Goal: Task Accomplishment & Management: Manage account settings

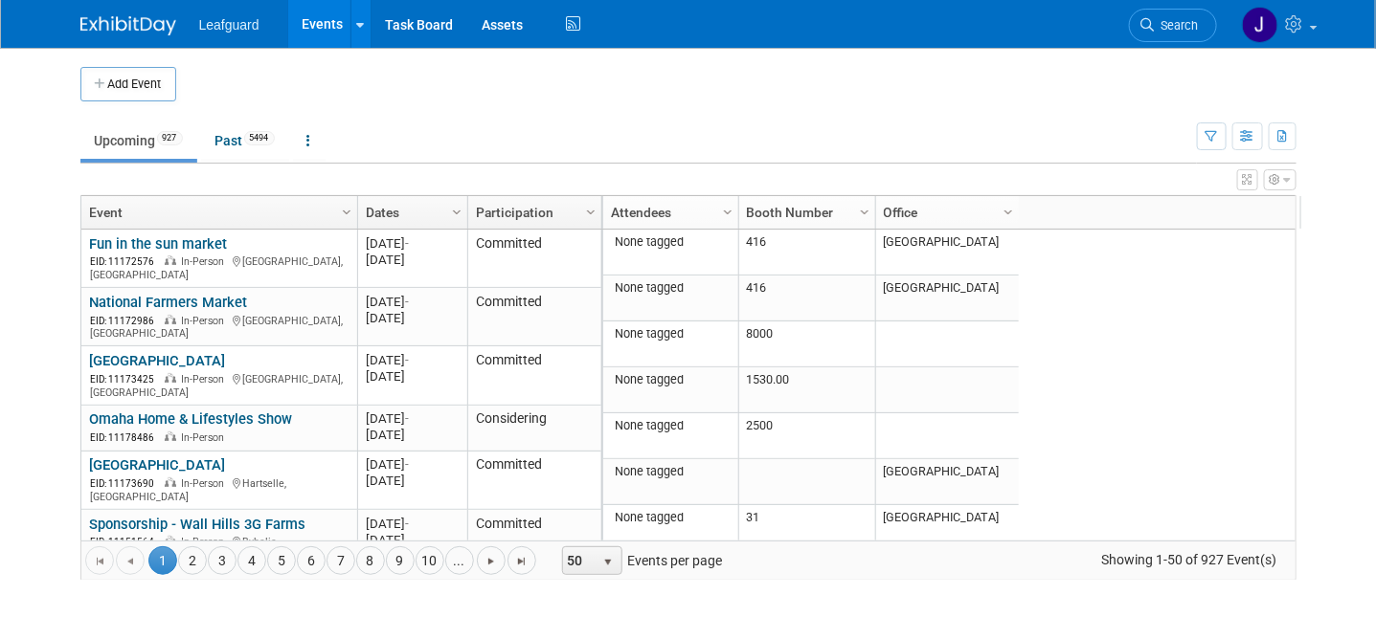
click at [1274, 145] on div "Show: All Events Just My Events Only show events that either I created, or I am…" at bounding box center [1247, 132] width 100 height 62
click at [1263, 147] on button "button" at bounding box center [1247, 137] width 31 height 28
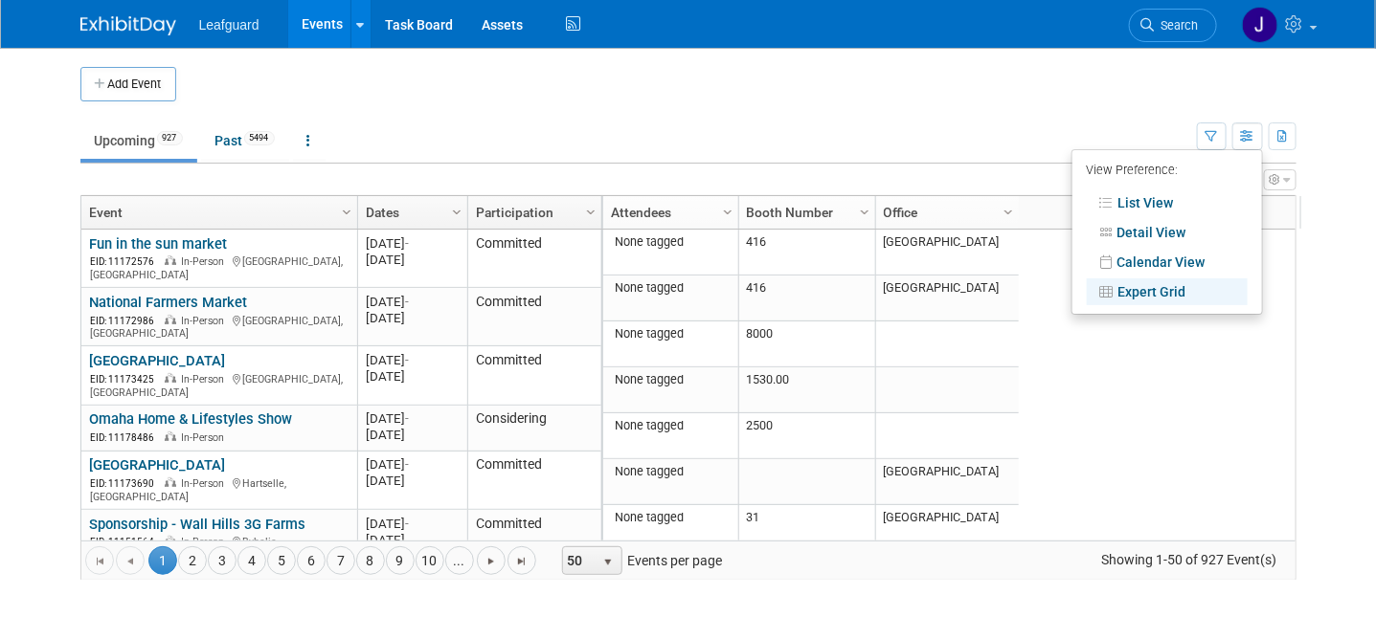
click at [889, 155] on ul "Upcoming 927 Past 5494 All Events 6421 Past and Upcoming Grouped Annually Event…" at bounding box center [638, 142] width 1116 height 43
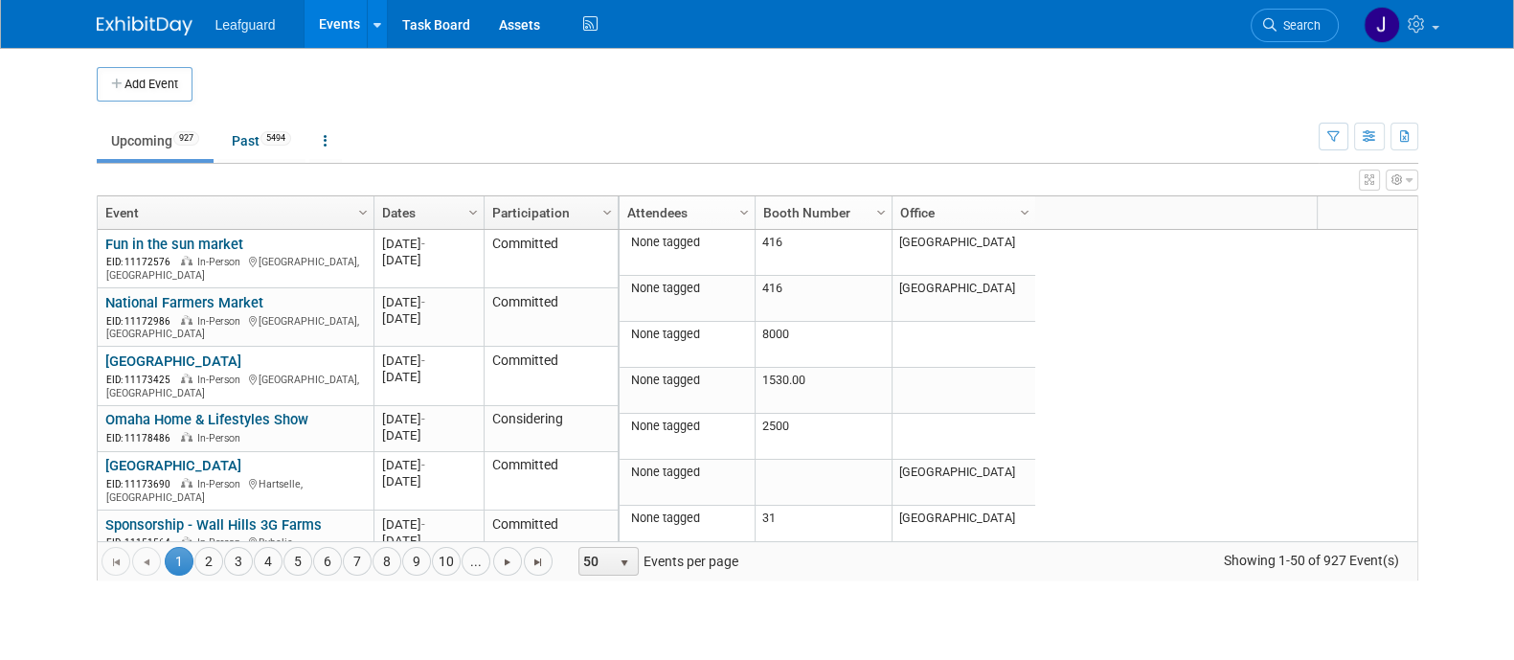
click at [266, 32] on ul "Leafguard Events Add Event Bulk Upload Events Shareable Event Boards Recently V…" at bounding box center [408, 24] width 387 height 48
click at [263, 18] on span "Leafguard" at bounding box center [245, 24] width 60 height 15
click at [321, 9] on link "Events" at bounding box center [339, 24] width 70 height 48
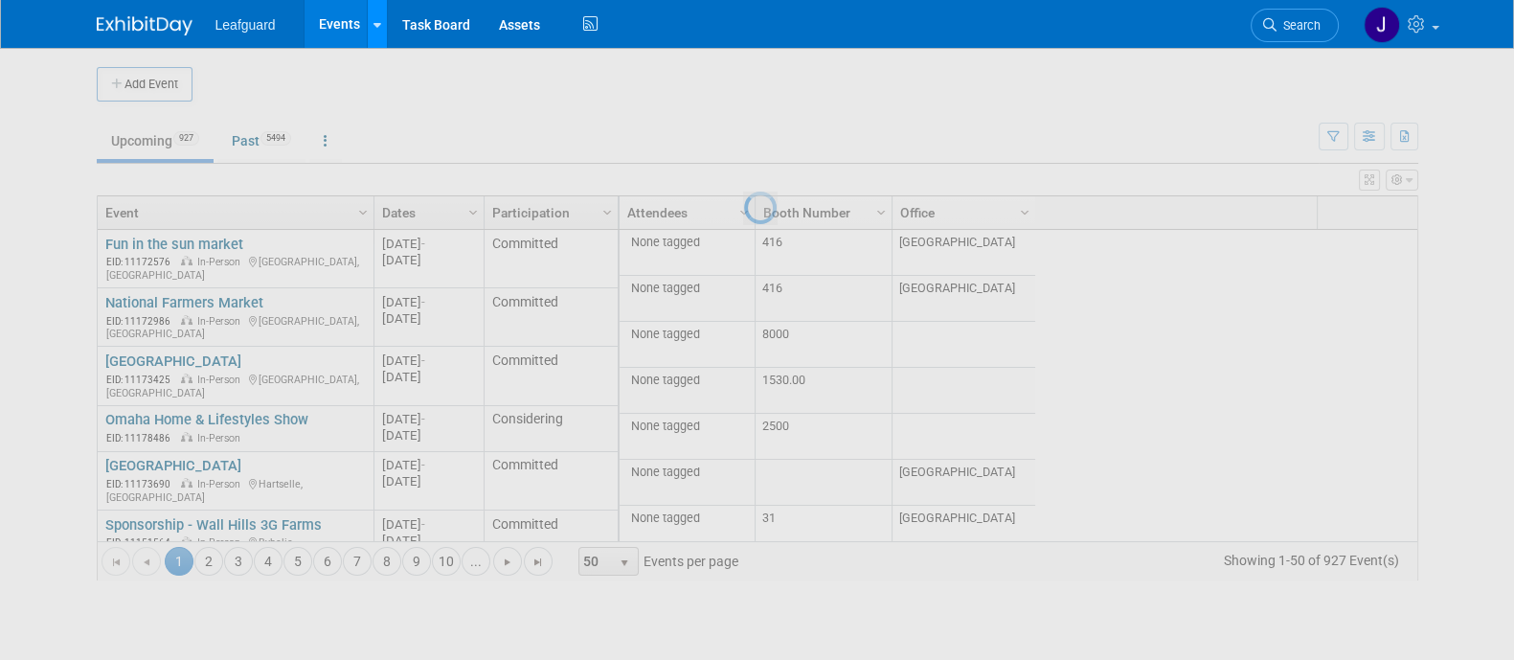
click at [376, 31] on div at bounding box center [377, 23] width 8 height 19
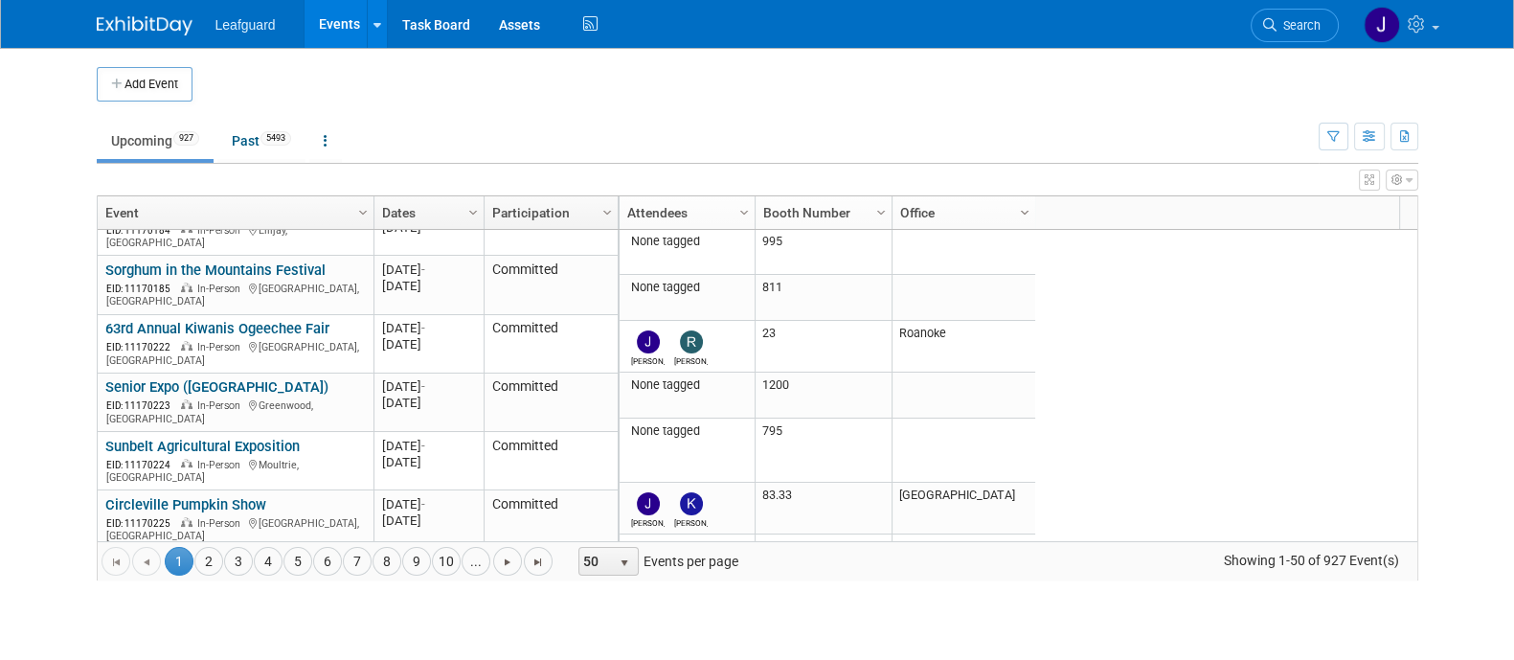
click at [1022, 211] on span "Column Settings" at bounding box center [1024, 212] width 15 height 15
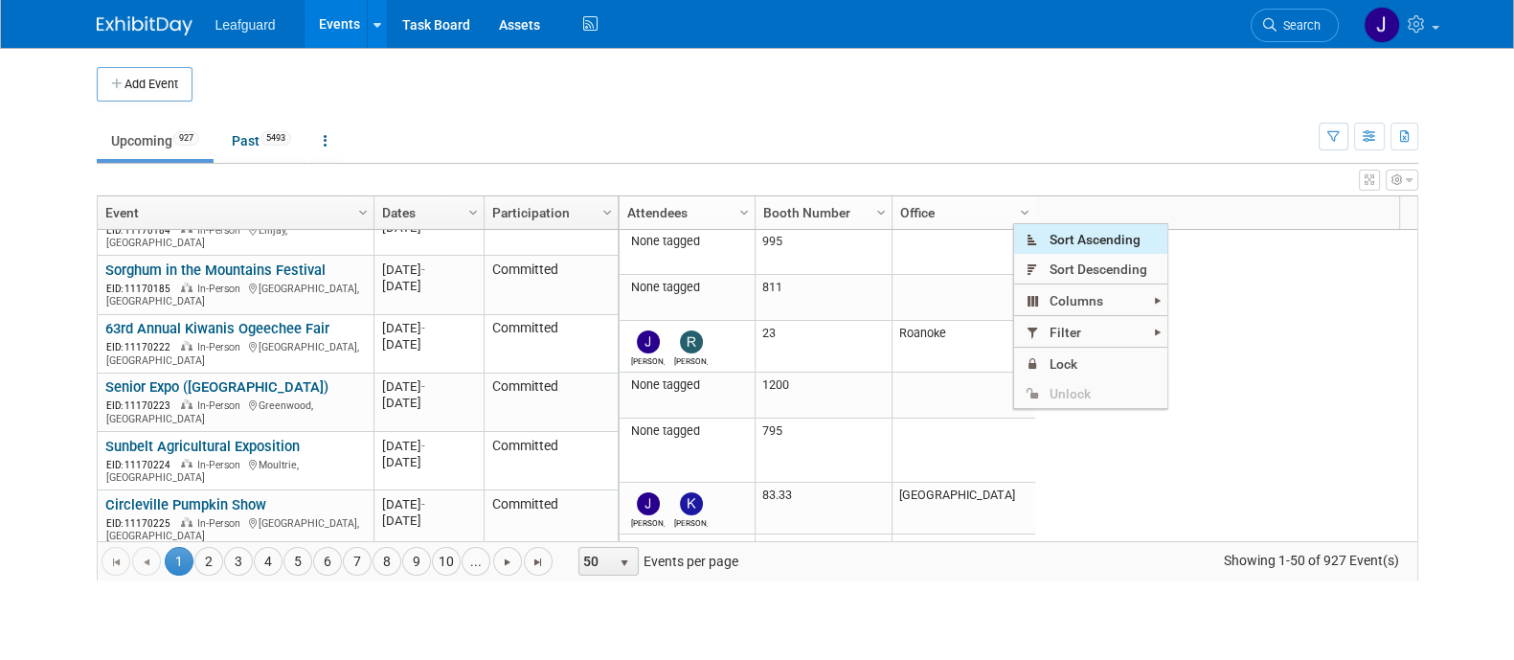
click at [1068, 241] on span "Sort Ascending" at bounding box center [1090, 239] width 153 height 30
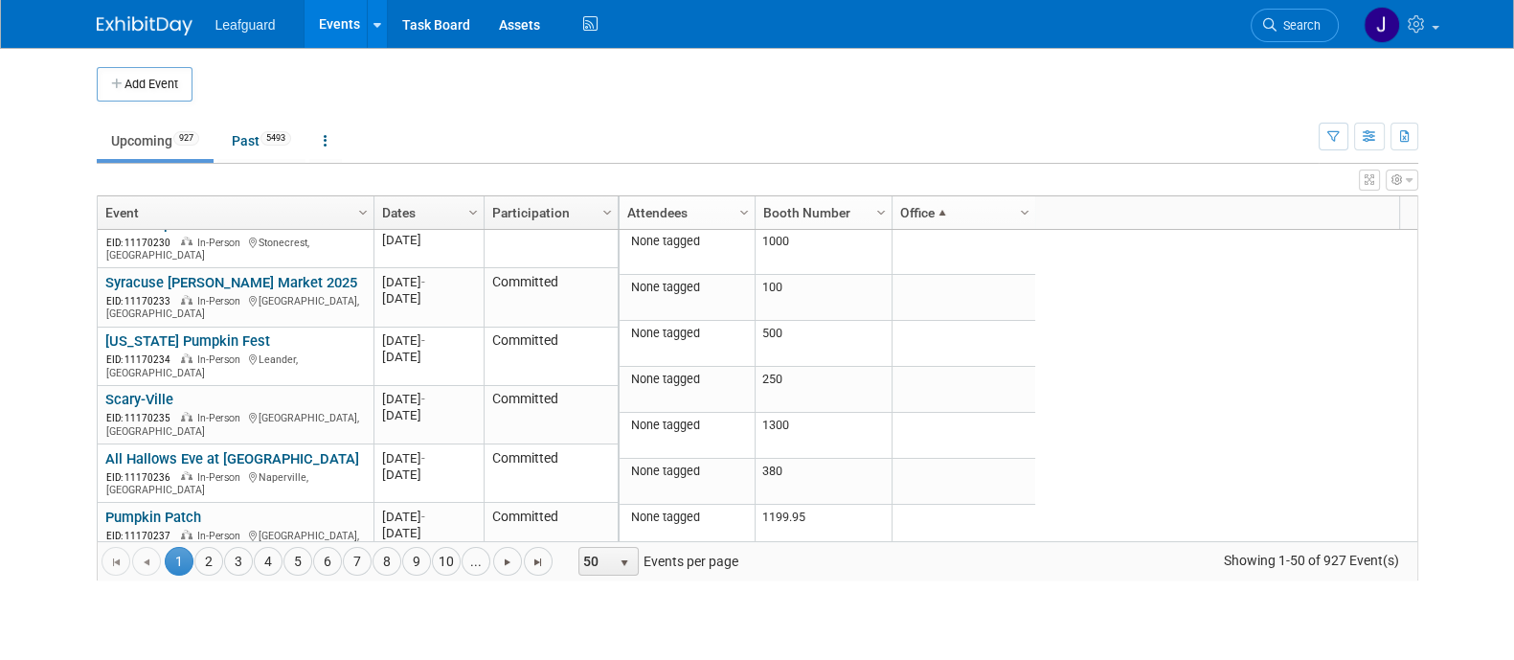
click at [944, 223] on body "Leafguard Events Add Event Bulk Upload Events Shareable Event Boards Recently V…" at bounding box center [757, 330] width 1514 height 660
click at [955, 210] on link "Office" at bounding box center [961, 212] width 123 height 33
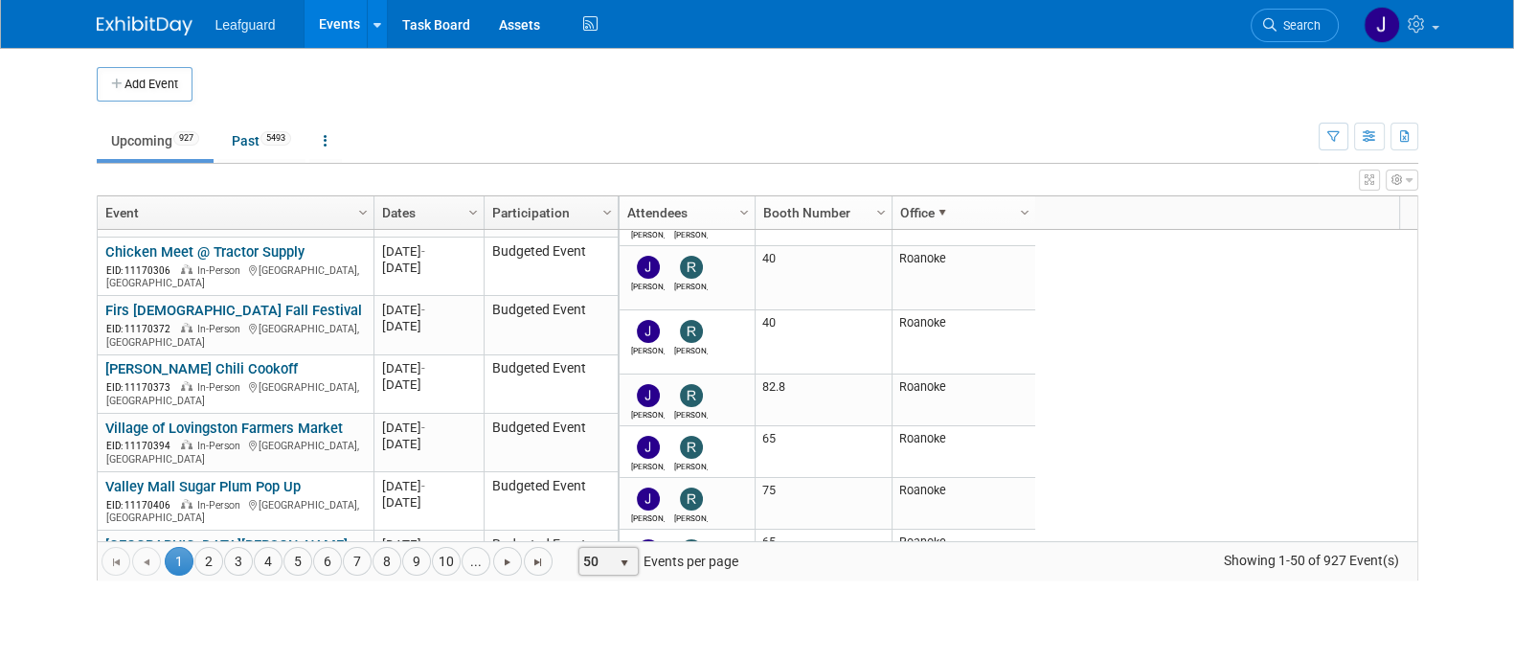
click at [617, 556] on span "select" at bounding box center [624, 562] width 15 height 15
click at [612, 524] on li "100" at bounding box center [602, 530] width 55 height 26
drag, startPoint x: 941, startPoint y: 208, endPoint x: 948, endPoint y: 197, distance: 12.5
click at [941, 209] on span at bounding box center [941, 212] width 15 height 15
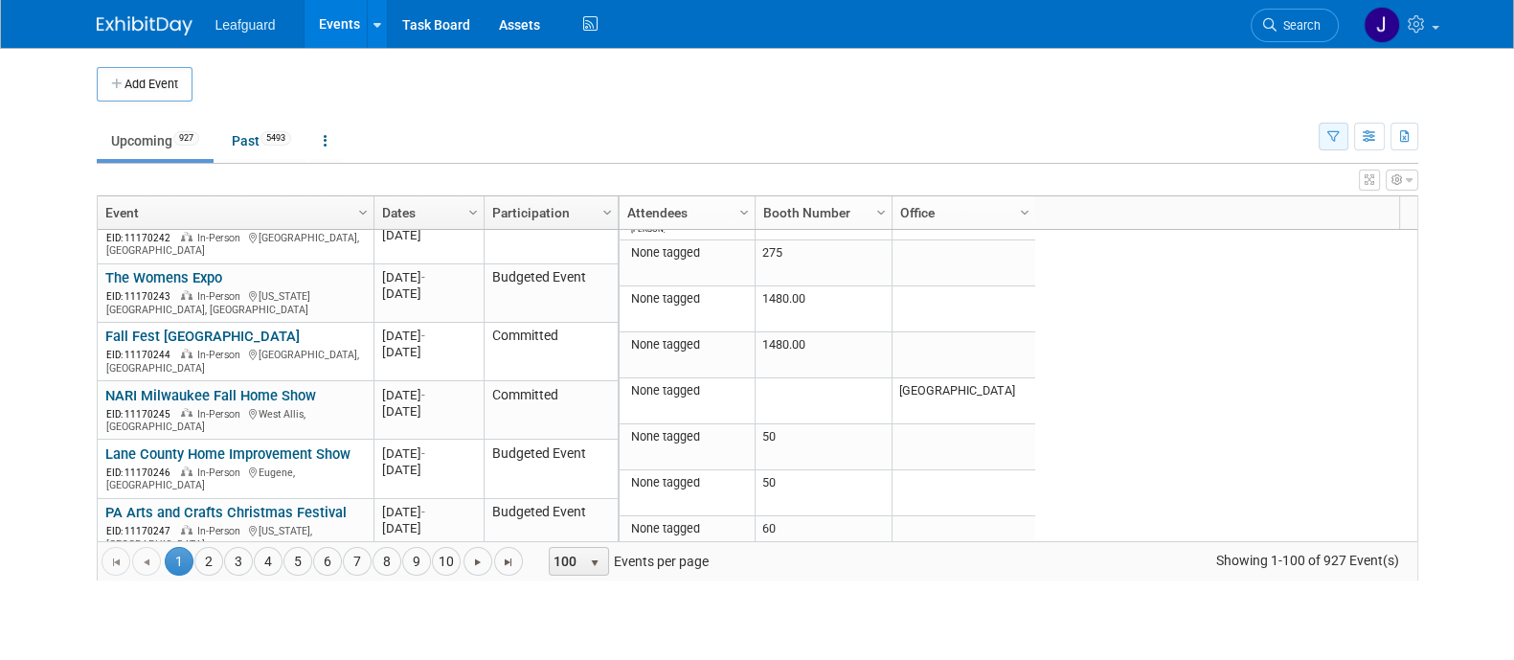
click at [1345, 132] on button "button" at bounding box center [1333, 137] width 30 height 28
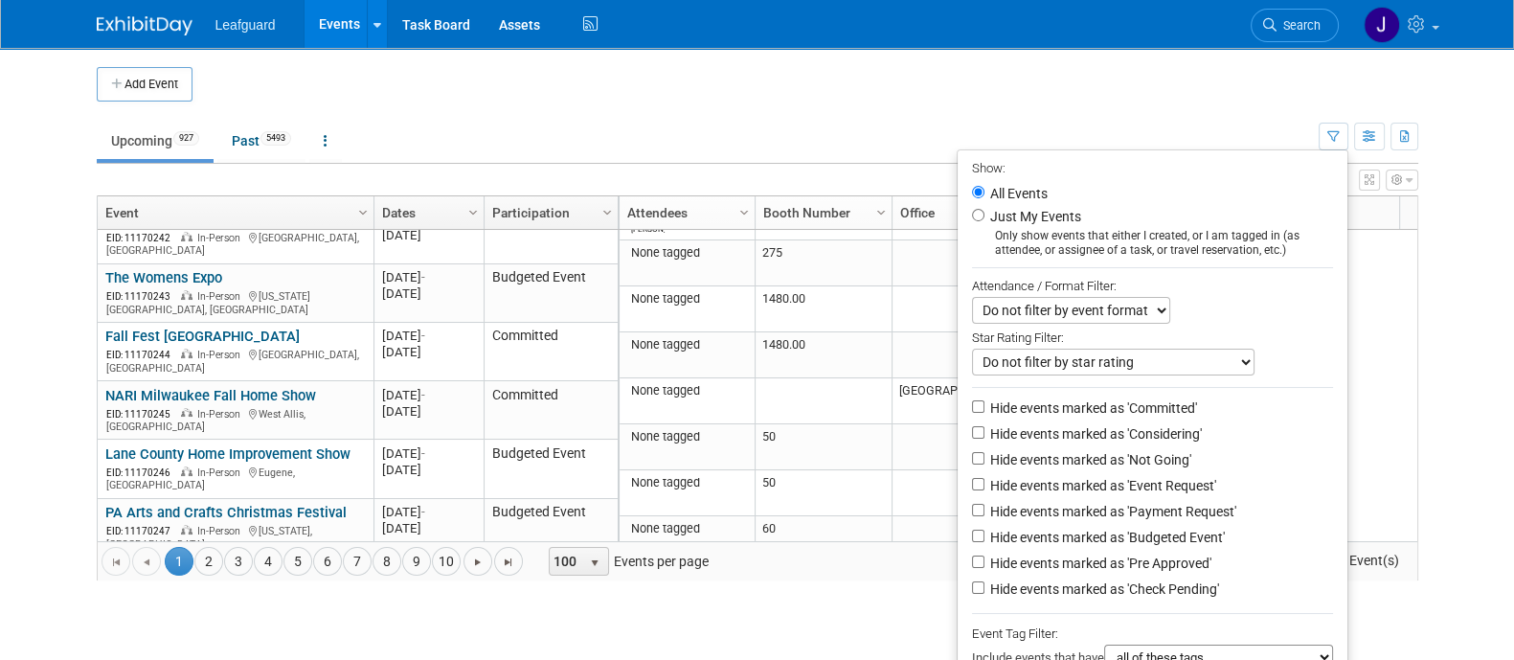
click at [990, 405] on label "Hide events marked as 'Committed'" at bounding box center [1091, 407] width 211 height 19
click at [984, 405] on input "Hide events marked as 'Committed'" at bounding box center [978, 406] width 12 height 12
checkbox input "true"
click at [988, 425] on label "Hide events marked as 'Considering'" at bounding box center [1093, 433] width 215 height 19
click at [984, 426] on input "Hide events marked as 'Considering'" at bounding box center [978, 432] width 12 height 12
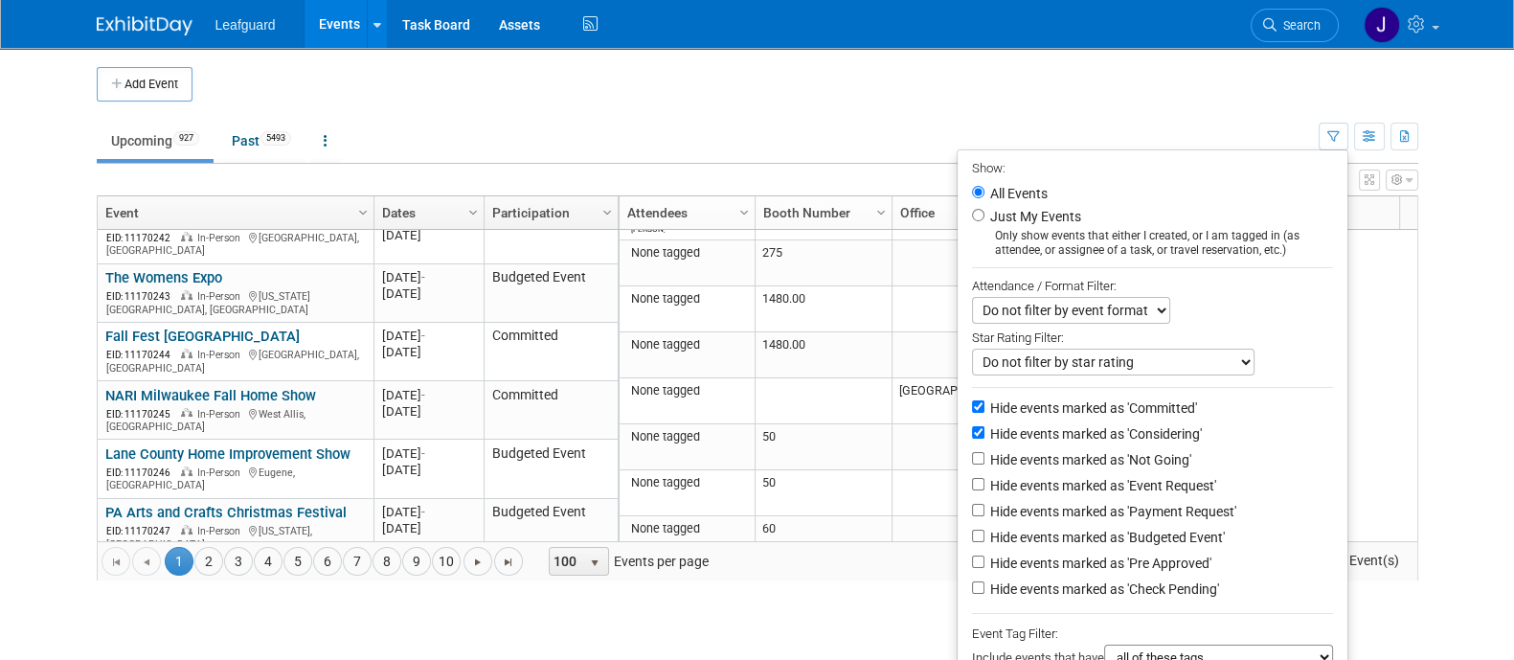
click at [964, 418] on li "Hide events marked as 'Committed'" at bounding box center [1152, 409] width 390 height 26
click at [972, 432] on input "Hide events marked as 'Considering'" at bounding box center [978, 432] width 12 height 12
checkbox input "false"
click at [967, 419] on li "Hide events marked as 'Committed'" at bounding box center [1152, 409] width 390 height 26
click at [972, 407] on input "Hide events marked as 'Committed'" at bounding box center [978, 406] width 12 height 12
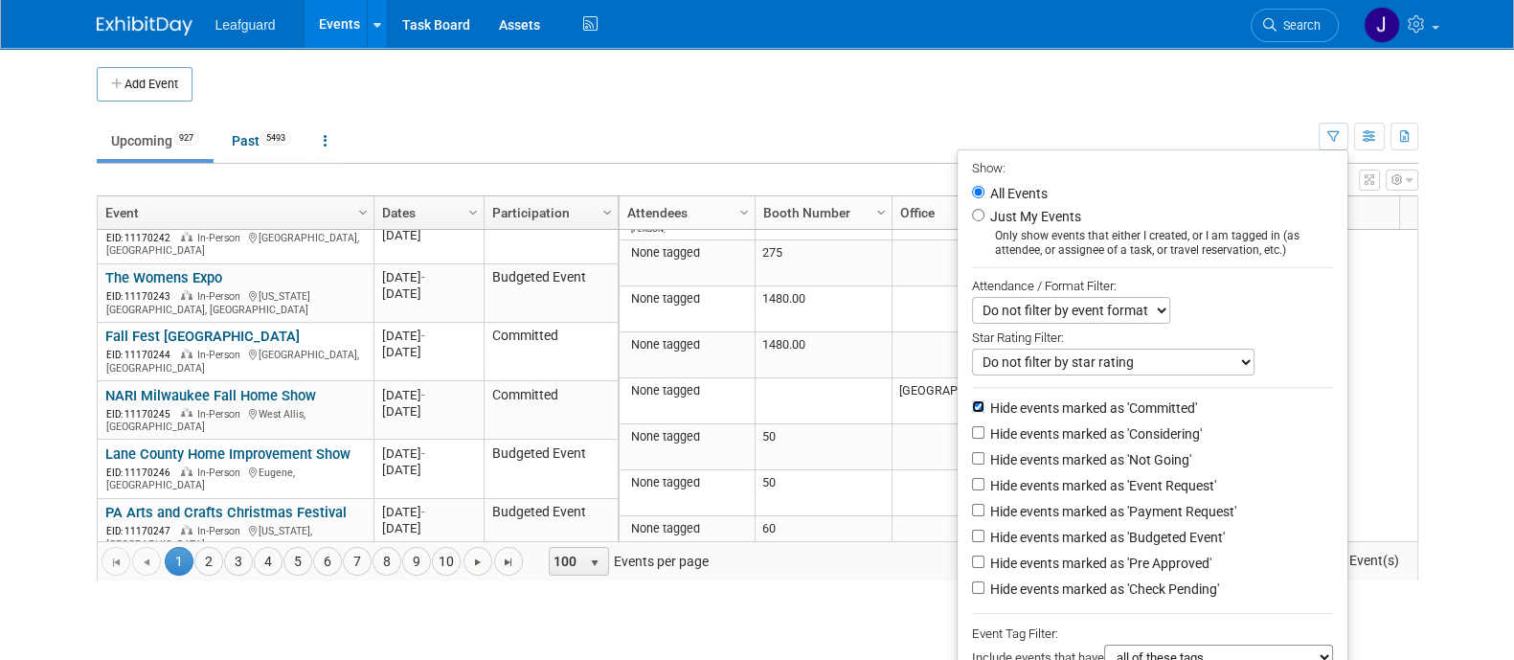
checkbox input "false"
click at [972, 542] on input "Hide events marked as 'Budgeted Event'" at bounding box center [978, 535] width 12 height 12
checkbox input "true"
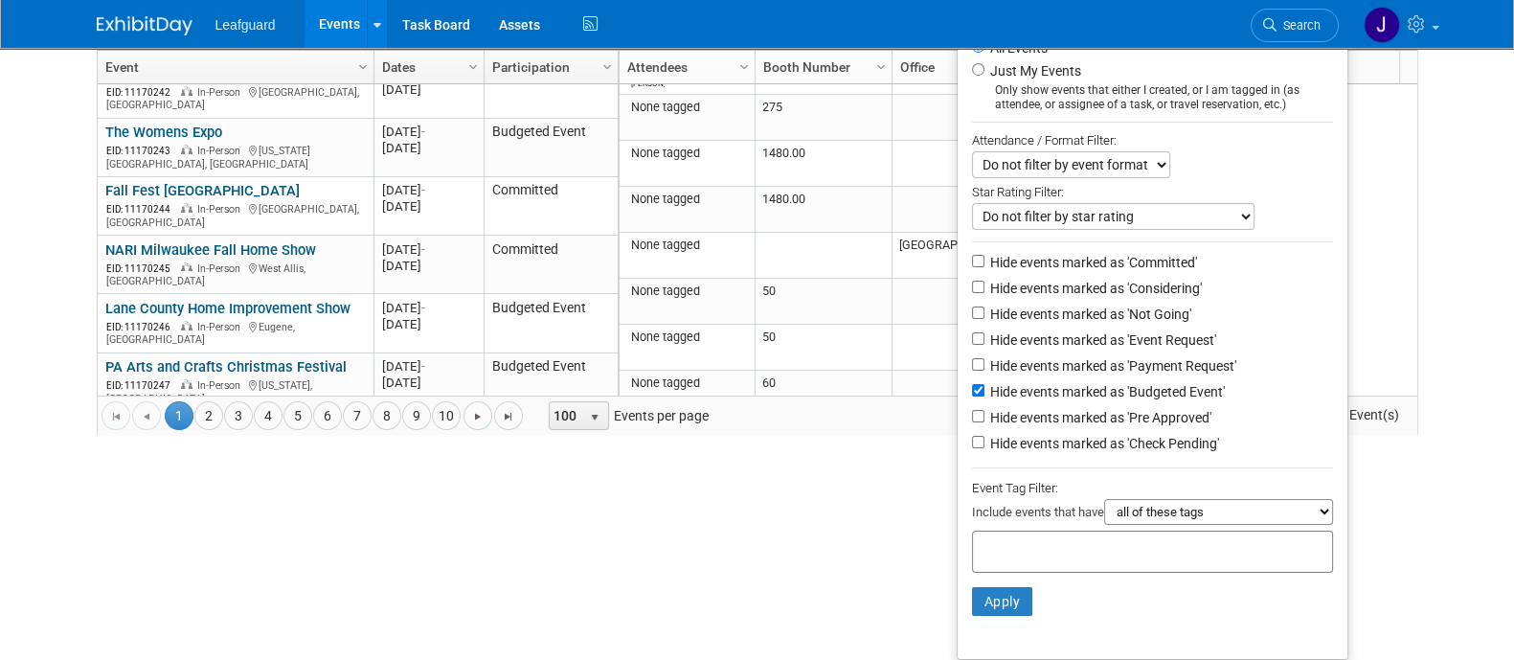
click at [1005, 581] on li "Apply Clear Filters" at bounding box center [1152, 600] width 390 height 57
click at [995, 600] on button "Apply" at bounding box center [1002, 601] width 61 height 29
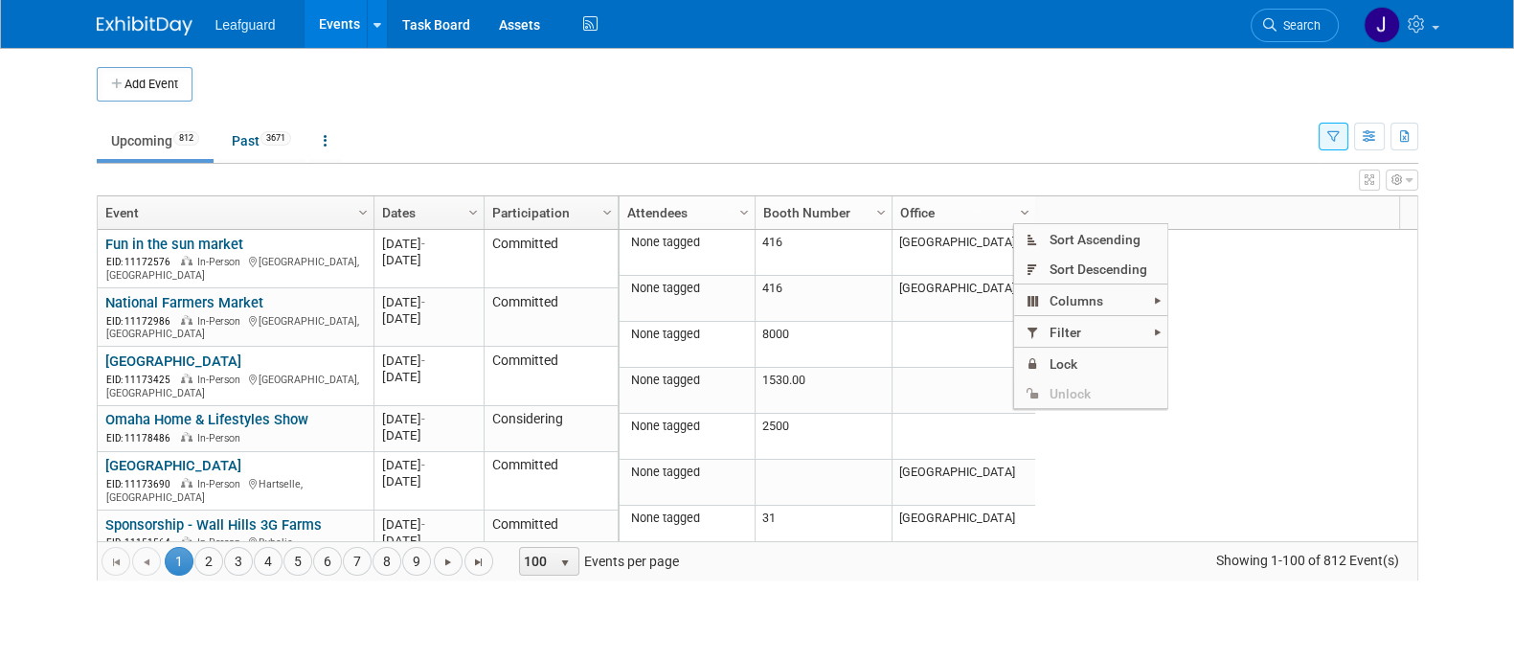
click at [1030, 213] on span "Column Settings" at bounding box center [1024, 212] width 15 height 15
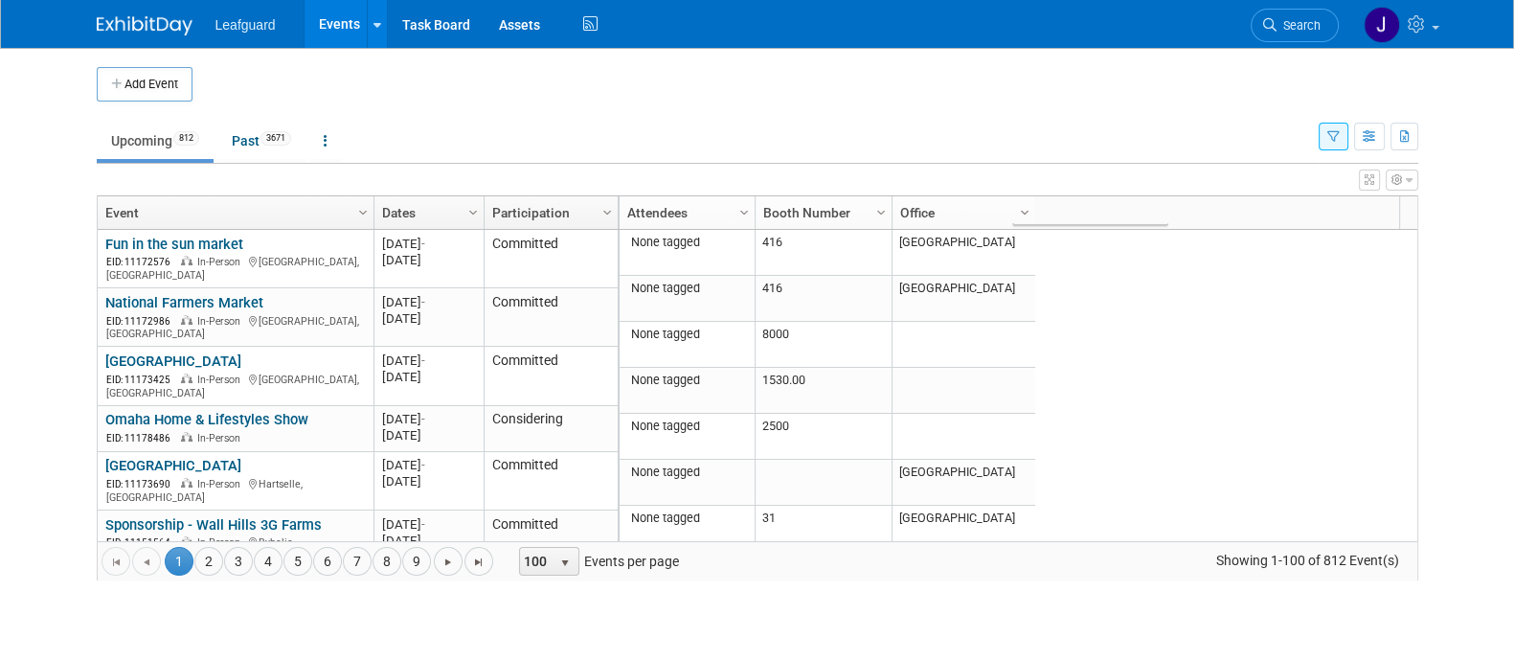
click at [1029, 213] on span "Column Settings" at bounding box center [1024, 212] width 15 height 15
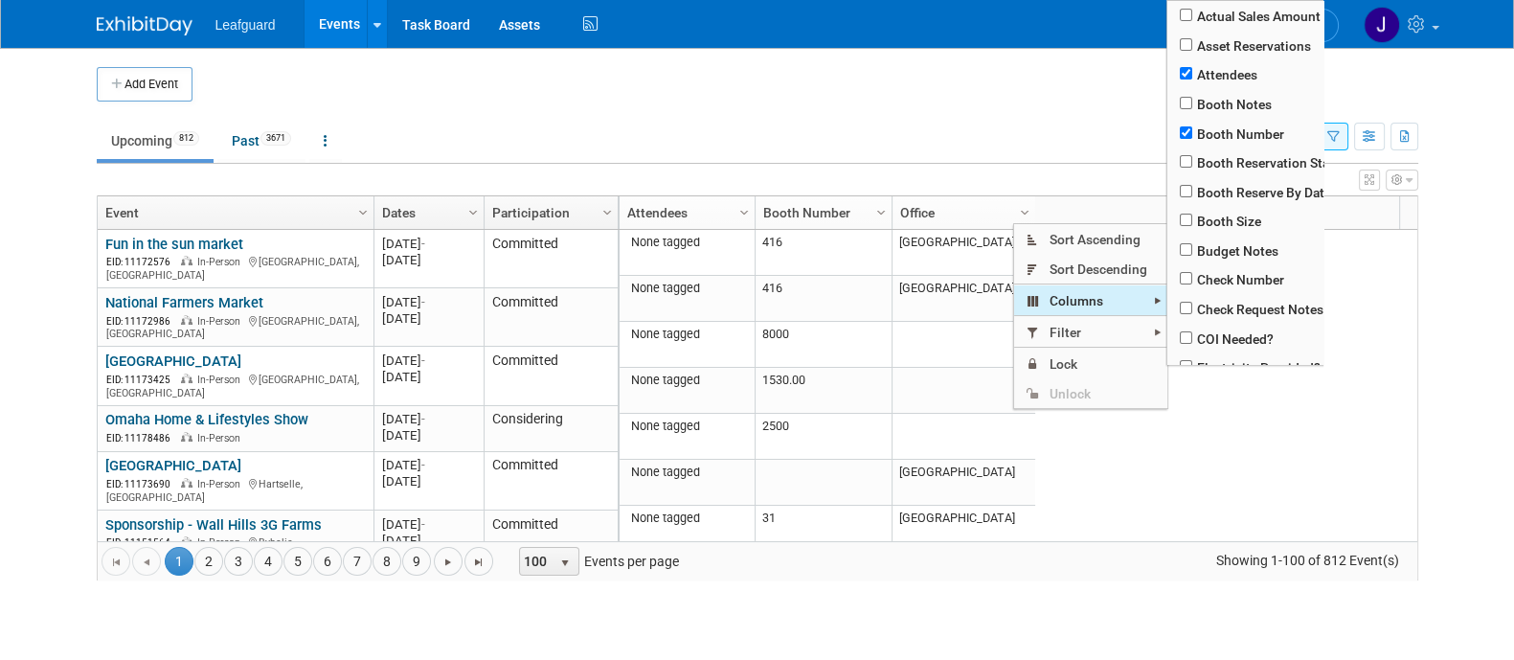
click at [1043, 322] on span "Filter" at bounding box center [1090, 332] width 153 height 30
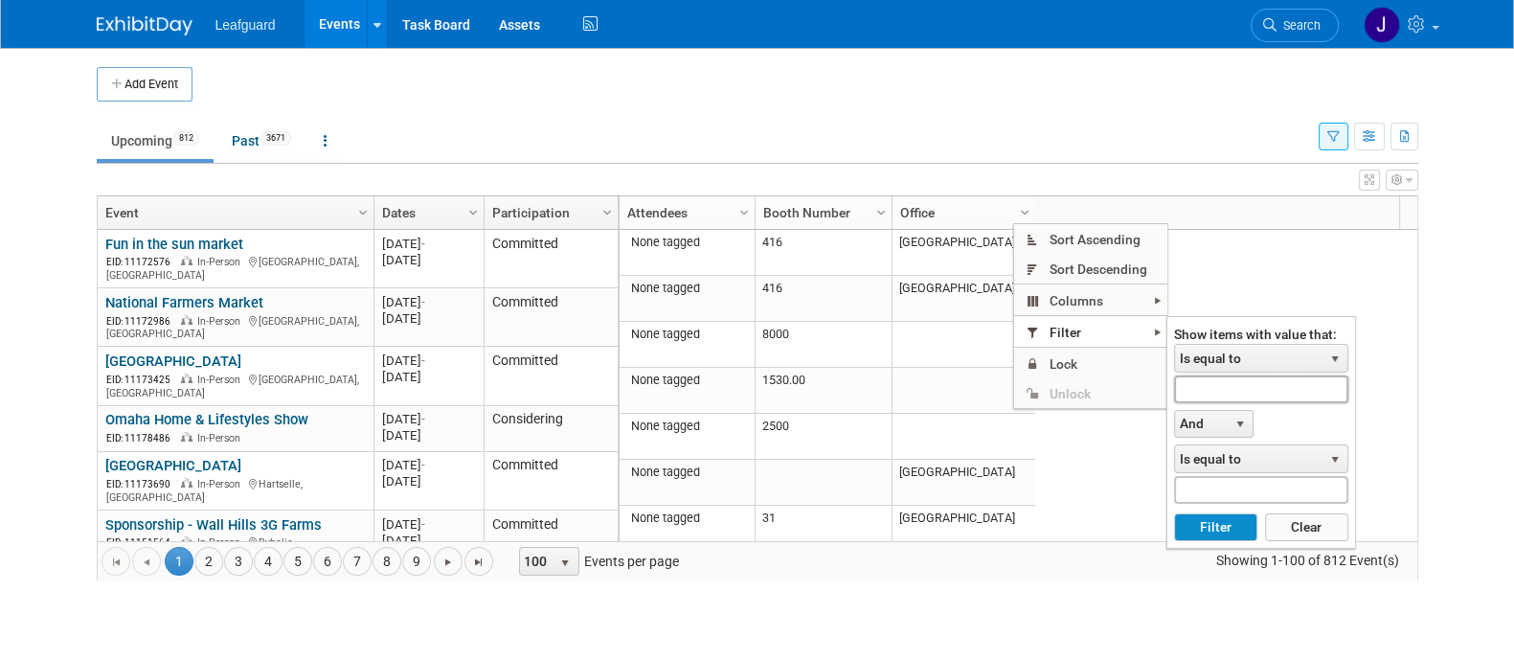
click at [1239, 393] on input "text" at bounding box center [1261, 389] width 174 height 28
click at [1312, 365] on span "Is equal to" at bounding box center [1248, 358] width 147 height 27
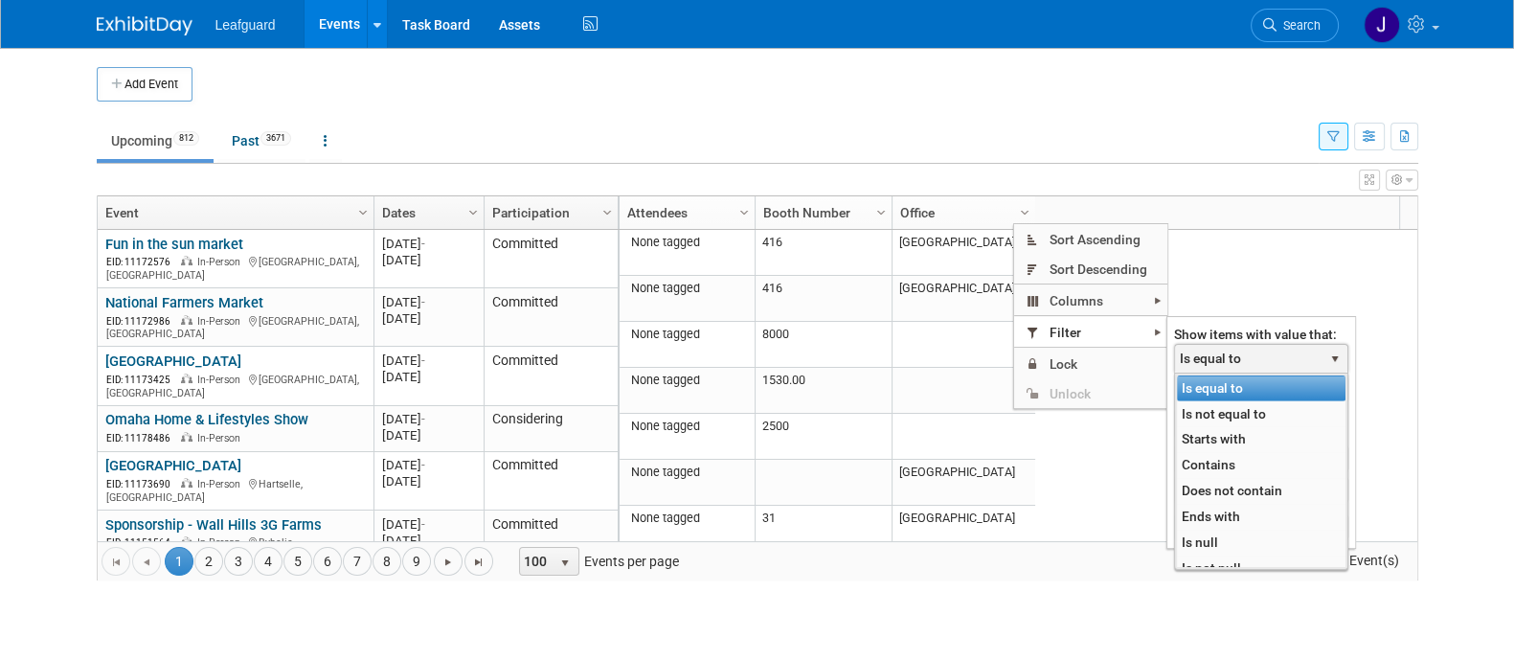
click at [1290, 391] on li "Is equal to" at bounding box center [1261, 388] width 168 height 26
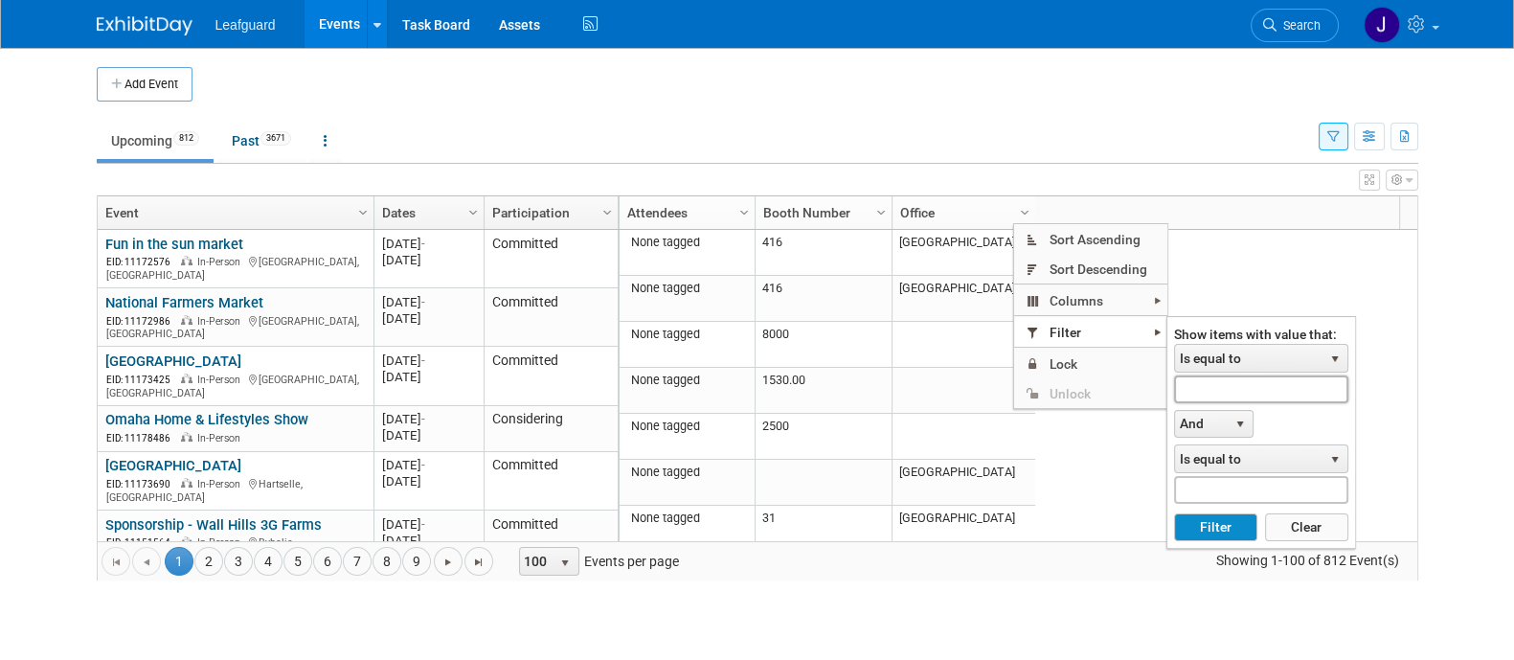
click at [1245, 393] on input "text" at bounding box center [1261, 389] width 174 height 28
click at [1251, 519] on button "Filter" at bounding box center [1215, 527] width 83 height 29
type input "OREGON"
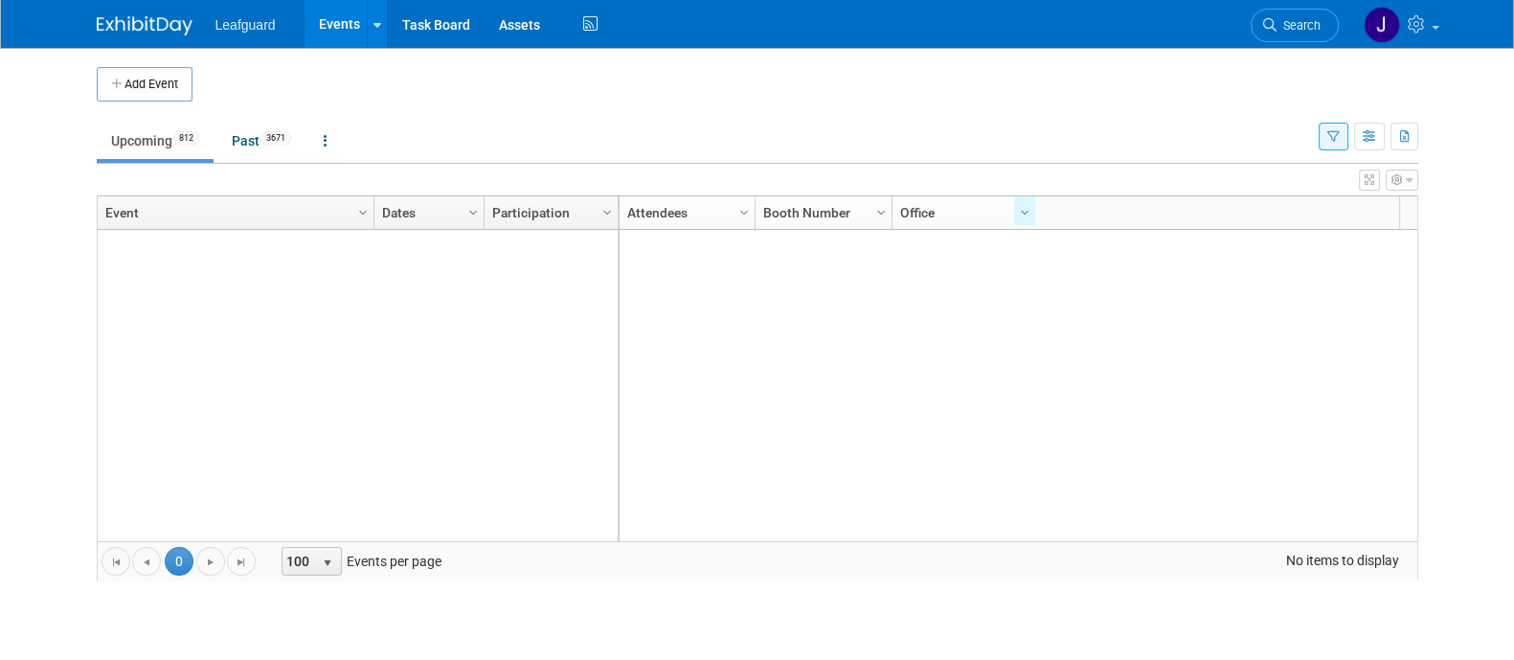
drag, startPoint x: 1014, startPoint y: 212, endPoint x: 1037, endPoint y: 205, distance: 23.9
click at [1018, 213] on link "Column Settings" at bounding box center [1024, 210] width 21 height 29
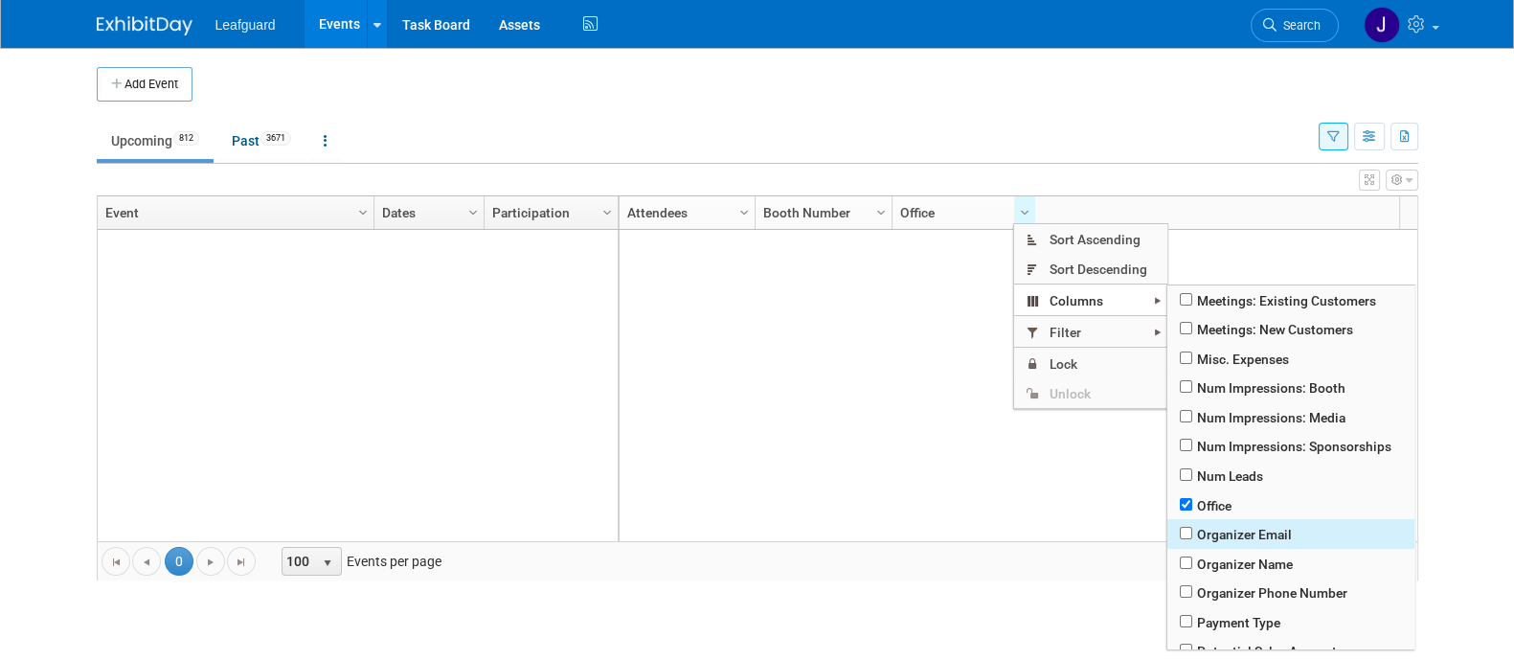
scroll to position [530, 0]
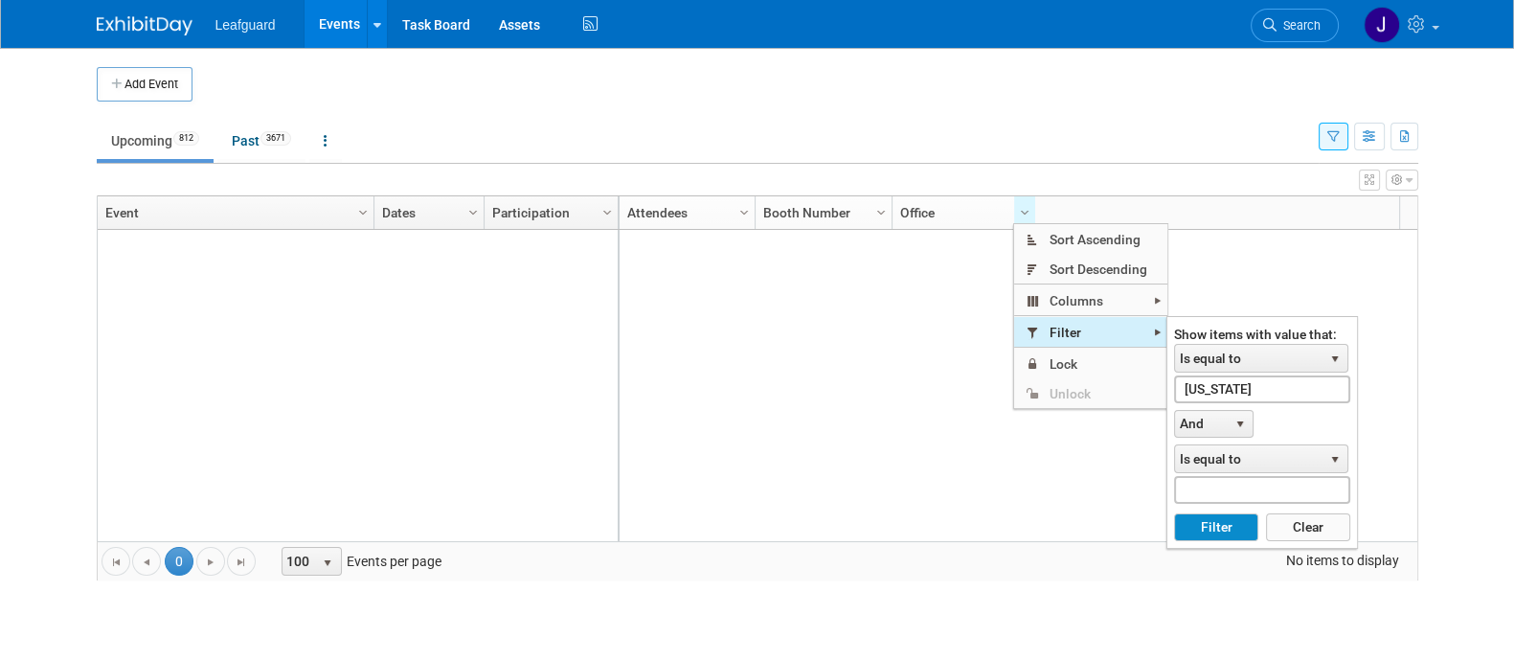
click at [1101, 319] on span "Filter" at bounding box center [1090, 332] width 153 height 30
click at [1288, 388] on input "OREGON" at bounding box center [1262, 389] width 176 height 28
click at [1318, 358] on span "Is equal to" at bounding box center [1248, 358] width 147 height 27
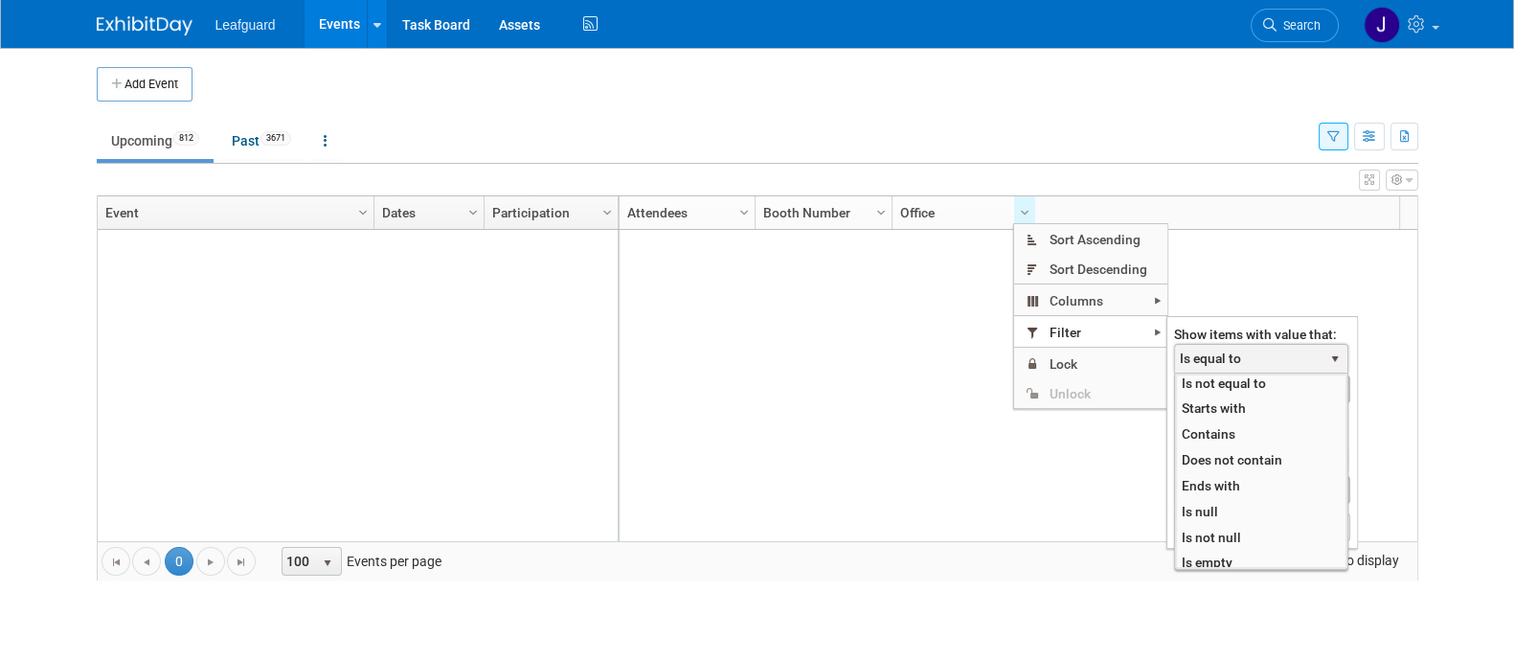
scroll to position [0, 0]
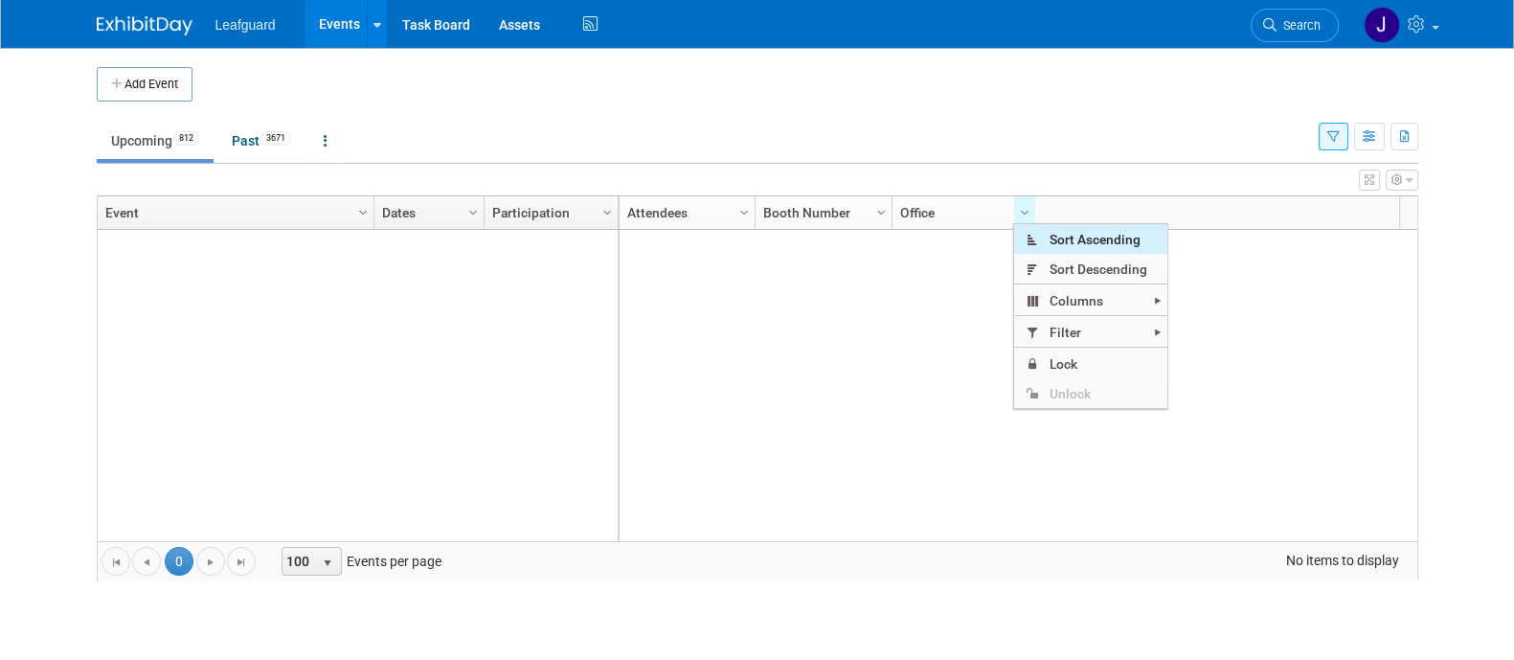
click at [1102, 231] on span "Sort Ascending" at bounding box center [1090, 239] width 153 height 30
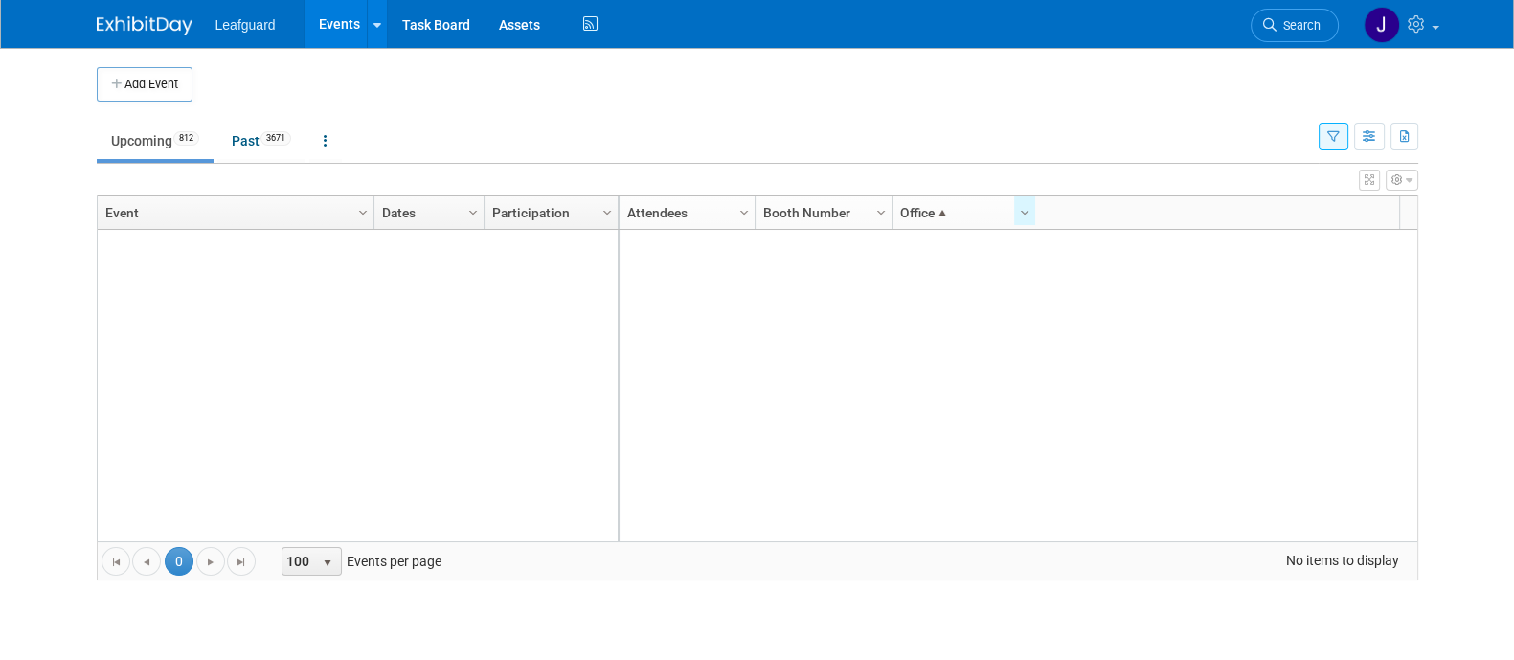
click at [959, 196] on link "Office" at bounding box center [961, 212] width 123 height 33
click at [945, 205] on span at bounding box center [941, 212] width 15 height 15
click at [946, 203] on link "Office" at bounding box center [961, 212] width 123 height 33
click at [953, 213] on link "Office" at bounding box center [961, 212] width 123 height 33
click at [1345, 120] on div "Show: All Events Just My Events Only show events that either I created, or I am…" at bounding box center [1368, 132] width 100 height 62
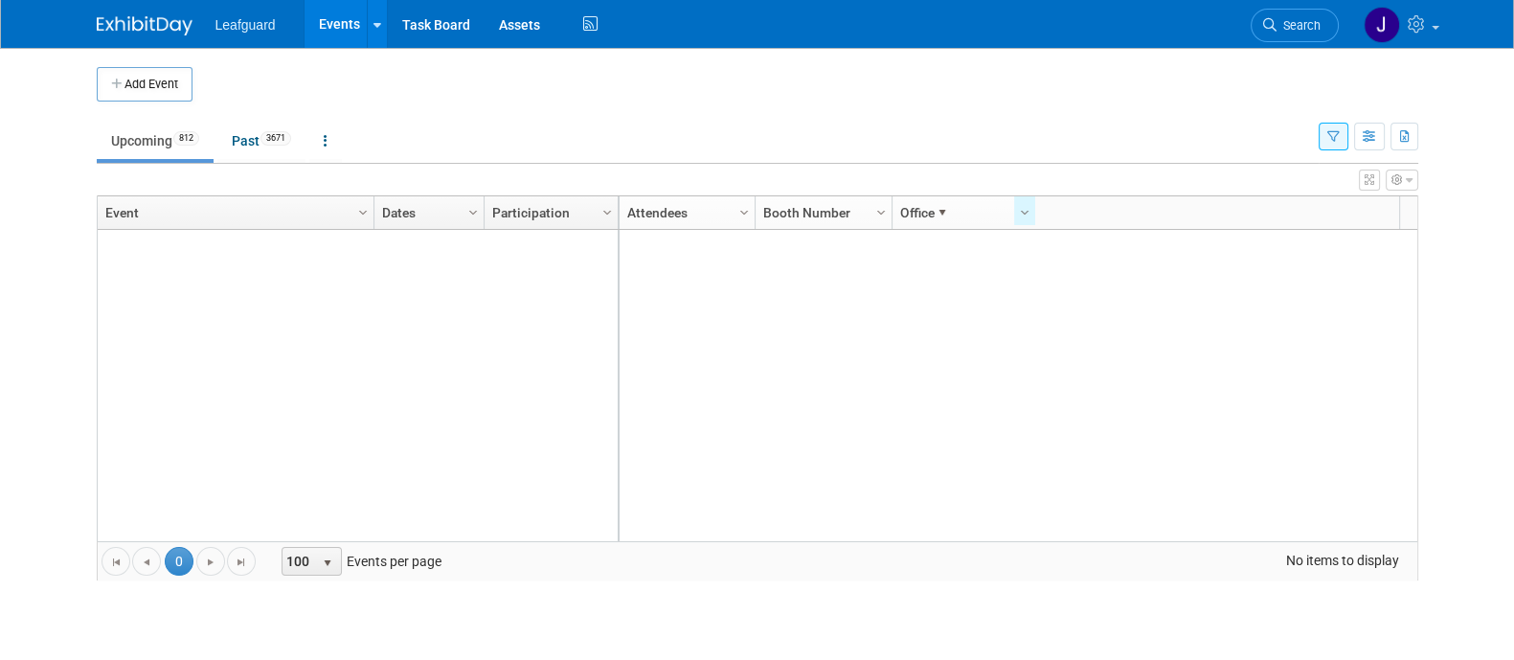
click at [1339, 131] on button "button" at bounding box center [1333, 137] width 30 height 28
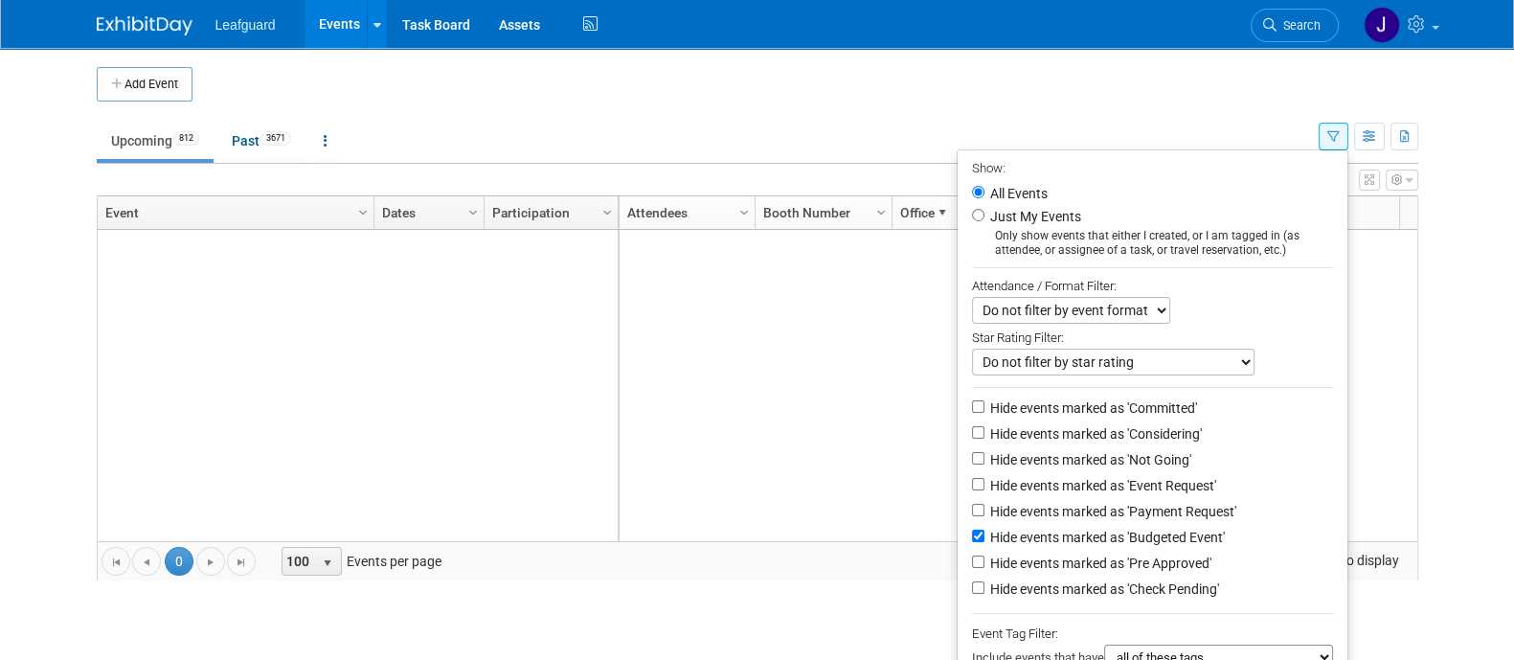
click at [1016, 195] on label "All Events" at bounding box center [1016, 193] width 61 height 13
click at [984, 195] on input "All Events" at bounding box center [978, 192] width 12 height 12
click at [970, 532] on li "Hide events marked as 'Budgeted Event'" at bounding box center [1152, 539] width 390 height 26
click at [972, 537] on input "Hide events marked as 'Budgeted Event'" at bounding box center [978, 535] width 12 height 12
checkbox input "false"
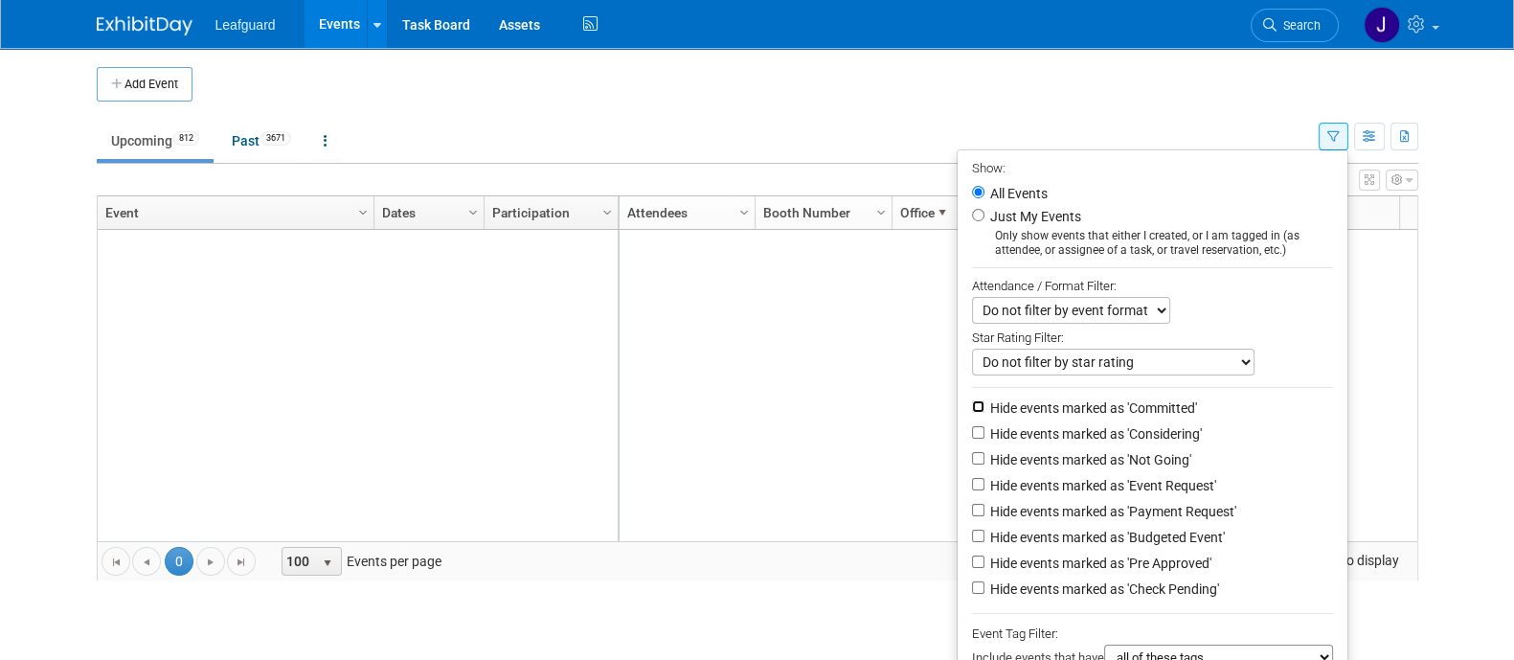
click at [972, 401] on input "Hide events marked as 'Committed'" at bounding box center [978, 406] width 12 height 12
checkbox input "true"
click at [972, 437] on input "Hide events marked as 'Considering'" at bounding box center [978, 432] width 12 height 12
checkbox input "true"
drag, startPoint x: 963, startPoint y: 460, endPoint x: 960, endPoint y: 478, distance: 17.5
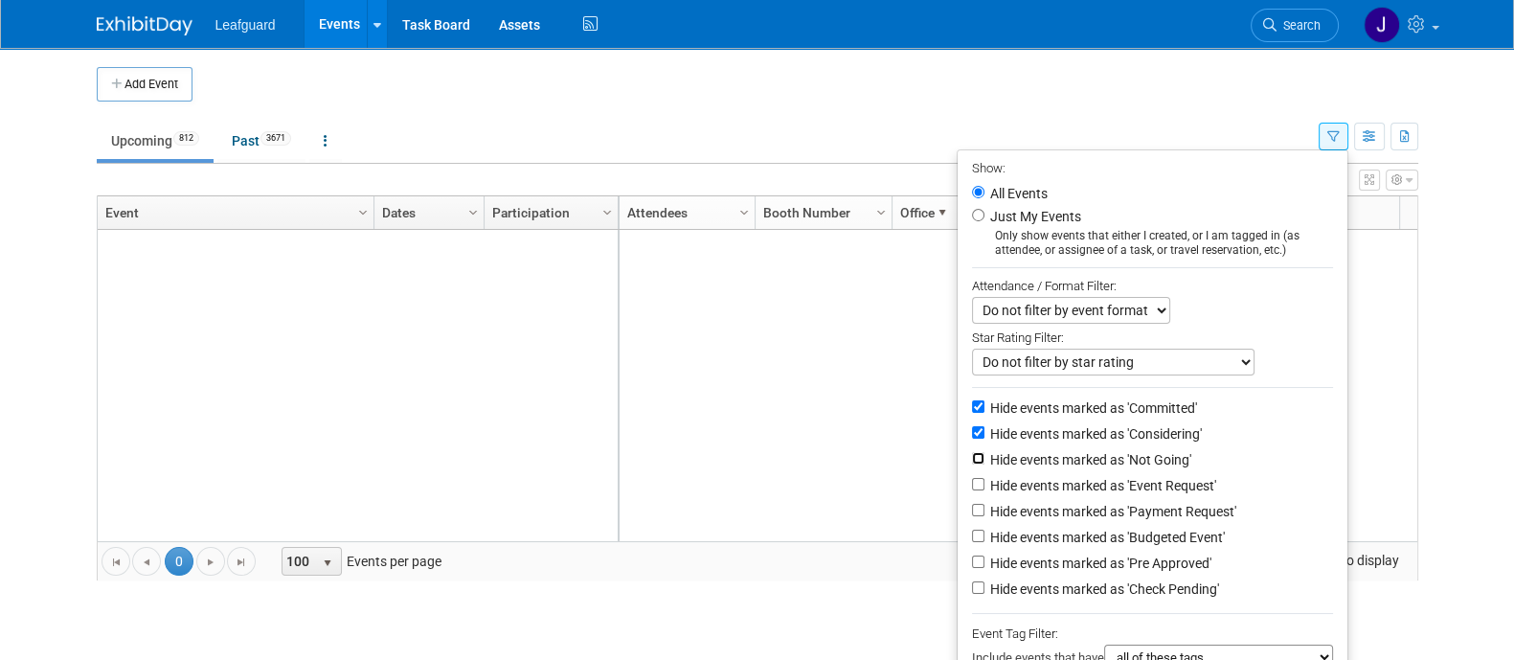
click at [972, 462] on input "Hide events marked as 'Not Going'" at bounding box center [978, 458] width 12 height 12
checkbox input "true"
click at [968, 503] on li "Hide events marked as 'Payment Request'" at bounding box center [1152, 513] width 390 height 26
click at [972, 480] on input "Hide events marked as 'Event Request'" at bounding box center [978, 484] width 12 height 12
checkbox input "true"
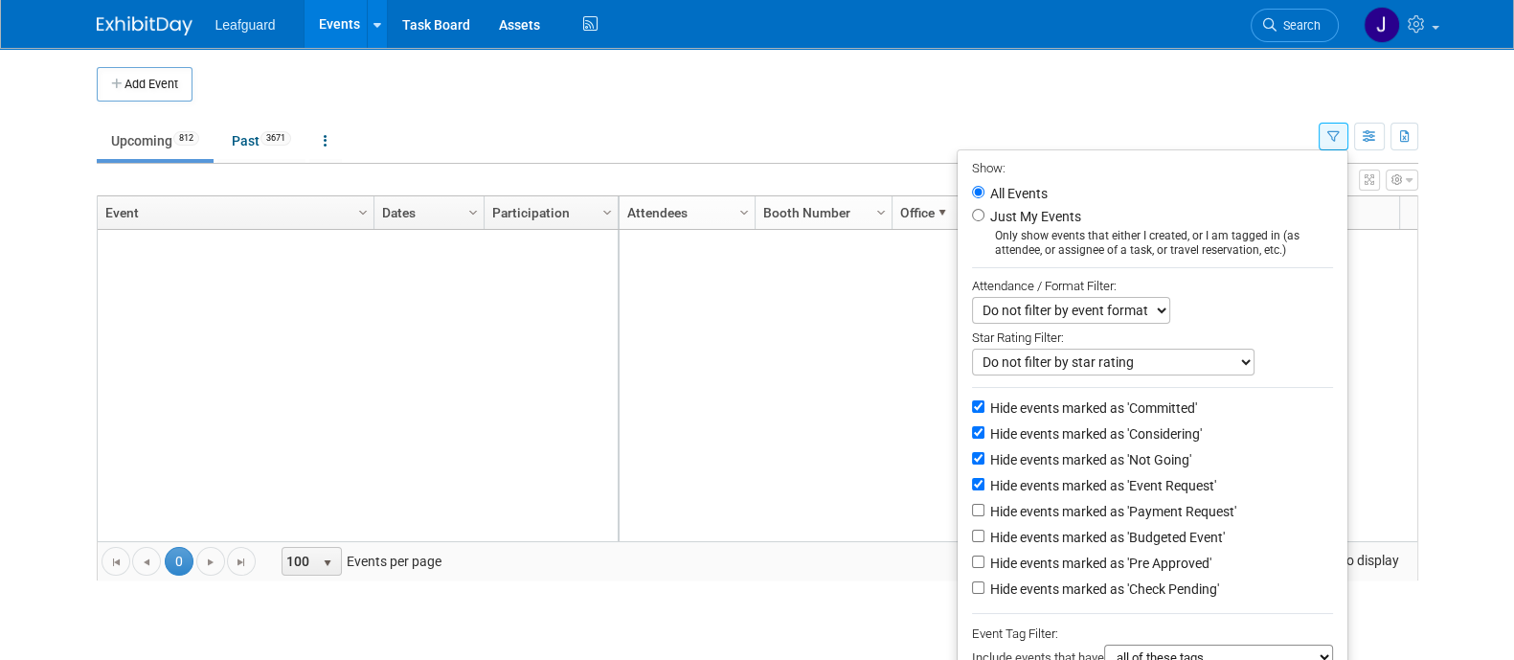
click at [967, 503] on li "Hide events marked as 'Payment Request'" at bounding box center [1152, 513] width 390 height 26
drag, startPoint x: 967, startPoint y: 510, endPoint x: 966, endPoint y: 523, distance: 12.5
click at [972, 512] on input "Hide events marked as 'Payment Request'" at bounding box center [978, 510] width 12 height 12
checkbox input "true"
click at [958, 560] on li "Hide events marked as 'Pre Approved'" at bounding box center [1152, 564] width 390 height 26
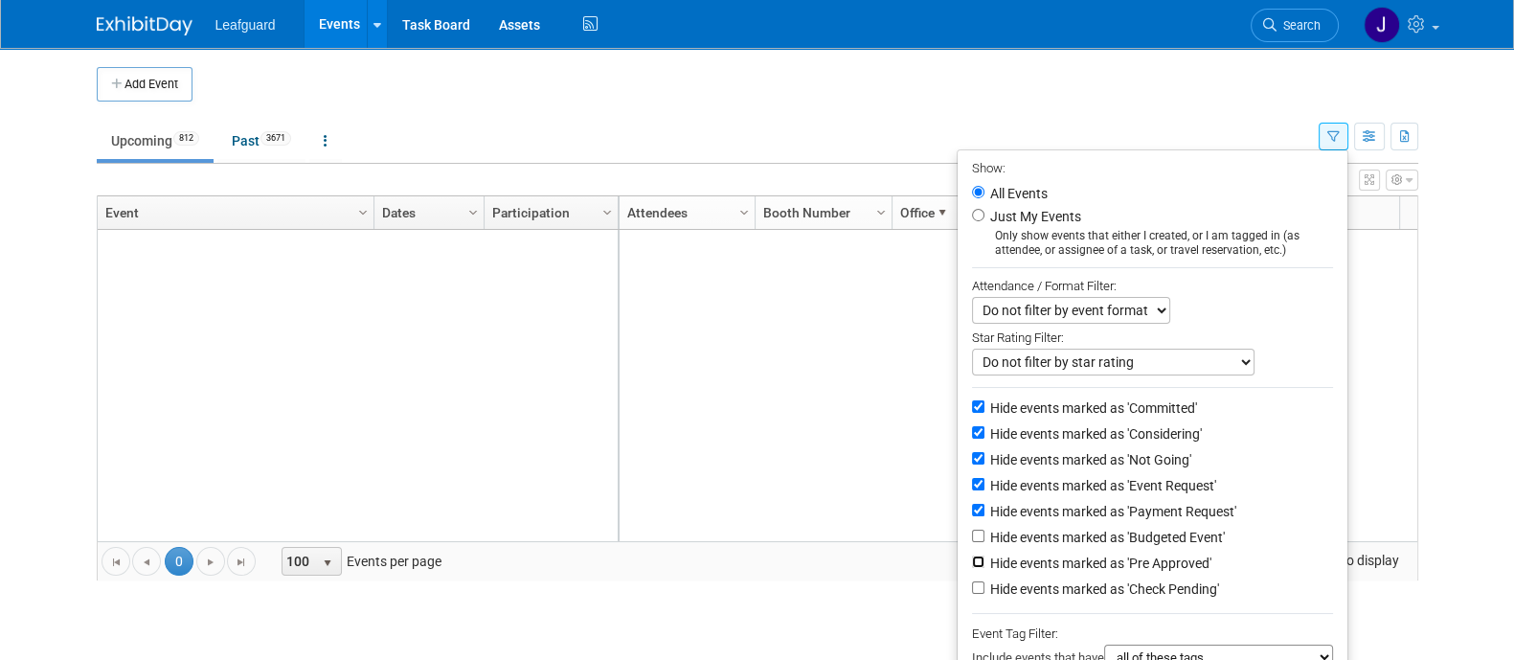
click at [972, 568] on input "Hide events marked as 'Pre Approved'" at bounding box center [978, 561] width 12 height 12
checkbox input "true"
click at [962, 603] on li "Hide events marked as 'Check Pending'" at bounding box center [1152, 590] width 390 height 26
click at [972, 594] on input "Hide events marked as 'Check Pending'" at bounding box center [978, 587] width 12 height 12
checkbox input "true"
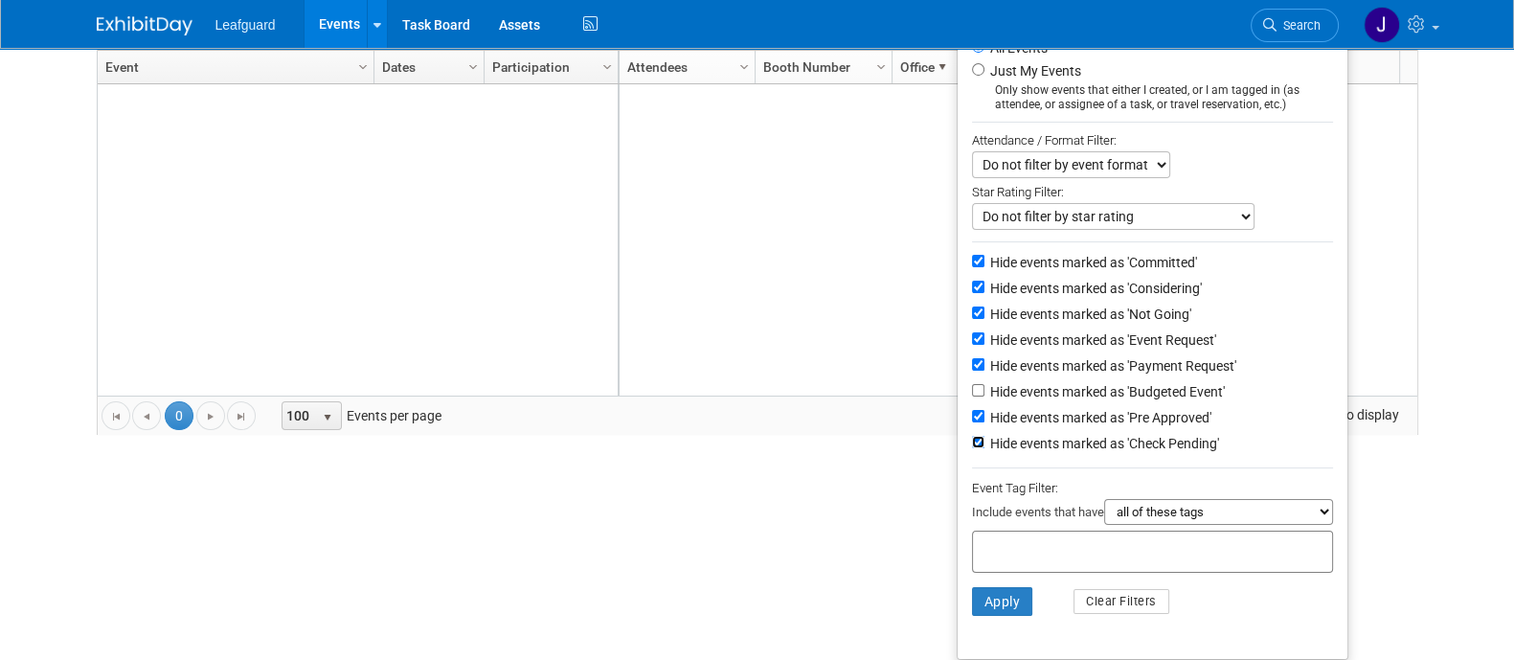
scroll to position [150, 0]
click at [1013, 591] on button "Apply" at bounding box center [1002, 601] width 61 height 29
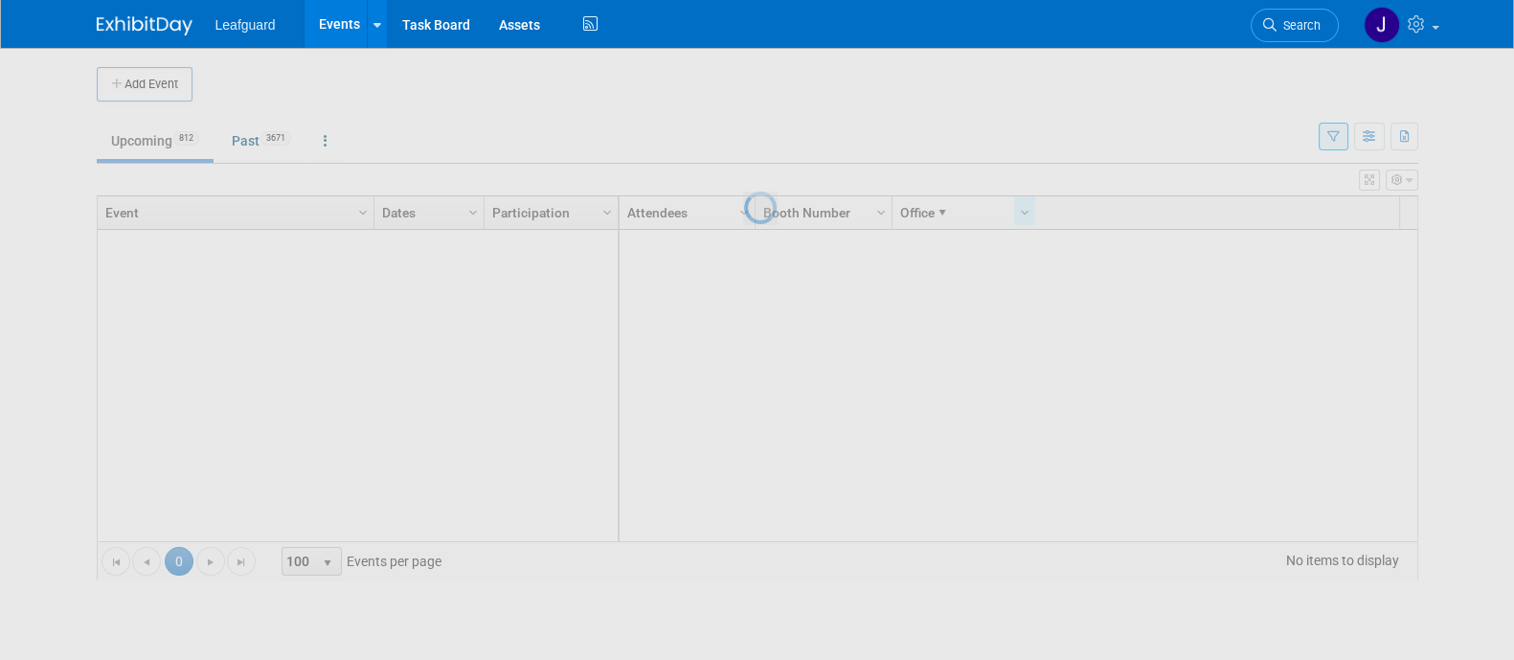
scroll to position [0, 0]
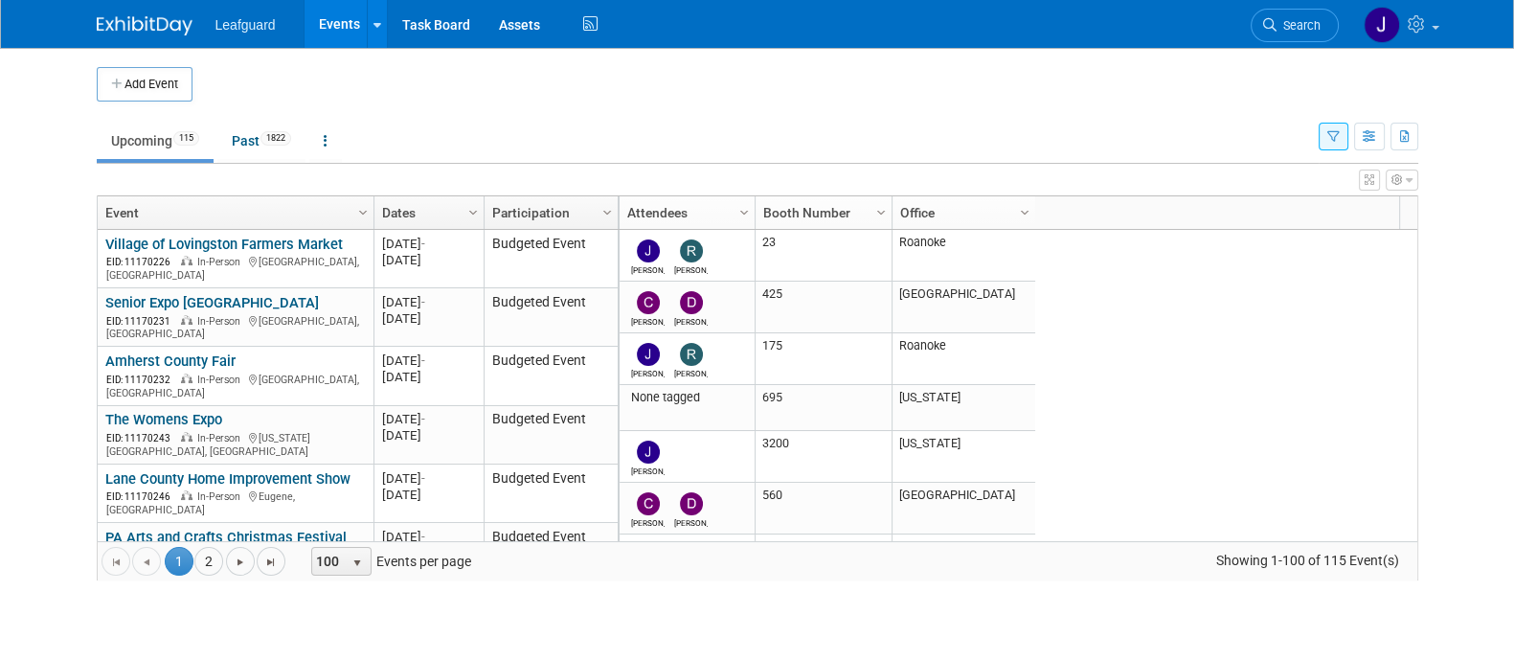
click at [1035, 205] on div "Column Settings Attendees Column Settings Booth Number Column Settings Office C…" at bounding box center [1008, 212] width 782 height 33
click at [1033, 208] on div "Column Settings Attendees Column Settings Booth Number Column Settings Office C…" at bounding box center [1008, 212] width 782 height 33
click at [1028, 214] on span "Column Settings" at bounding box center [1024, 212] width 15 height 15
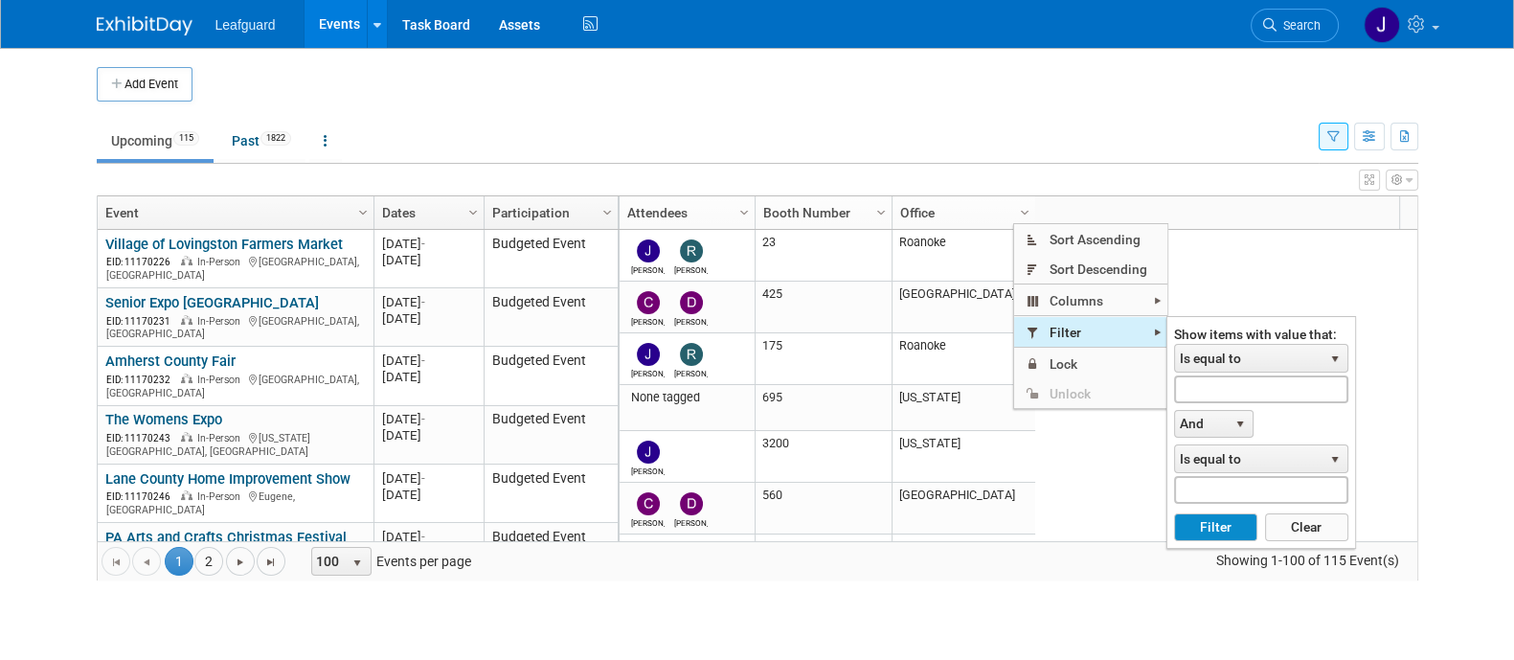
click at [1080, 337] on span "Filter" at bounding box center [1090, 332] width 153 height 30
click at [1216, 380] on input "text" at bounding box center [1261, 389] width 174 height 28
click at [1240, 530] on button "Filter" at bounding box center [1215, 527] width 83 height 29
type input "[US_STATE]"
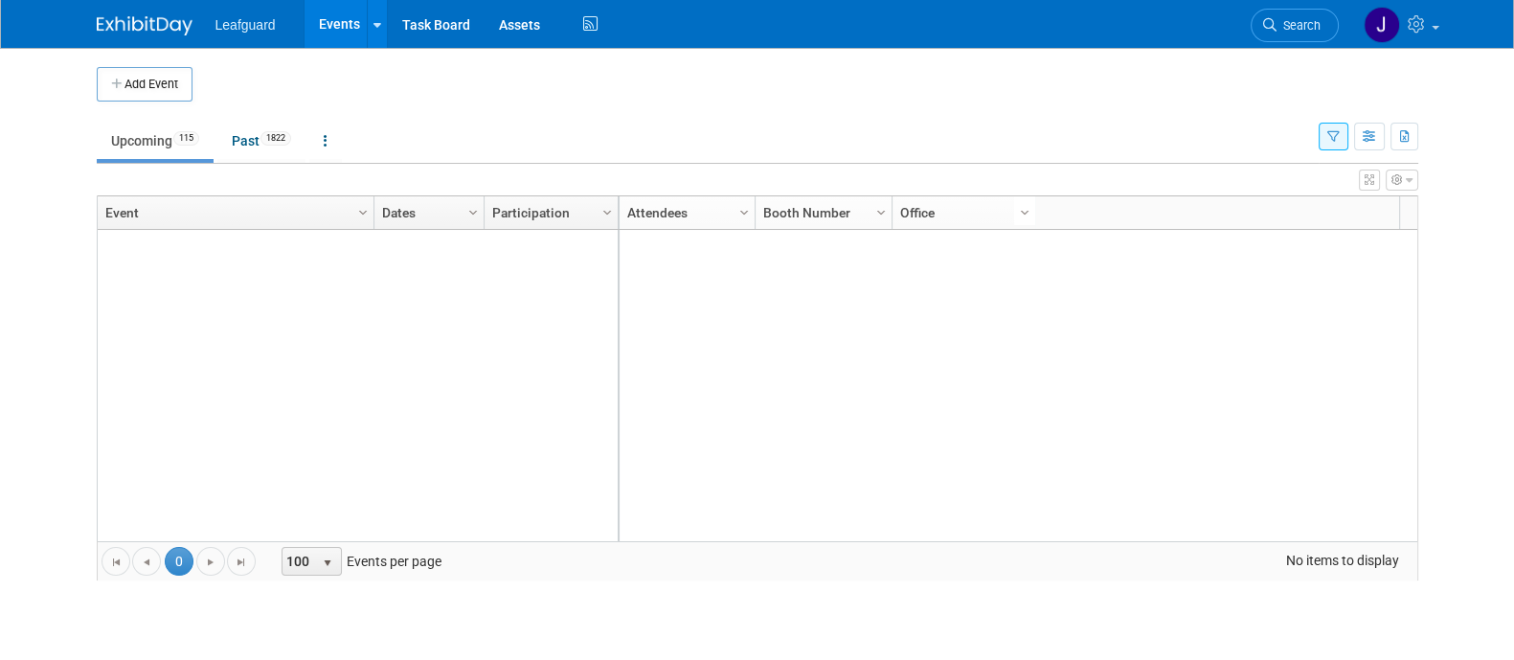
click at [1032, 208] on div at bounding box center [1036, 212] width 9 height 33
click at [1021, 213] on span "Column Settings" at bounding box center [1024, 212] width 15 height 15
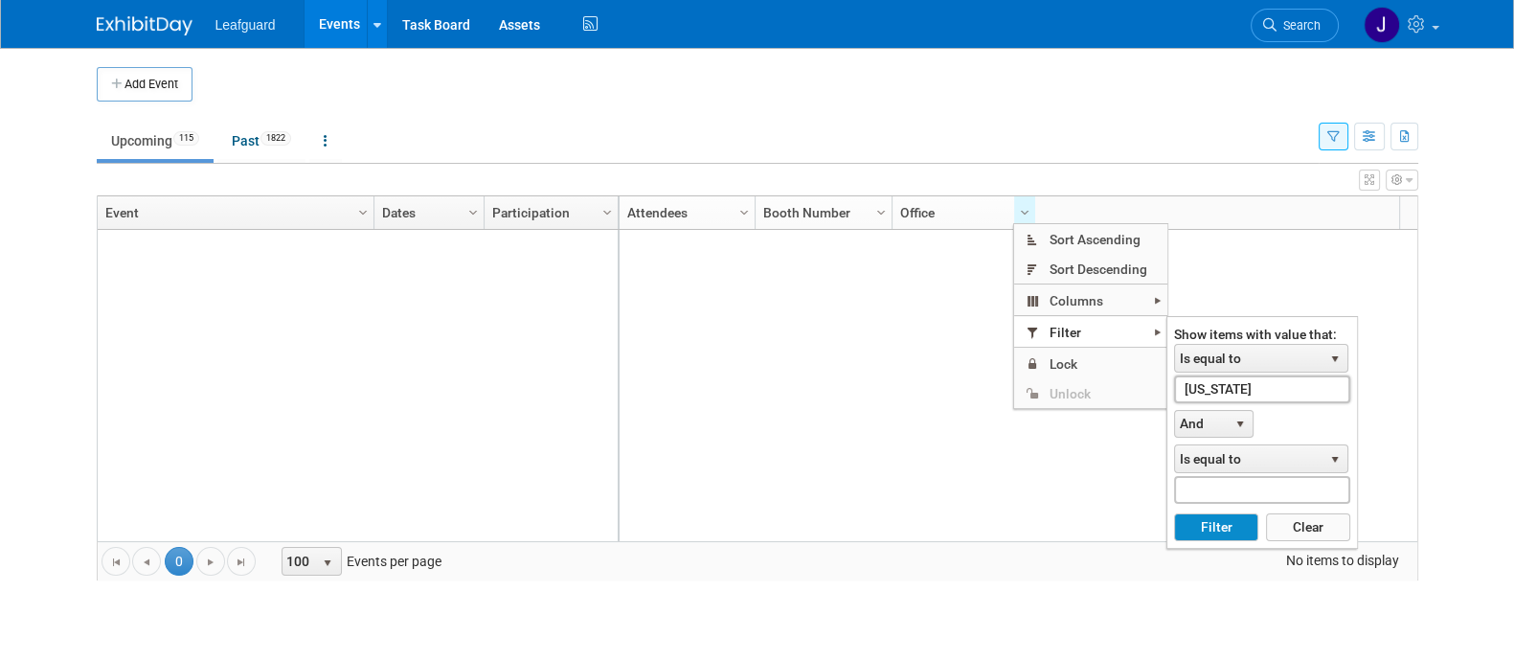
drag, startPoint x: 1264, startPoint y: 384, endPoint x: 1221, endPoint y: 429, distance: 62.3
click at [1211, 404] on div "Show items with value that: Is equal to select Is equal to Is not equal to Star…" at bounding box center [1262, 433] width 176 height 215
drag, startPoint x: 1296, startPoint y: 556, endPoint x: 1294, endPoint y: 533, distance: 23.1
click at [1292, 552] on span "No items to display" at bounding box center [1341, 560] width 148 height 27
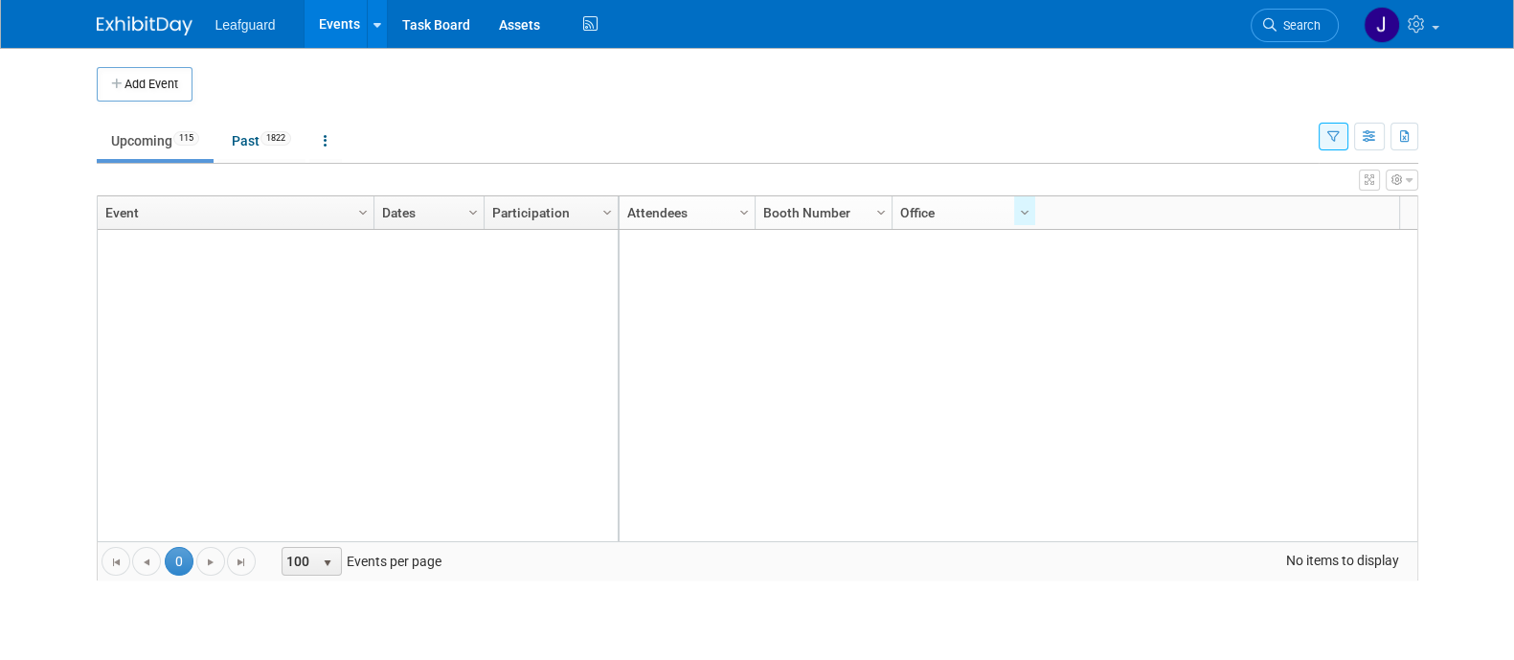
drag, startPoint x: 1295, startPoint y: 530, endPoint x: 1247, endPoint y: 430, distance: 111.3
click at [1295, 524] on div at bounding box center [1016, 385] width 799 height 311
click at [1029, 214] on span "Column Settings" at bounding box center [1024, 212] width 15 height 15
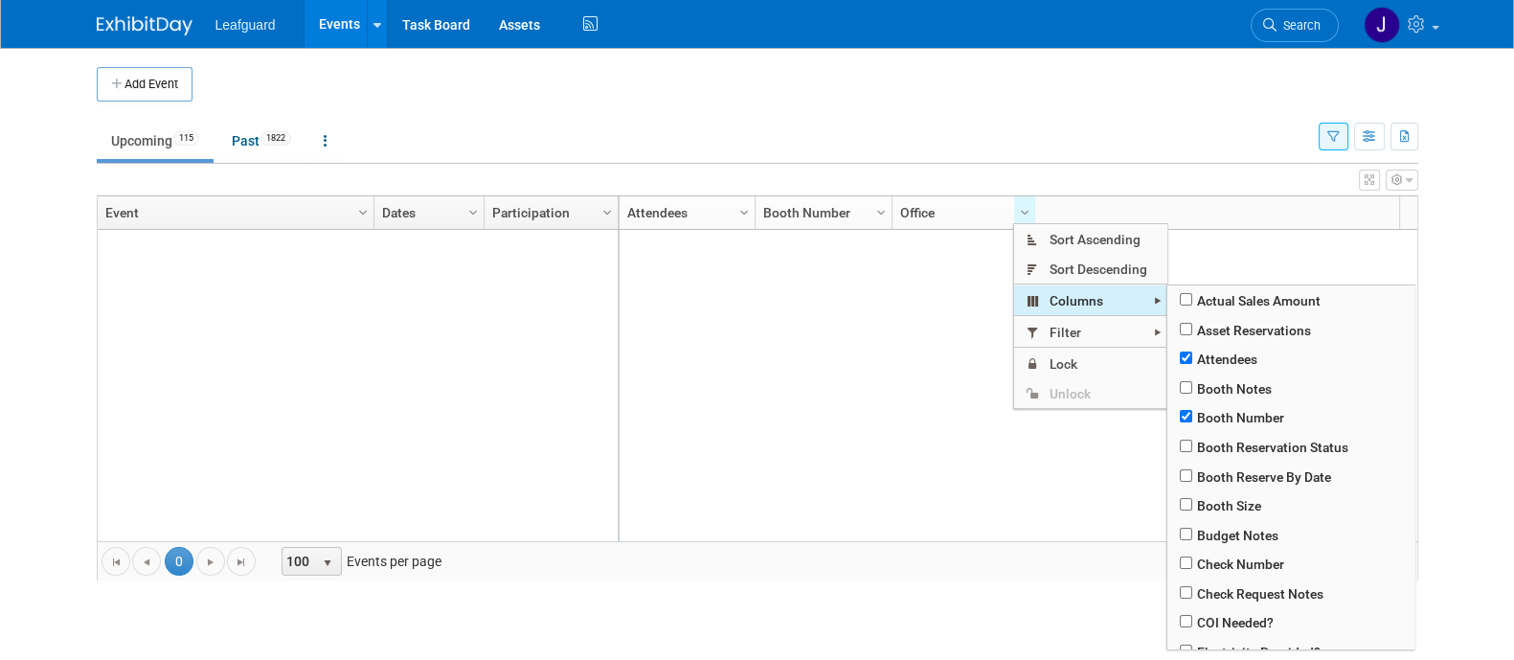
click at [1067, 294] on span "Columns" at bounding box center [1090, 300] width 153 height 30
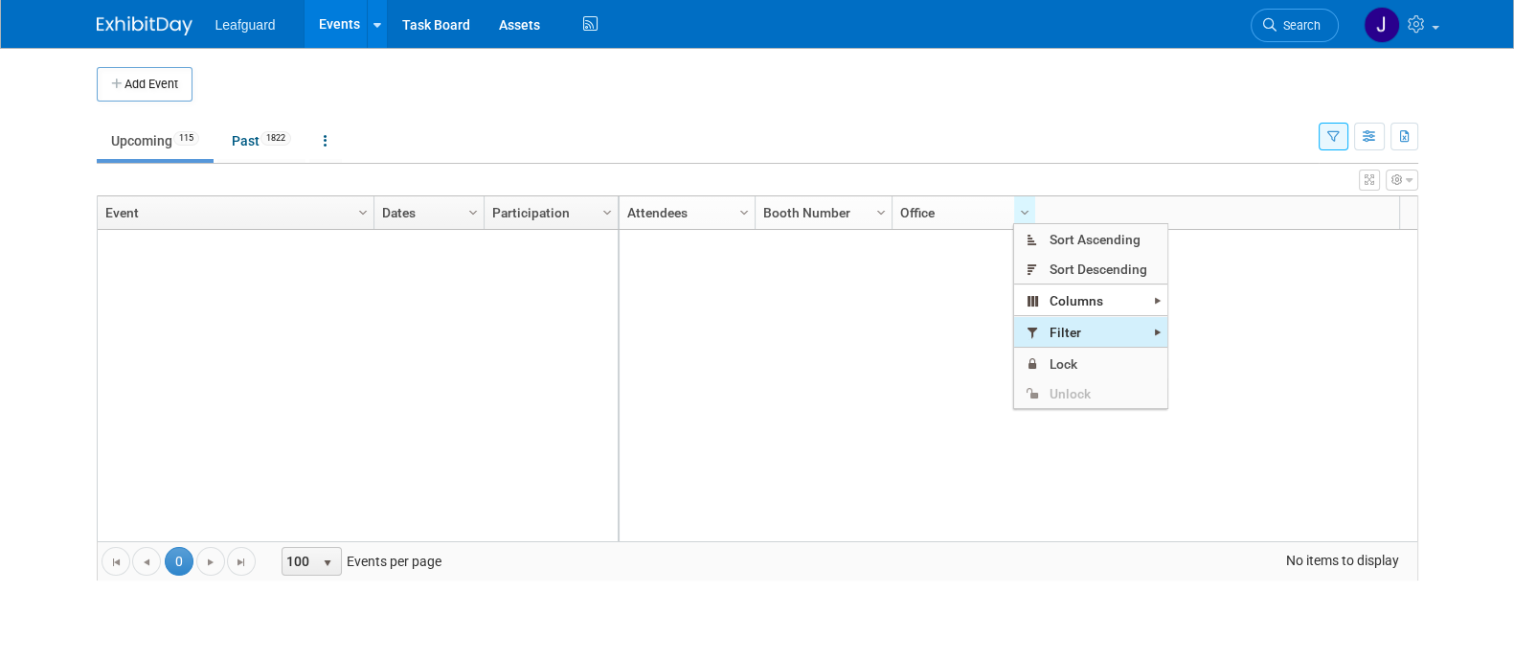
click at [1115, 337] on span "Filter" at bounding box center [1090, 332] width 153 height 30
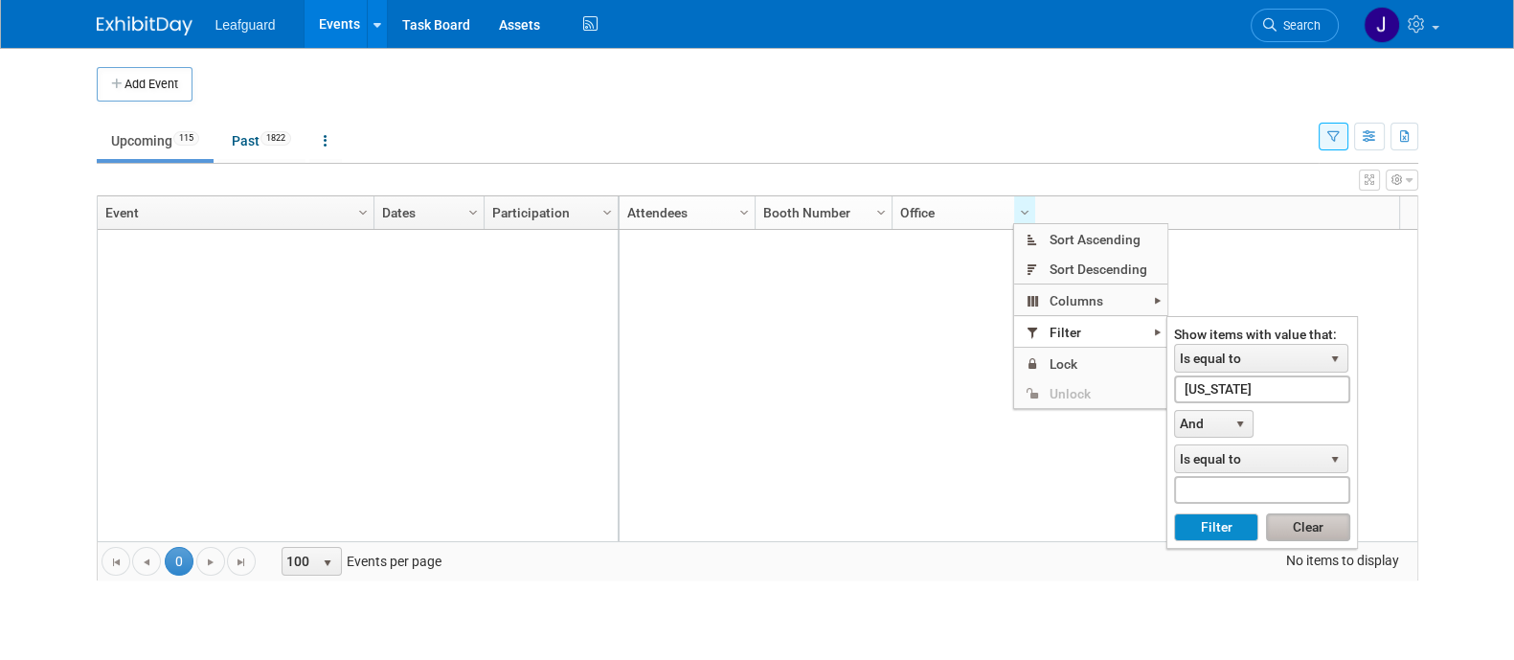
click at [1288, 524] on button "Clear" at bounding box center [1308, 527] width 84 height 29
click at [1288, 524] on div at bounding box center [1016, 385] width 799 height 311
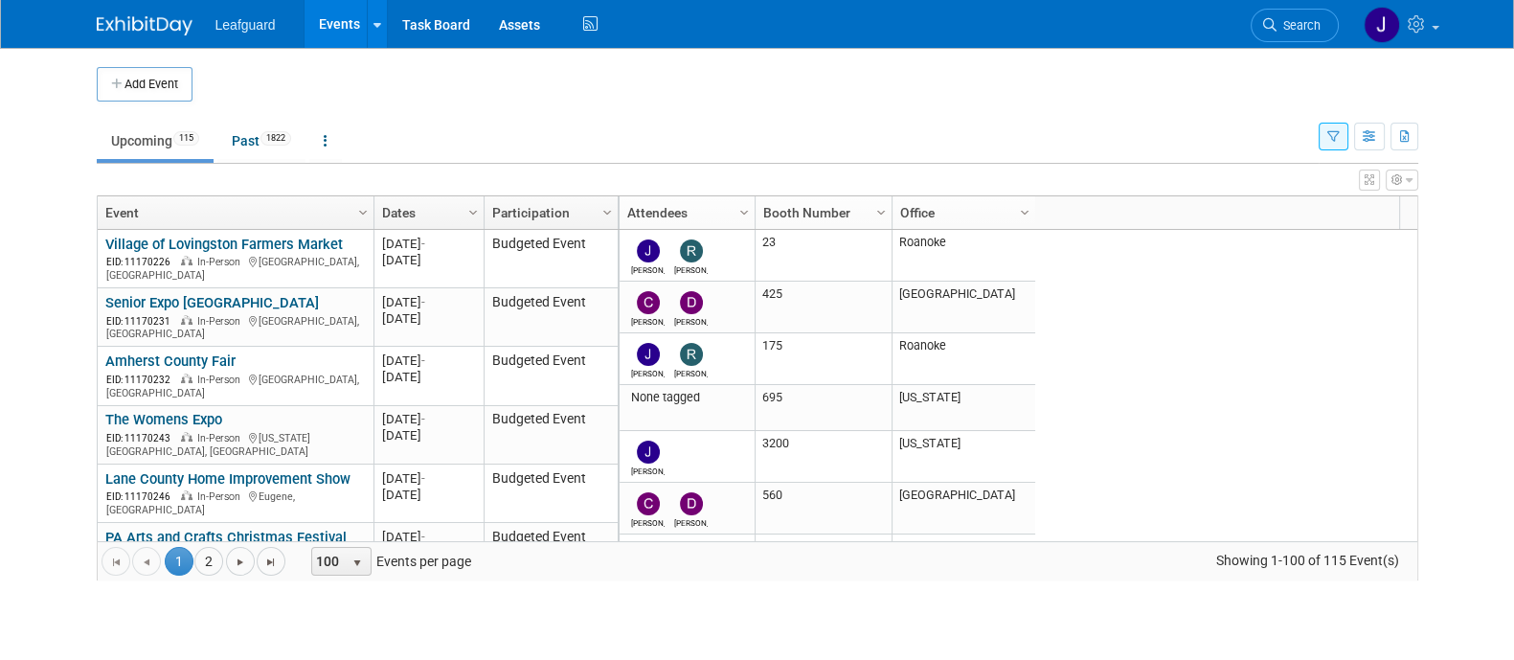
click at [1227, 449] on div "Josh Robert 23 Roanoke 2025 M-2025-10 October 2025 Lovingston, VA 562 Front Str…" at bounding box center [1016, 385] width 799 height 311
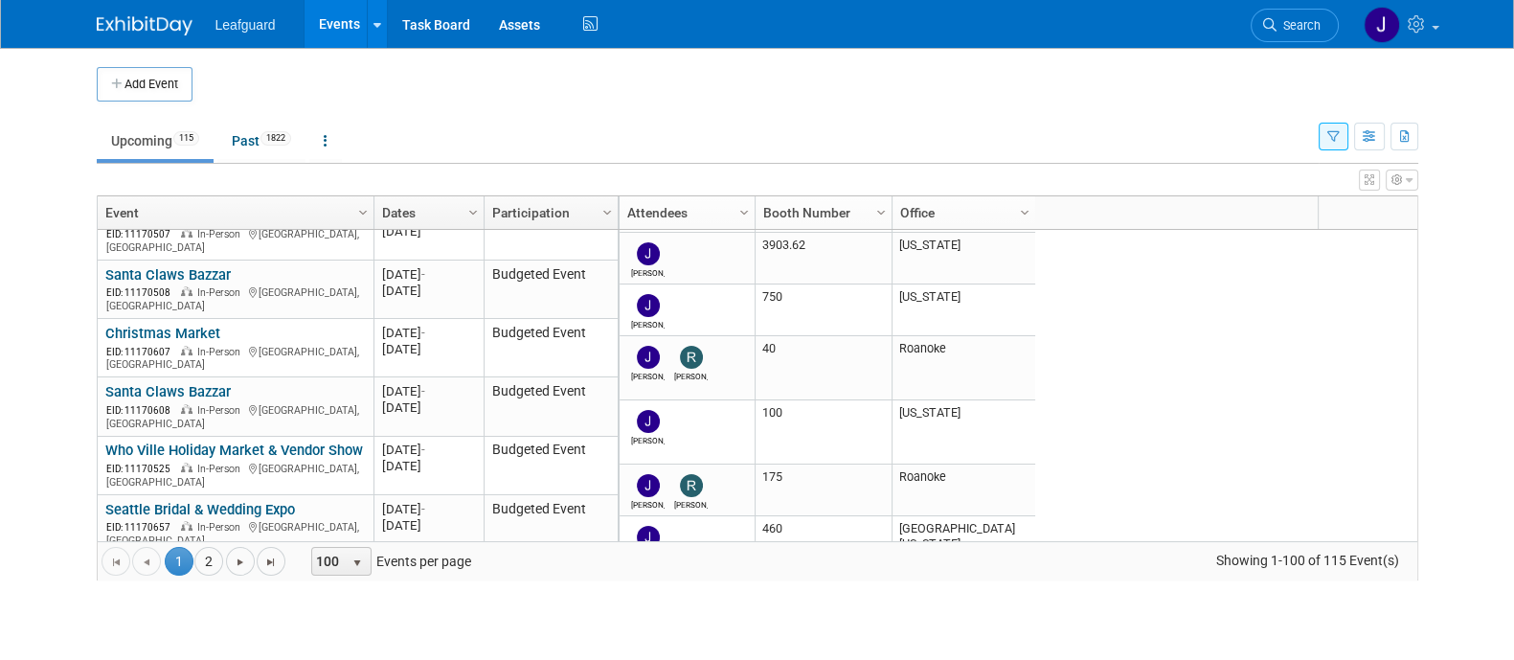
scroll to position [2581, 0]
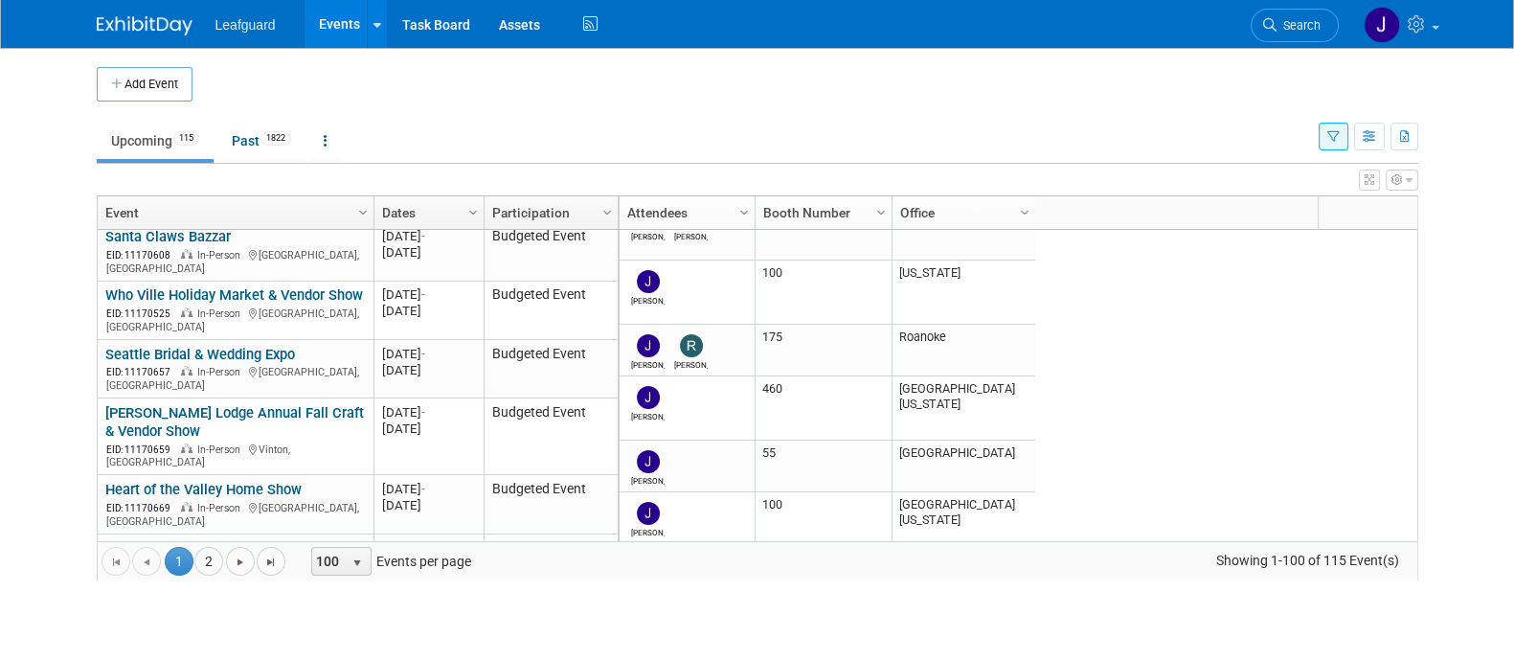
click at [1010, 212] on th "Column Settings Office" at bounding box center [963, 213] width 144 height 34
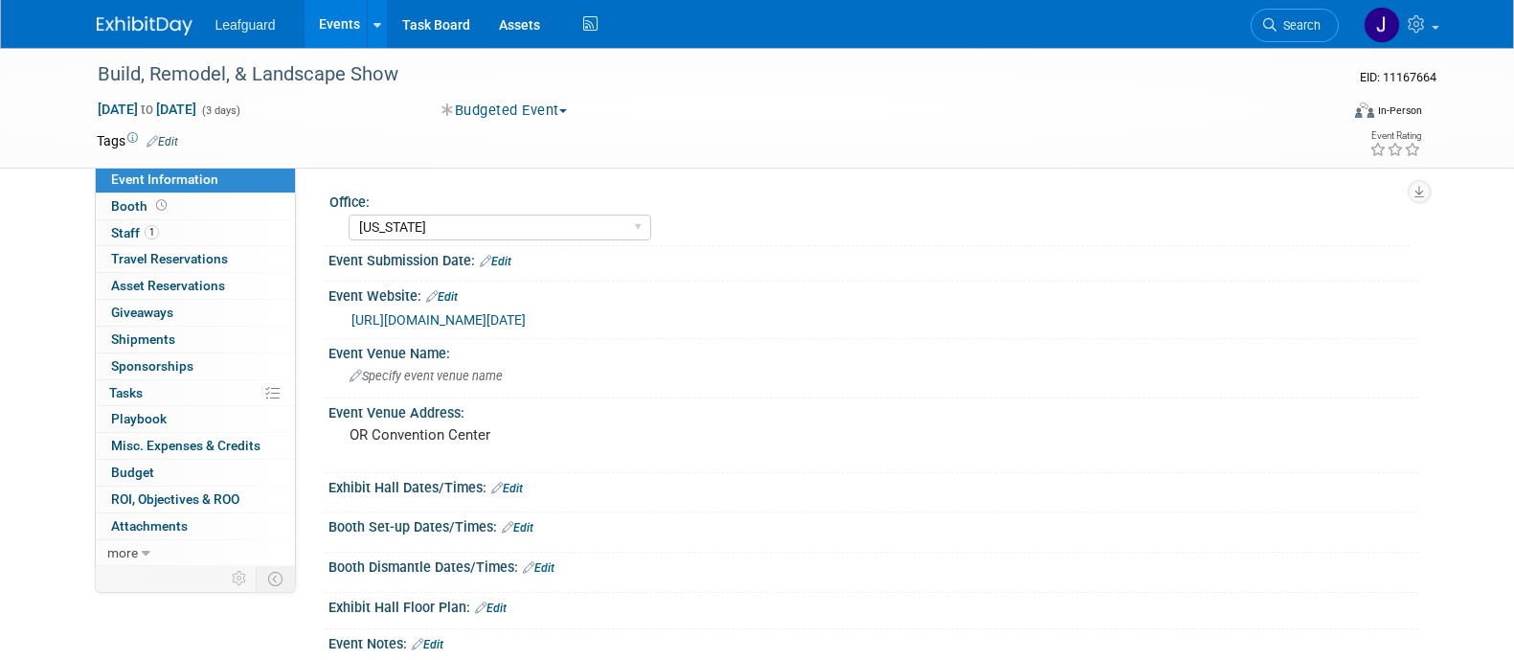
select select "[US_STATE]"
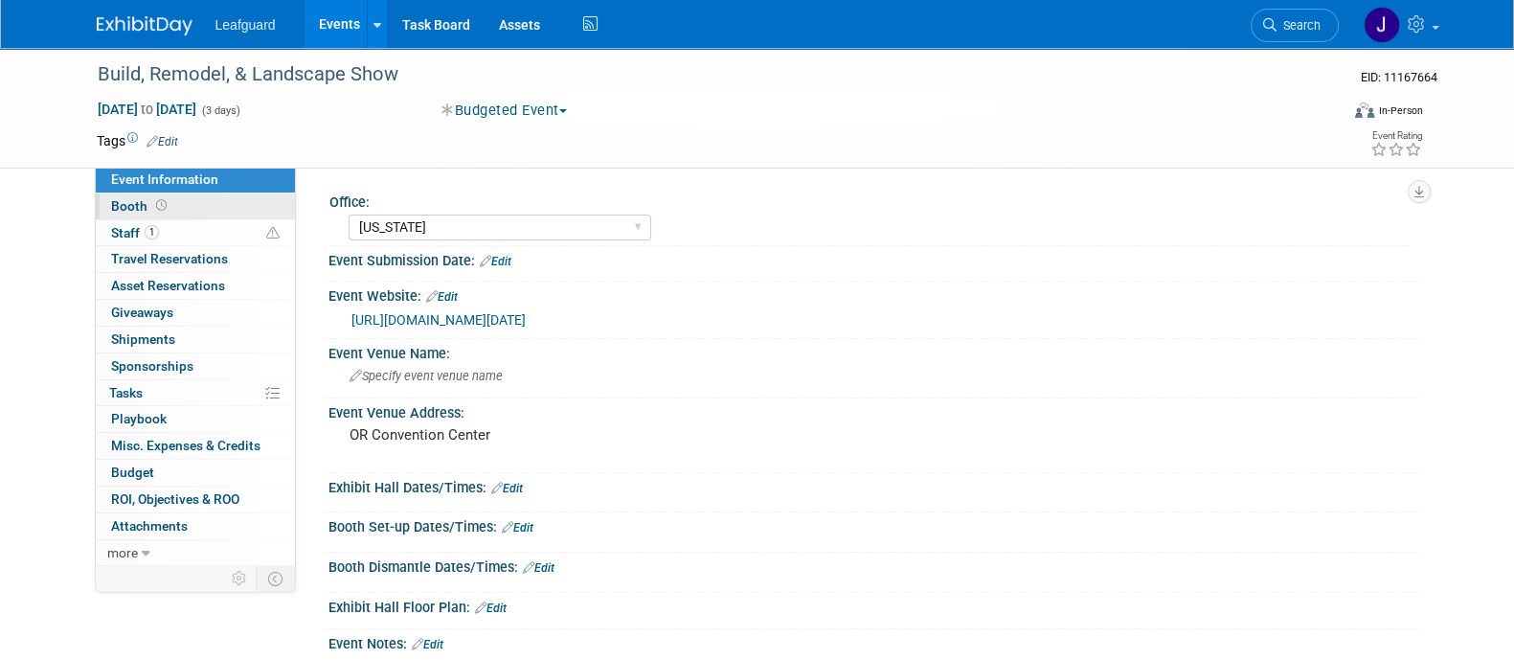
click at [127, 203] on span "Booth" at bounding box center [140, 205] width 59 height 15
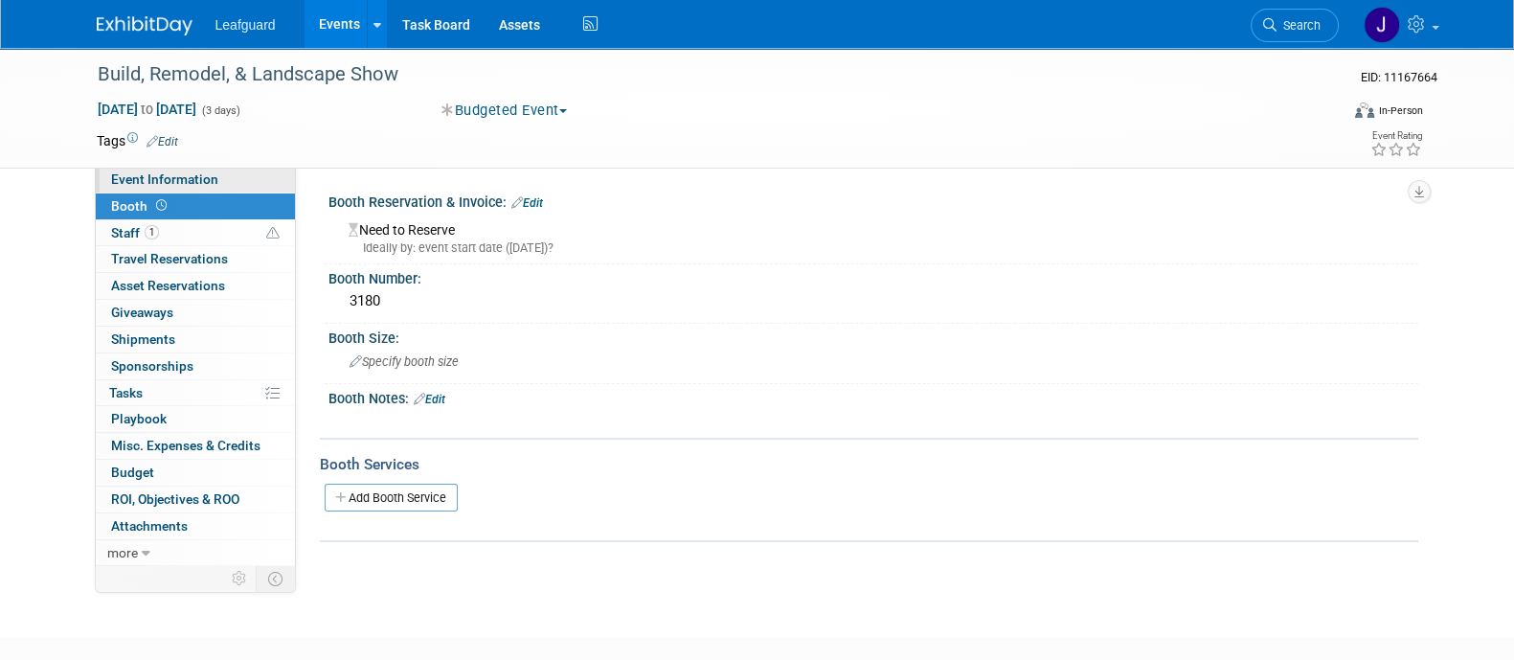
click at [141, 186] on span "Event Information" at bounding box center [164, 178] width 107 height 15
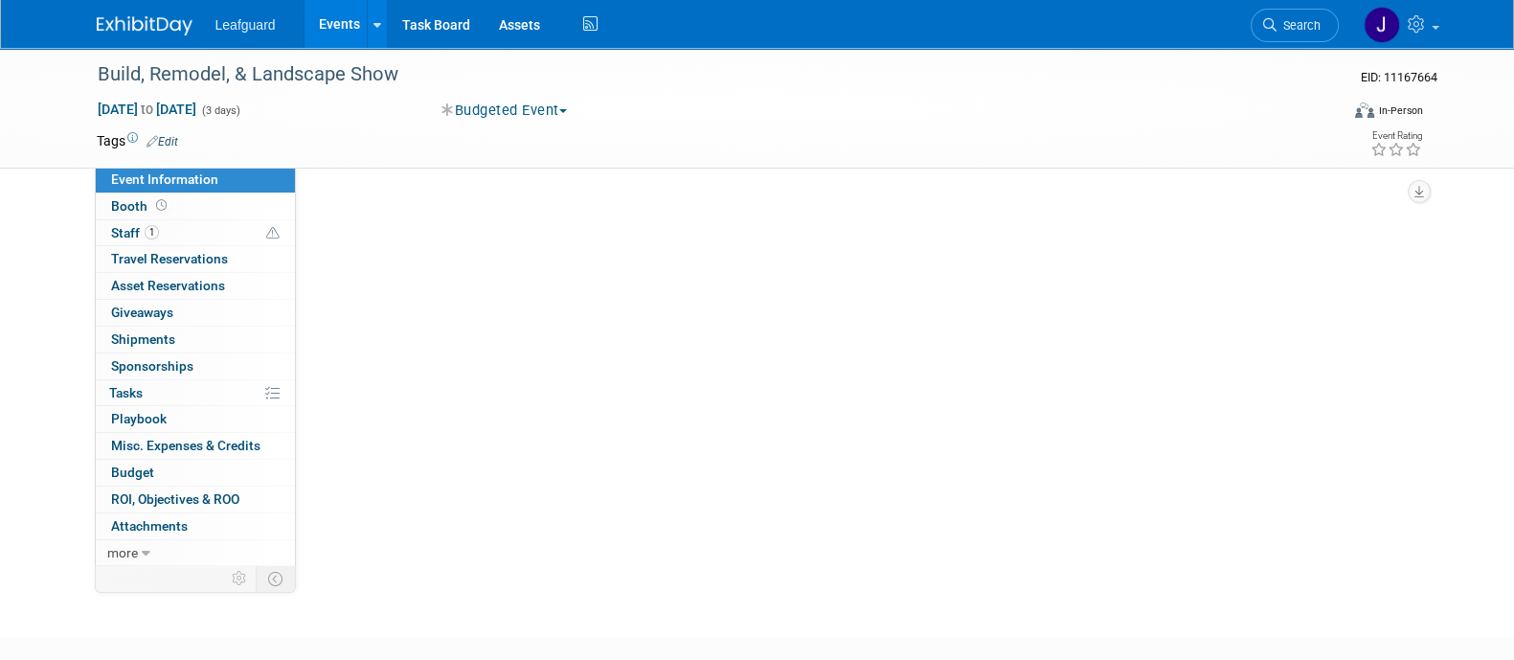
select select "[US_STATE]"
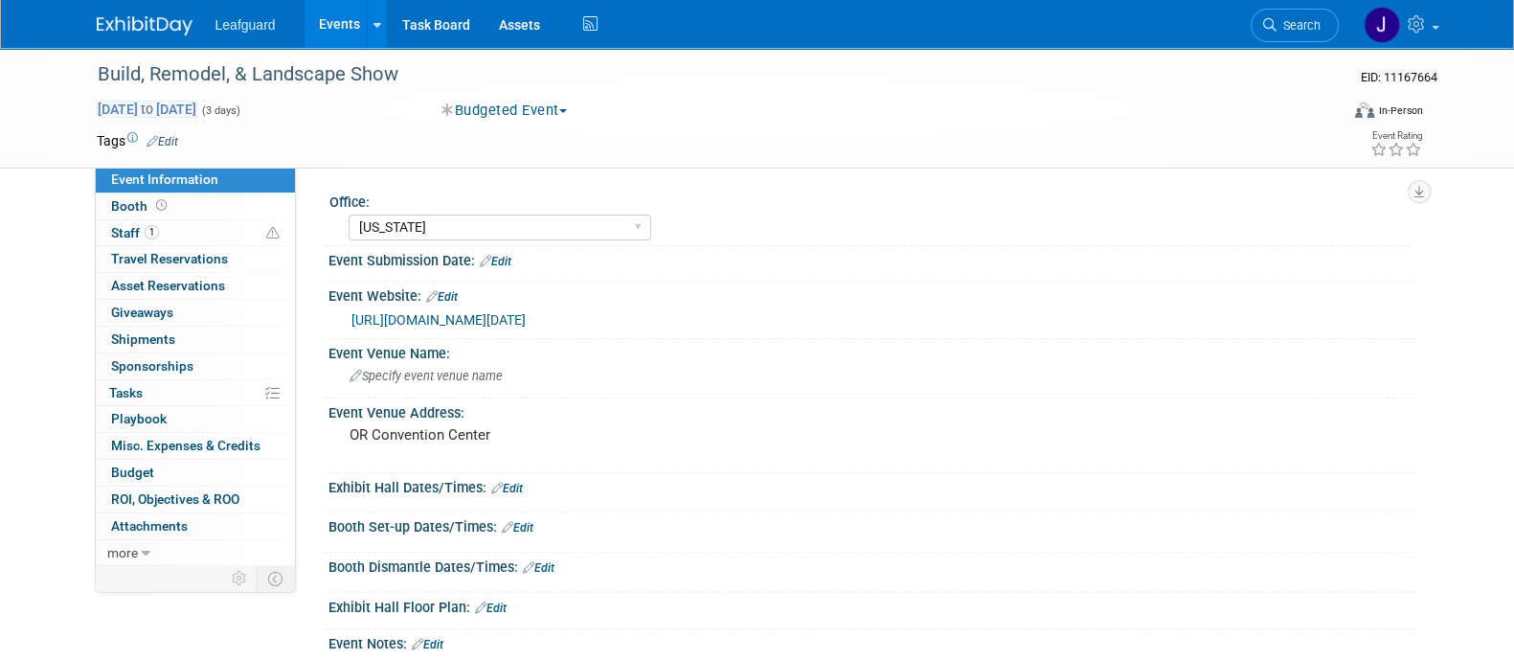
click at [197, 109] on span "Jan 23, 2026 to Jan 25, 2026" at bounding box center [147, 109] width 101 height 17
click at [499, 157] on div "Tags Edit Event Rating" at bounding box center [759, 145] width 1355 height 34
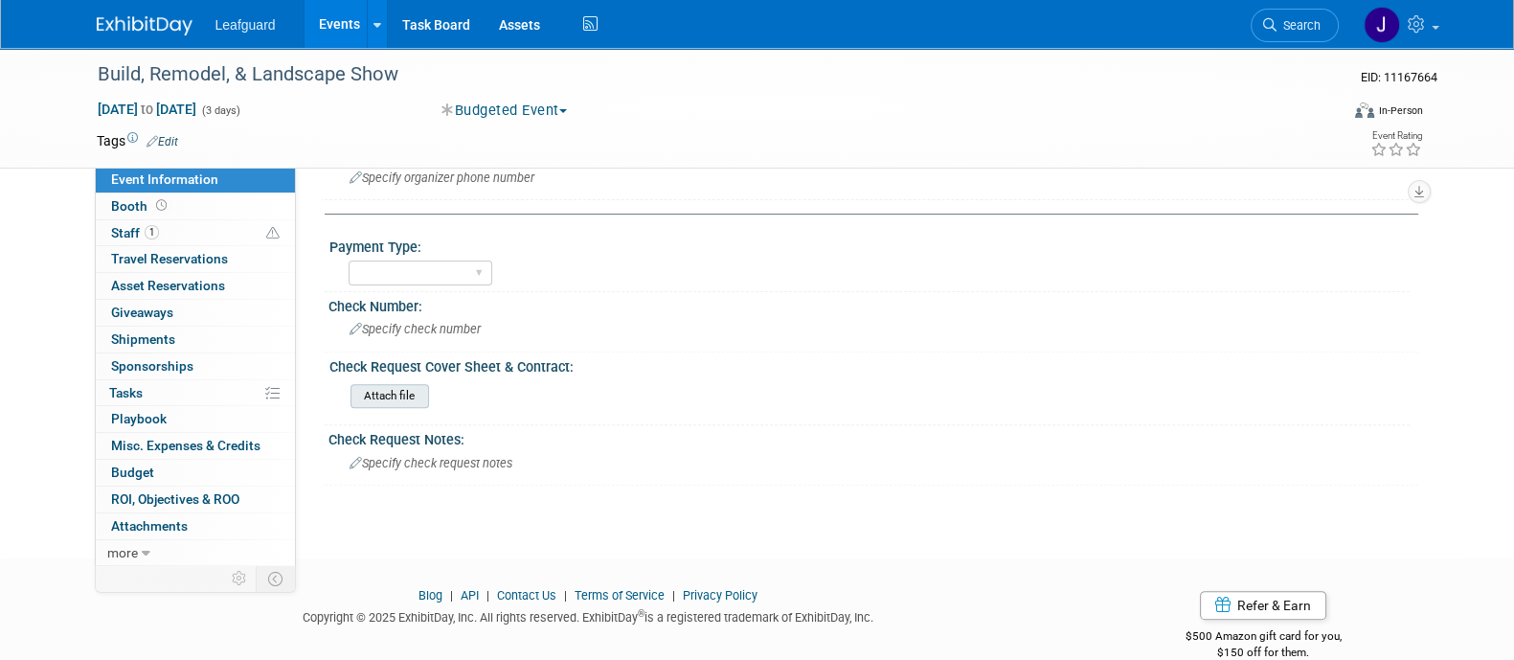
scroll to position [834, 0]
click at [138, 198] on span "Booth" at bounding box center [140, 205] width 59 height 15
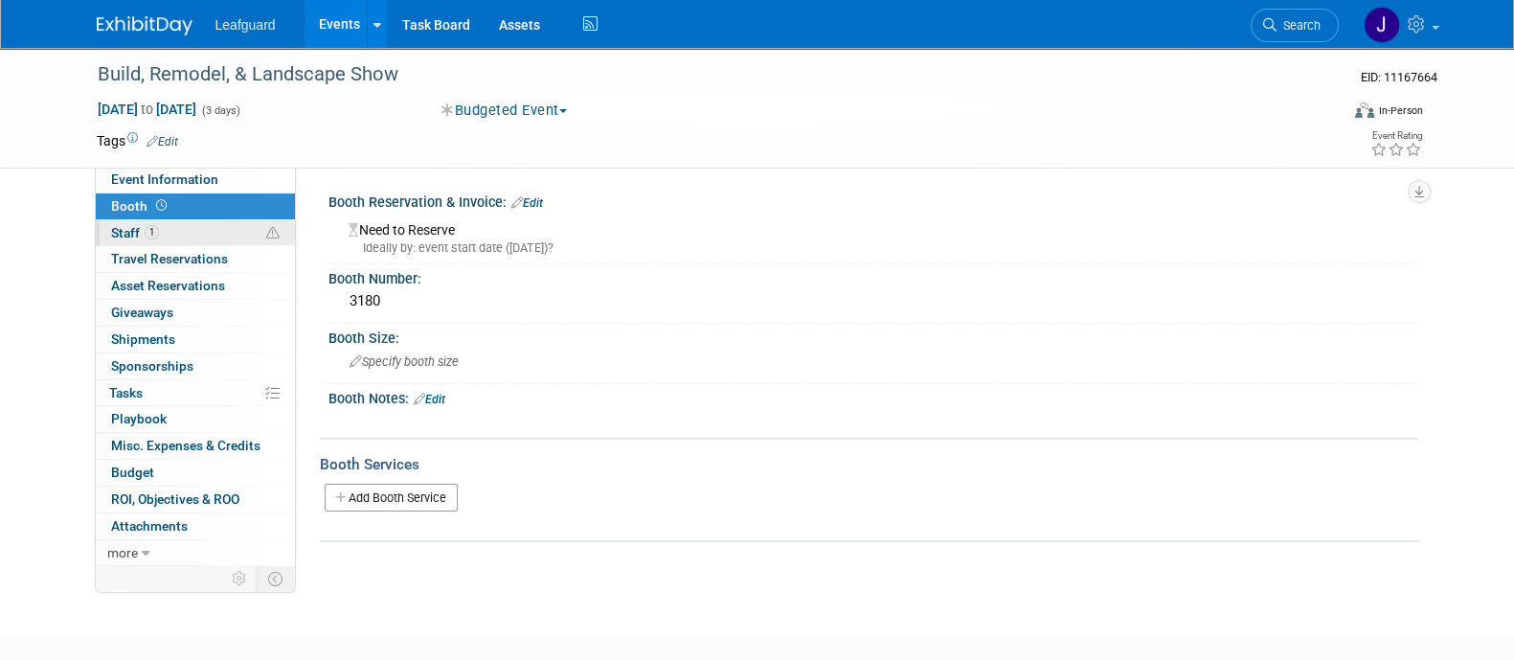
click at [131, 233] on span "Staff 1" at bounding box center [135, 232] width 48 height 15
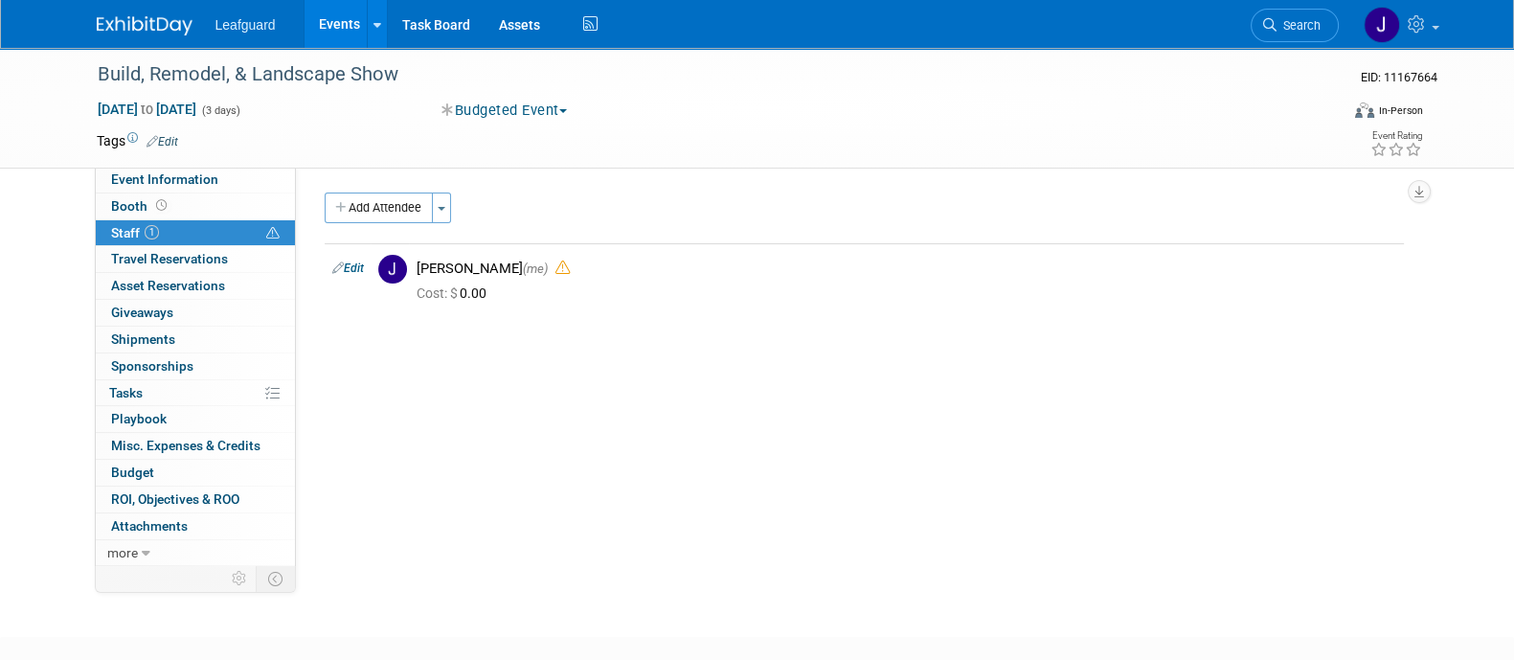
click at [450, 221] on button "Toggle Dropdown" at bounding box center [441, 207] width 19 height 31
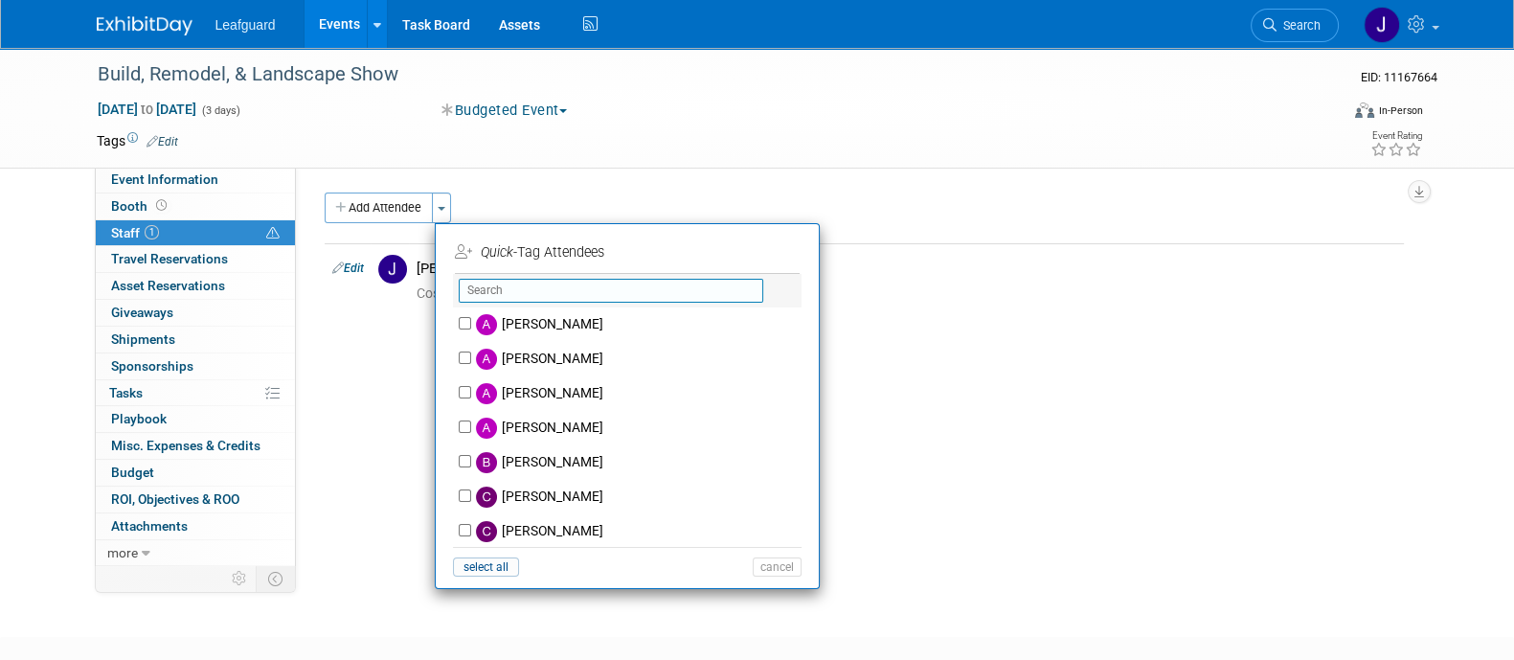
click at [555, 286] on input "text" at bounding box center [611, 291] width 304 height 24
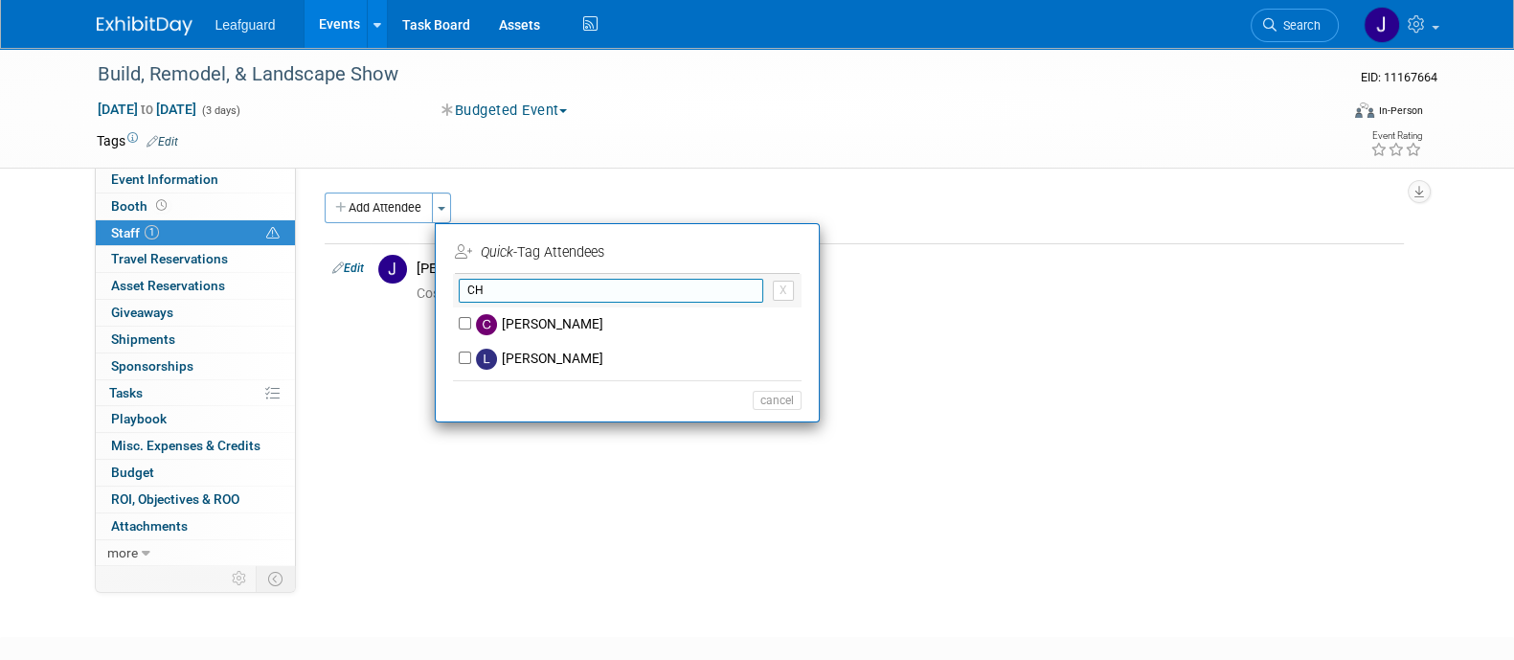
type input "C"
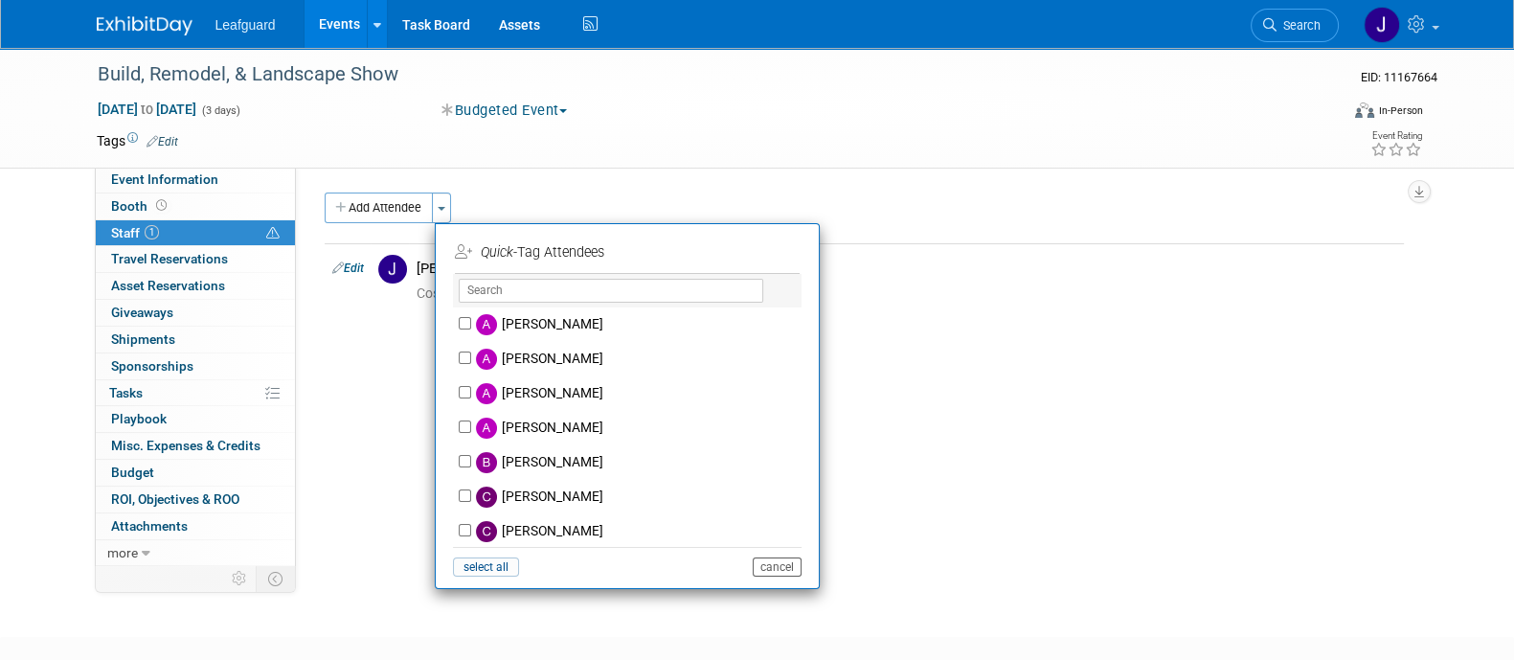
click at [774, 567] on button "cancel" at bounding box center [776, 566] width 49 height 19
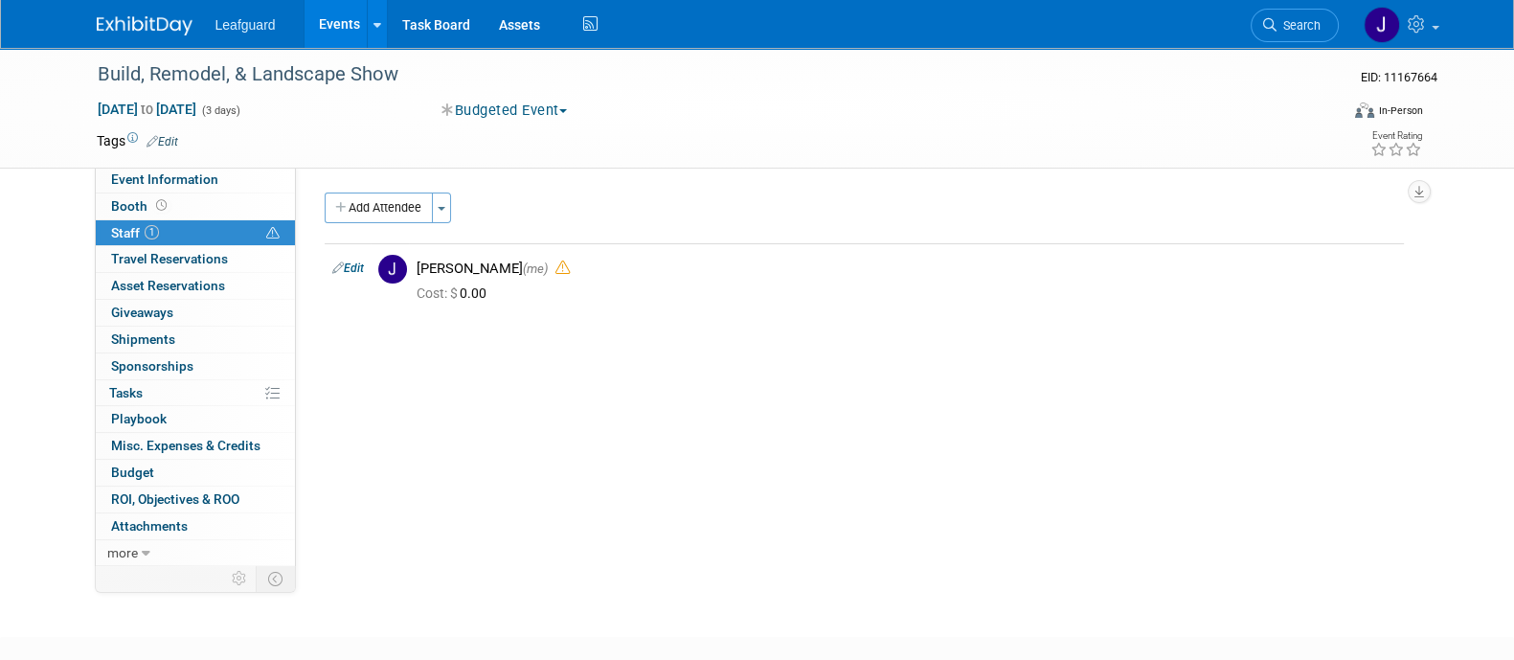
click at [307, 517] on div "Office: Albany Arkansas Austin Birmingham Charlotte Chicago Cleveland Colorado …" at bounding box center [857, 365] width 1122 height 397
click at [194, 264] on span "Travel Reservations 0" at bounding box center [169, 258] width 117 height 15
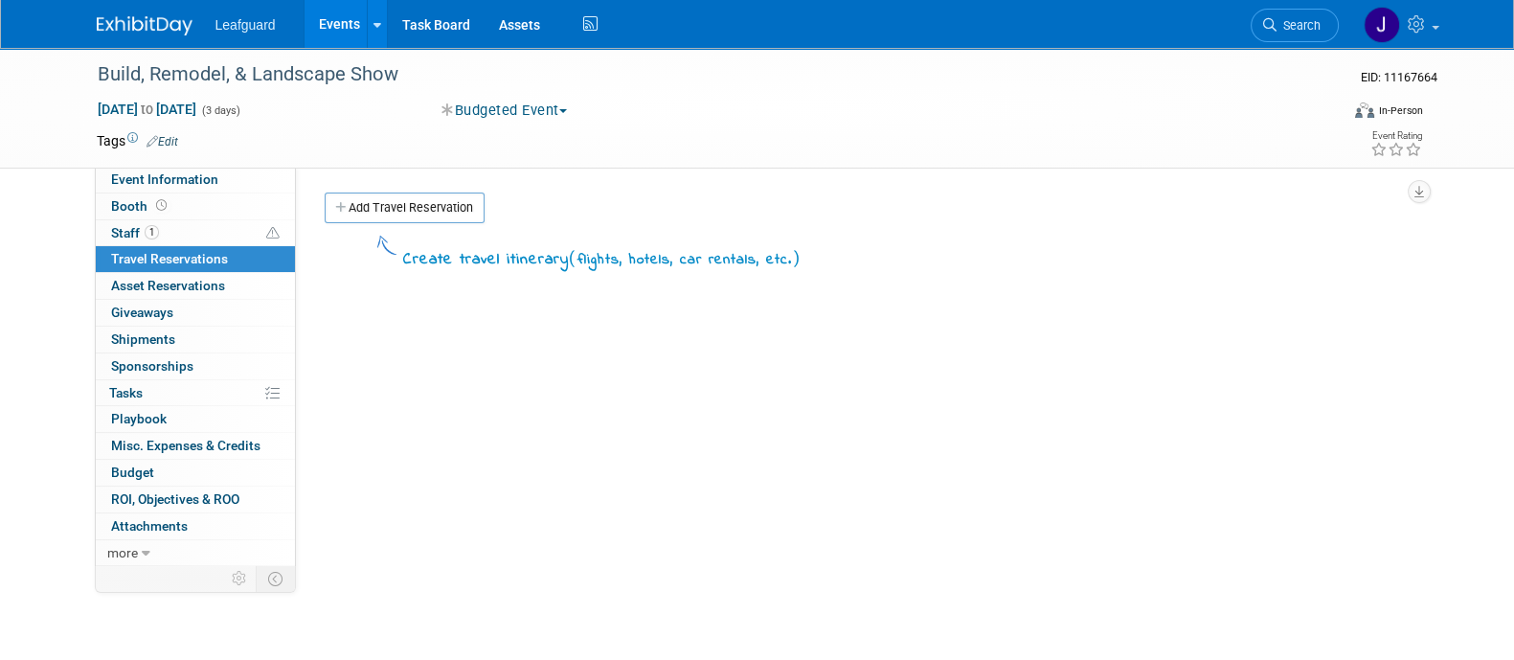
click at [213, 265] on span "Travel Reservations 0" at bounding box center [169, 258] width 117 height 15
click at [209, 274] on link "0 Asset Reservations 0" at bounding box center [195, 286] width 199 height 26
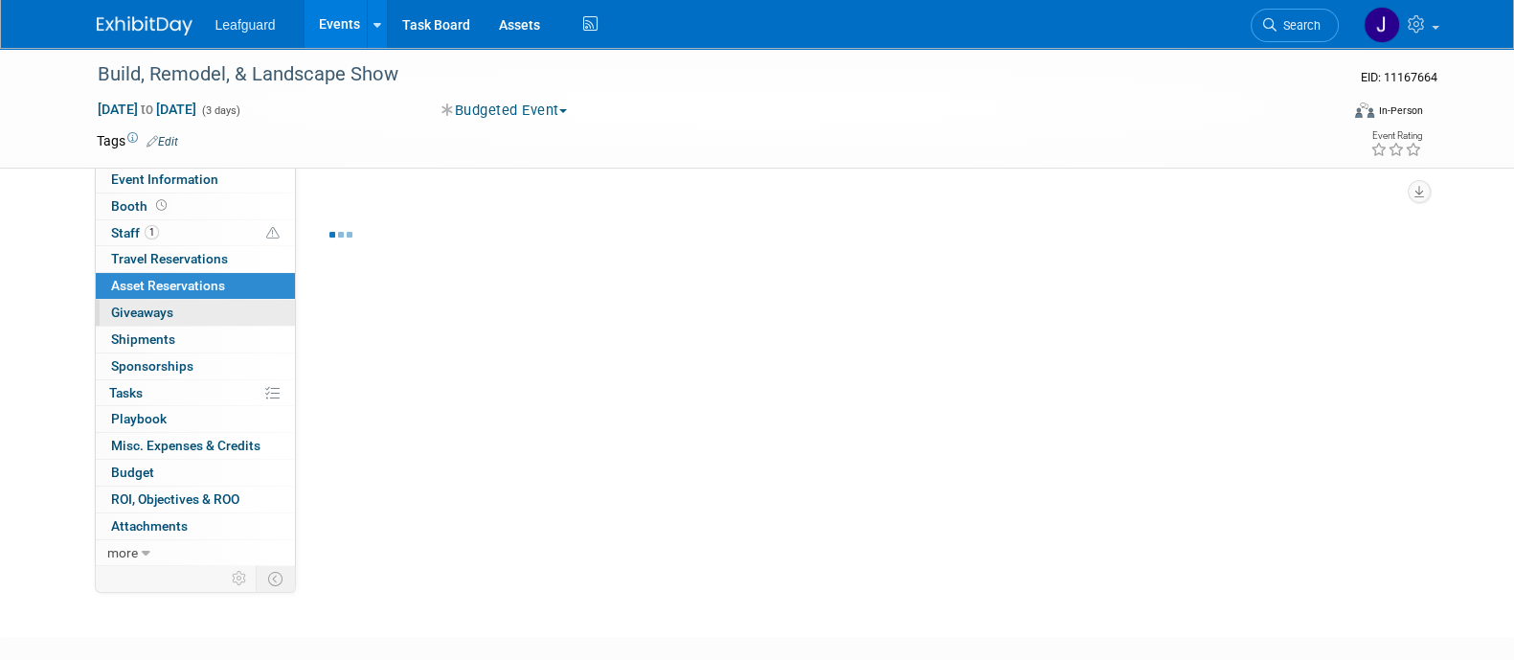
click at [156, 313] on span "Giveaways 0" at bounding box center [142, 311] width 62 height 15
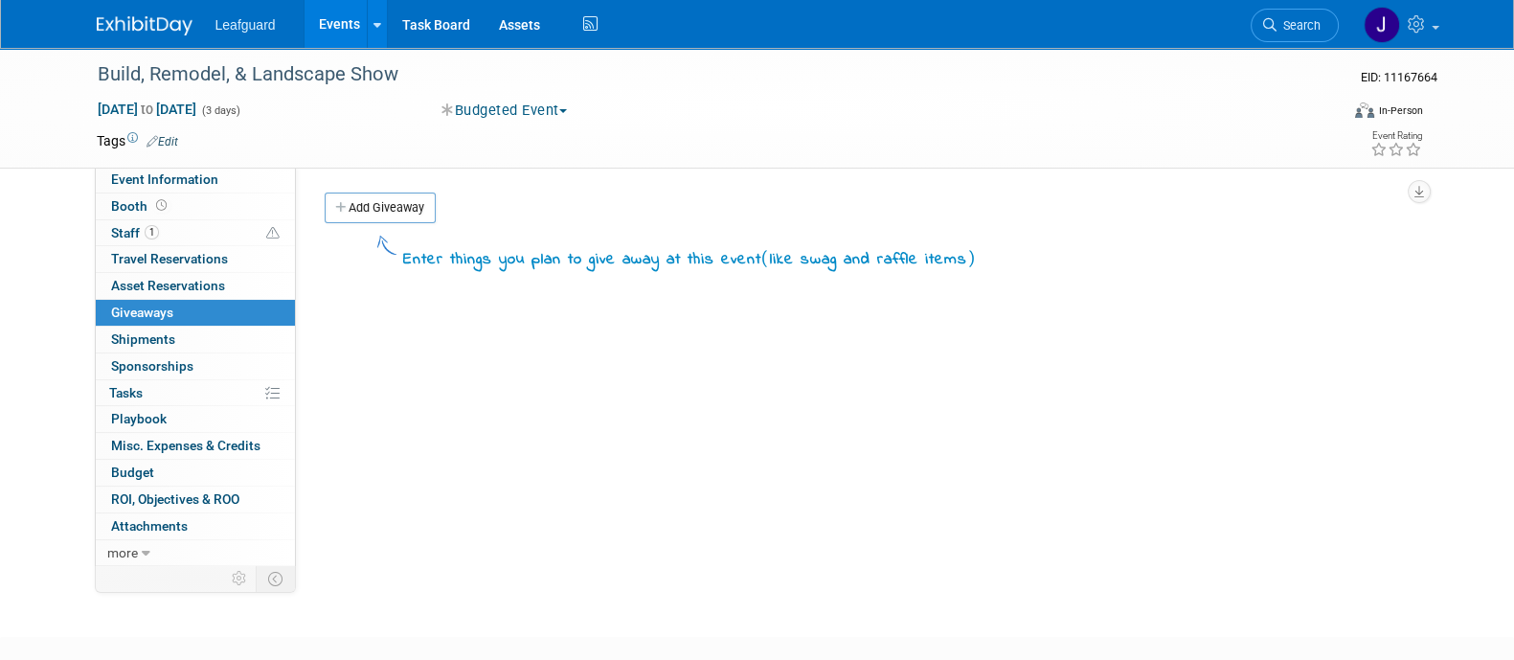
click at [211, 366] on link "0 Sponsorships 0" at bounding box center [195, 366] width 199 height 26
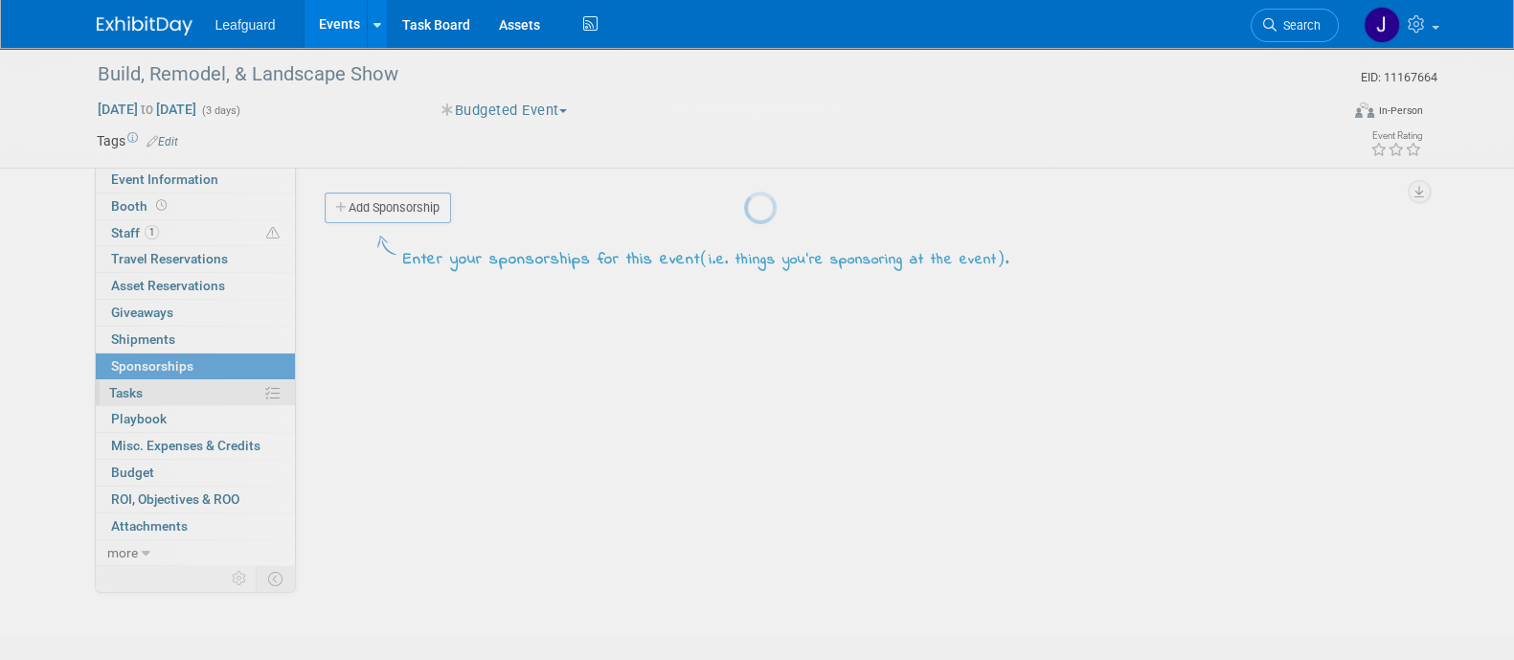
click at [189, 391] on body "Leafguard Events Add Event Bulk Upload Events Shareable Event Boards Recently V…" at bounding box center [757, 330] width 1514 height 660
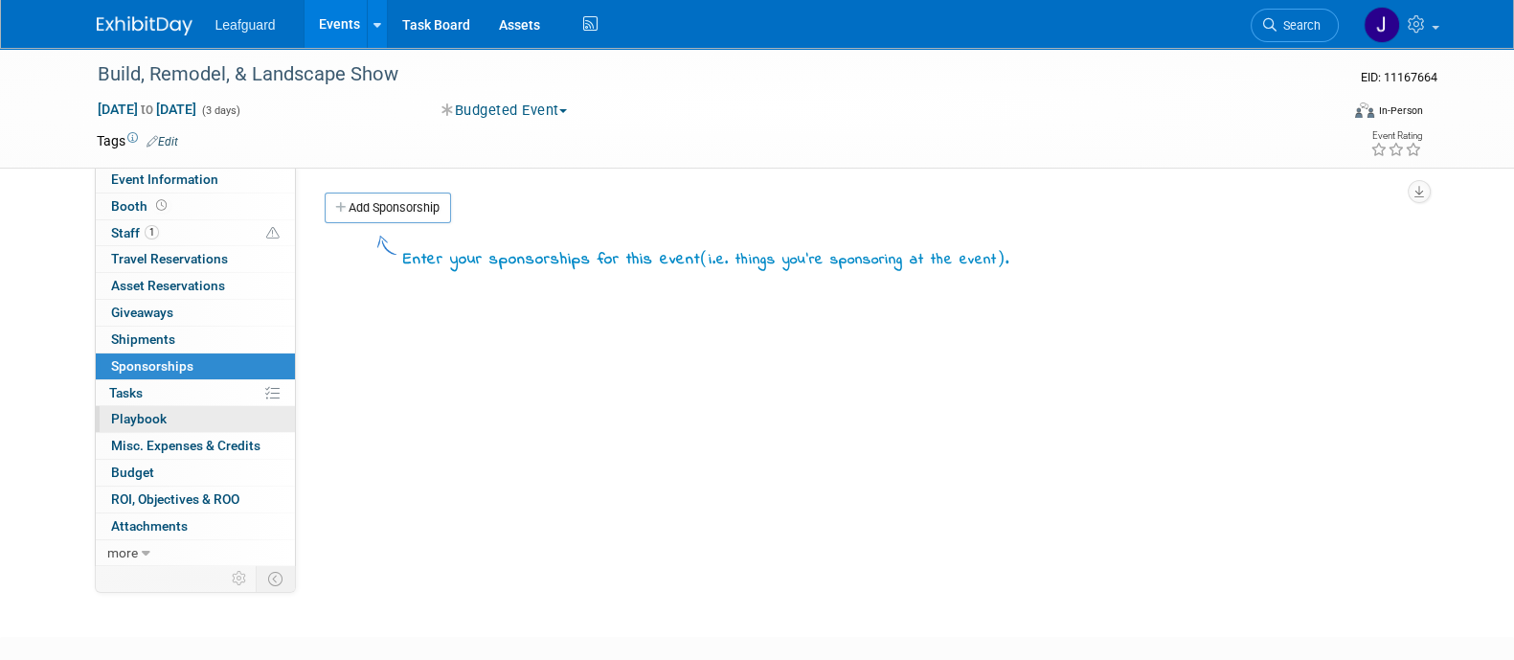
click at [177, 416] on link "0 Playbook 0" at bounding box center [195, 419] width 199 height 26
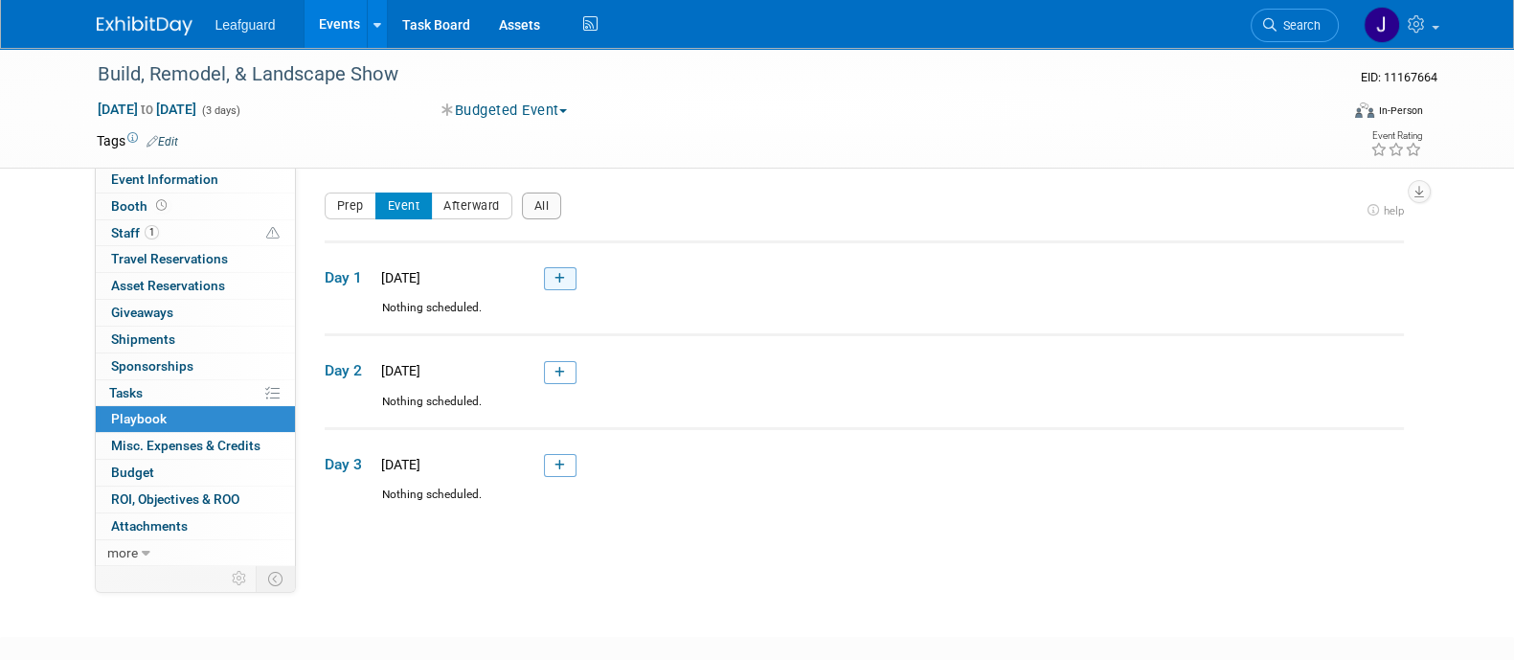
click at [564, 284] on link at bounding box center [560, 278] width 33 height 23
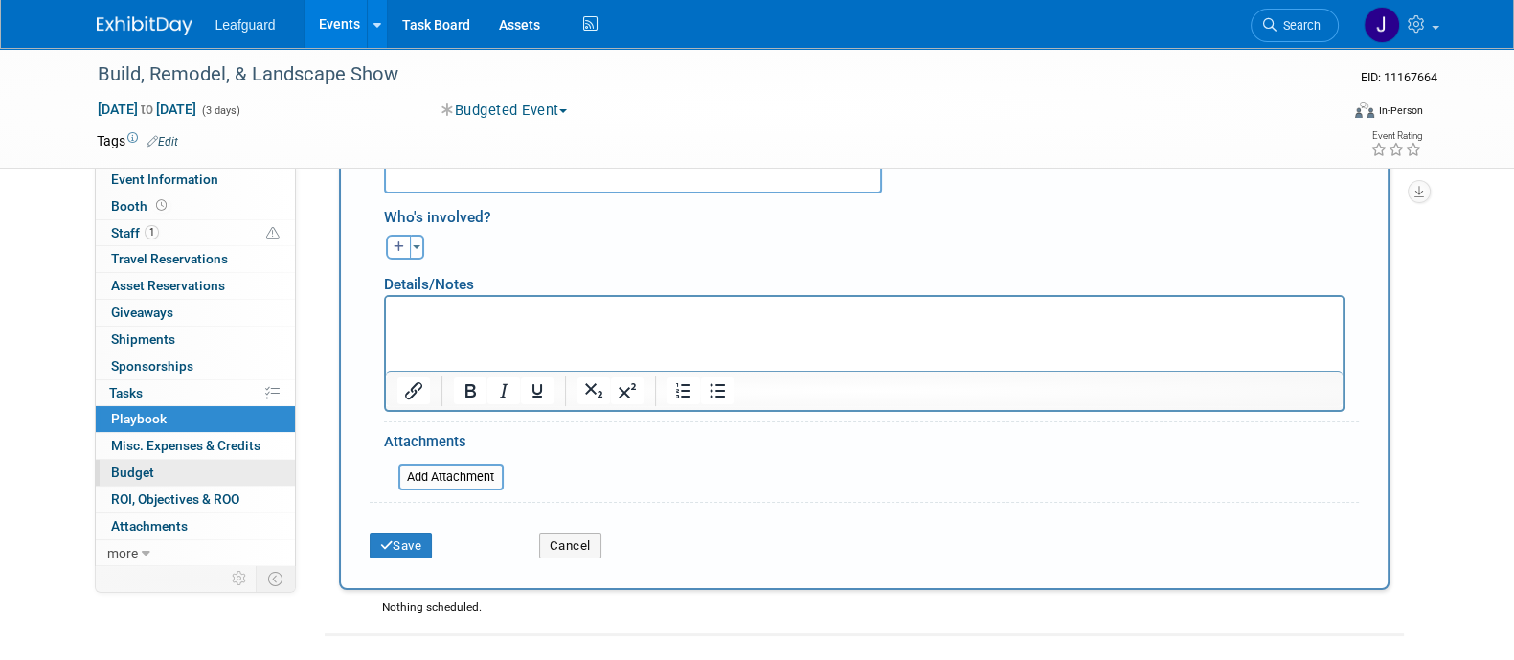
scroll to position [533, 0]
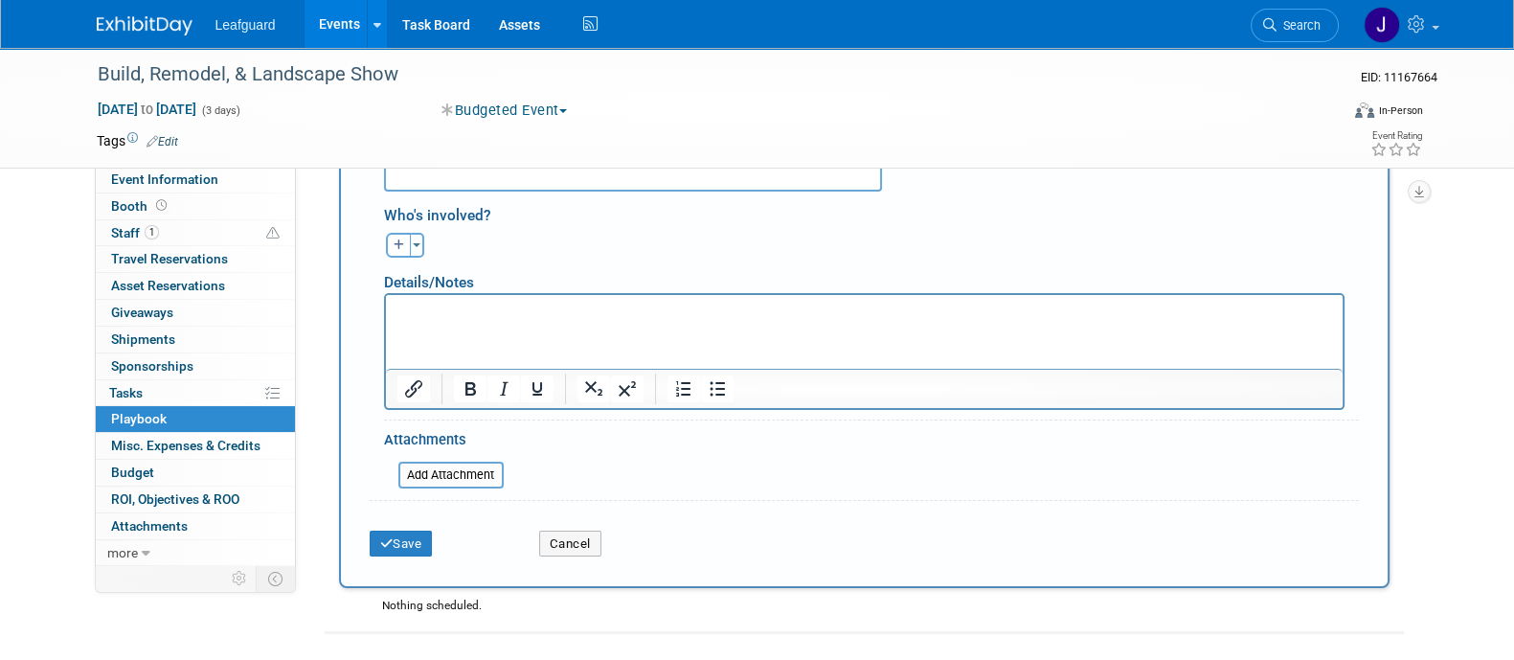
click at [238, 441] on span "Misc. Expenses & Credits 0" at bounding box center [185, 444] width 149 height 15
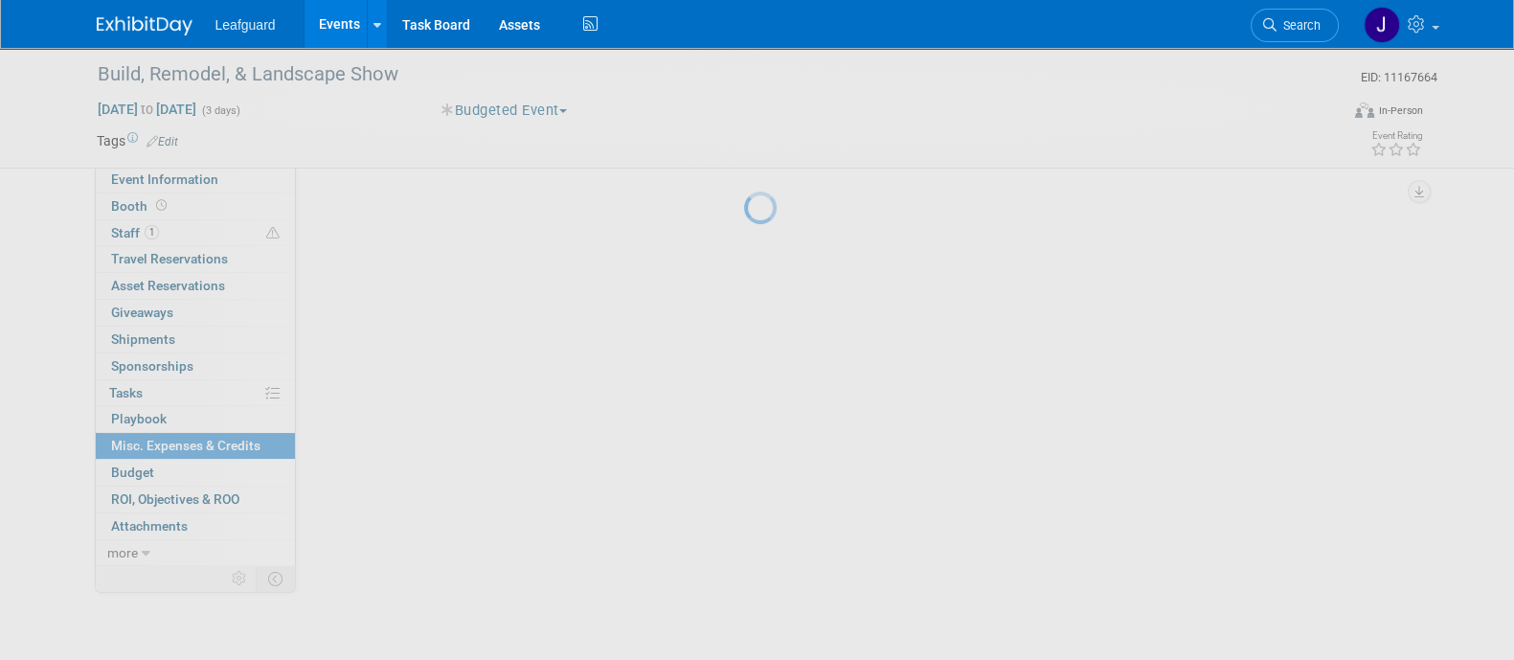
scroll to position [0, 0]
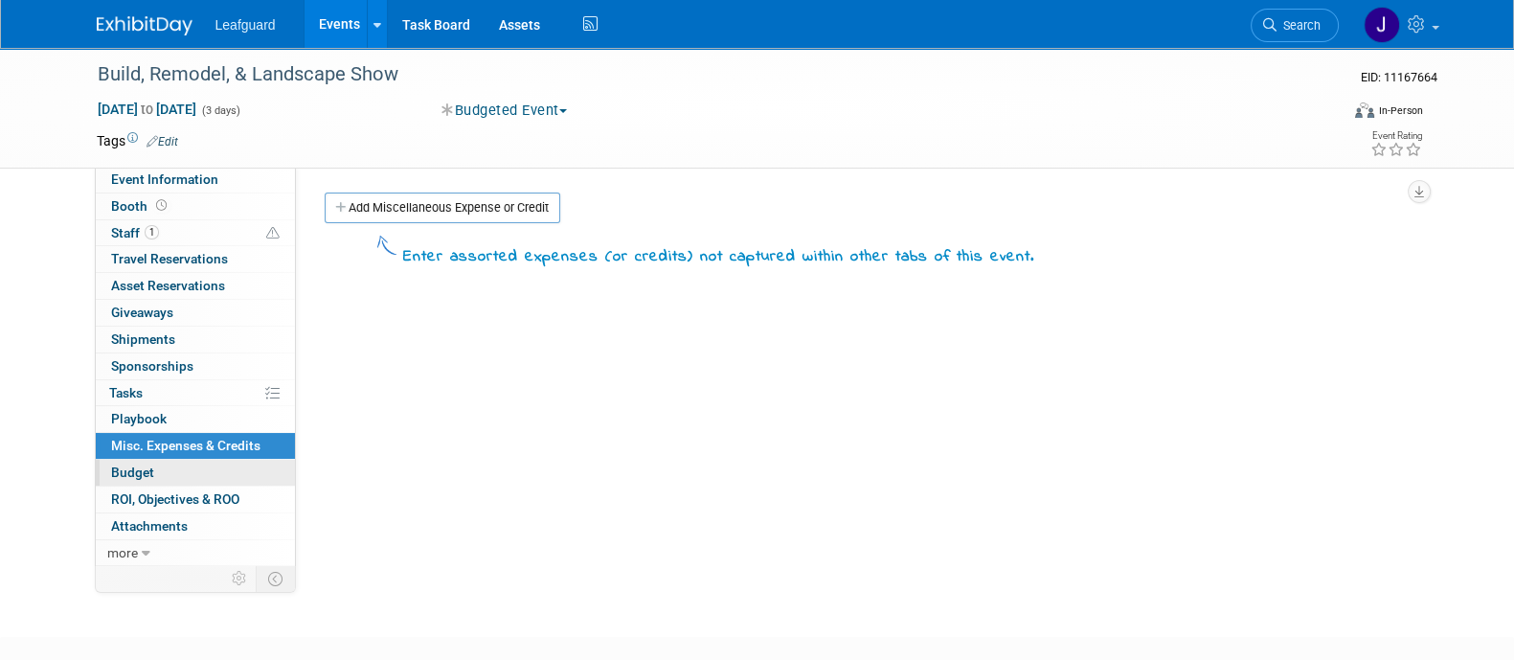
click at [202, 471] on link "Budget" at bounding box center [195, 473] width 199 height 26
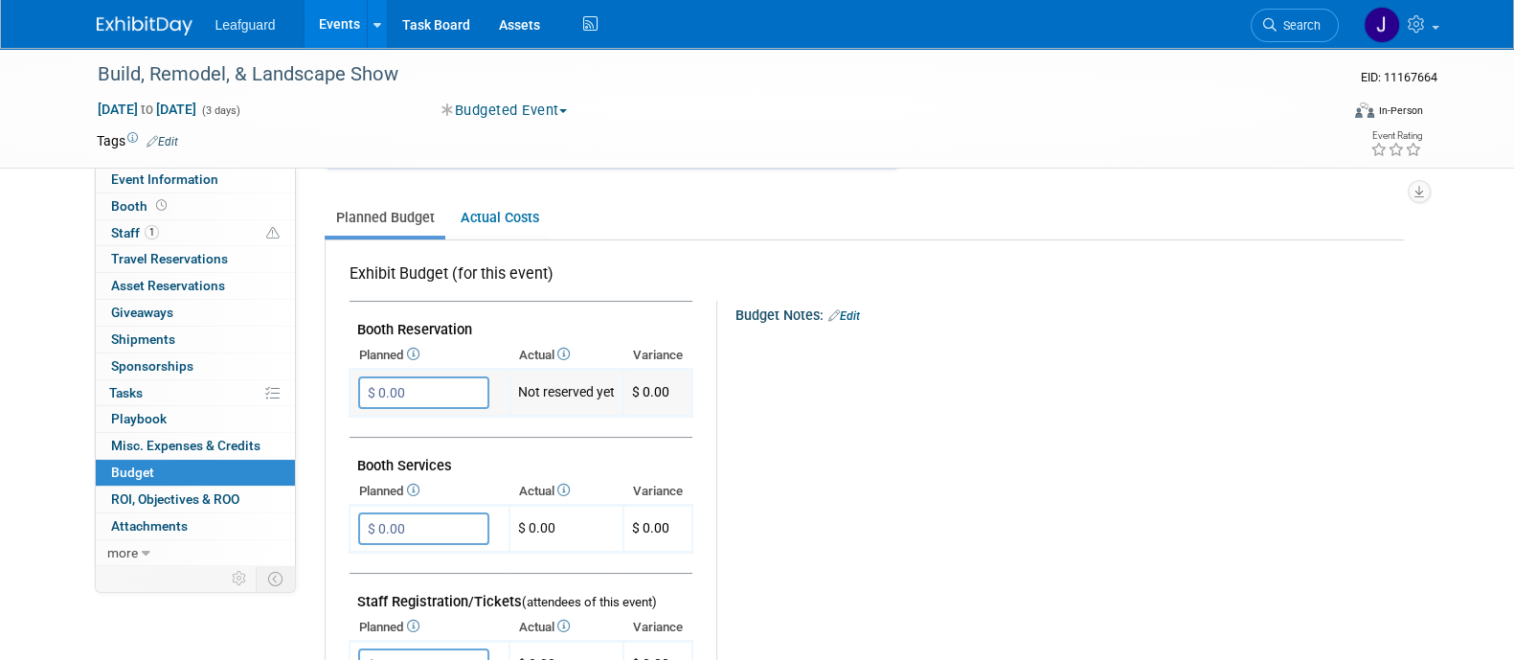
scroll to position [238, 0]
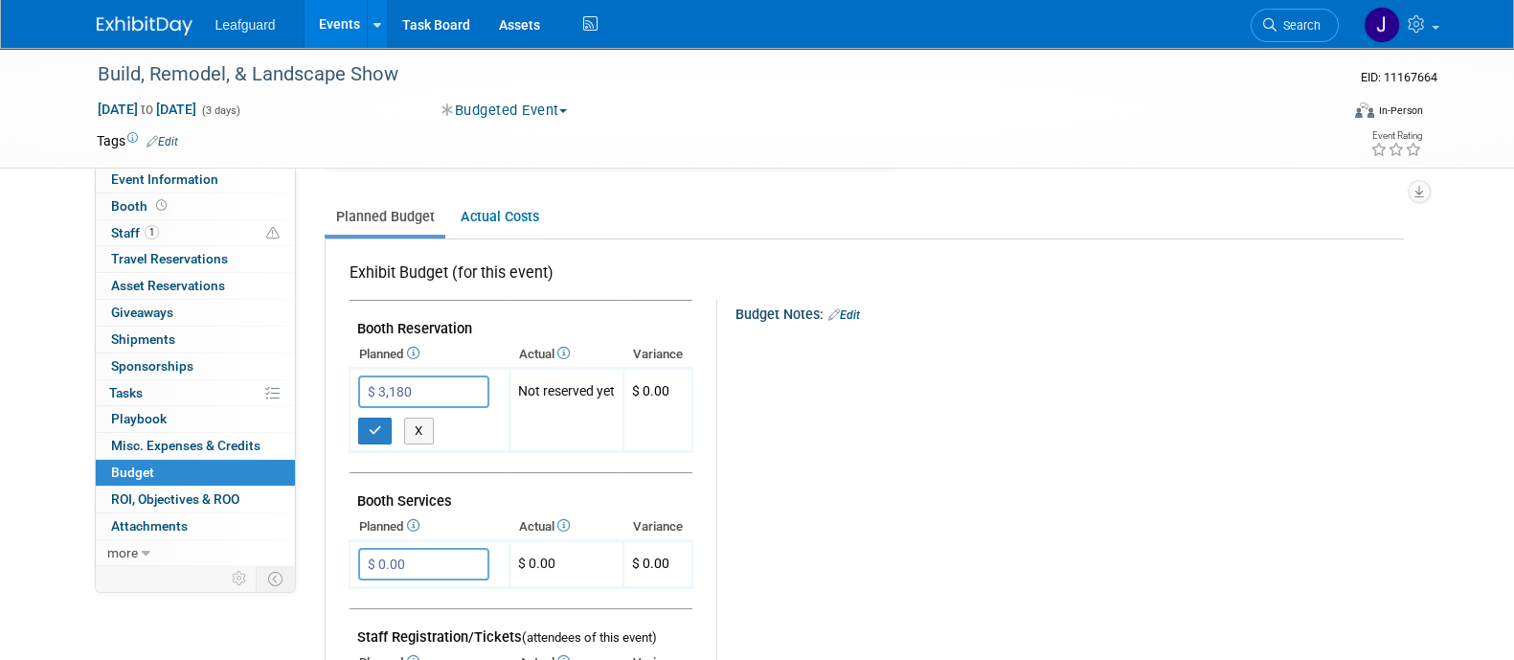
type input "$ 3,180.00"
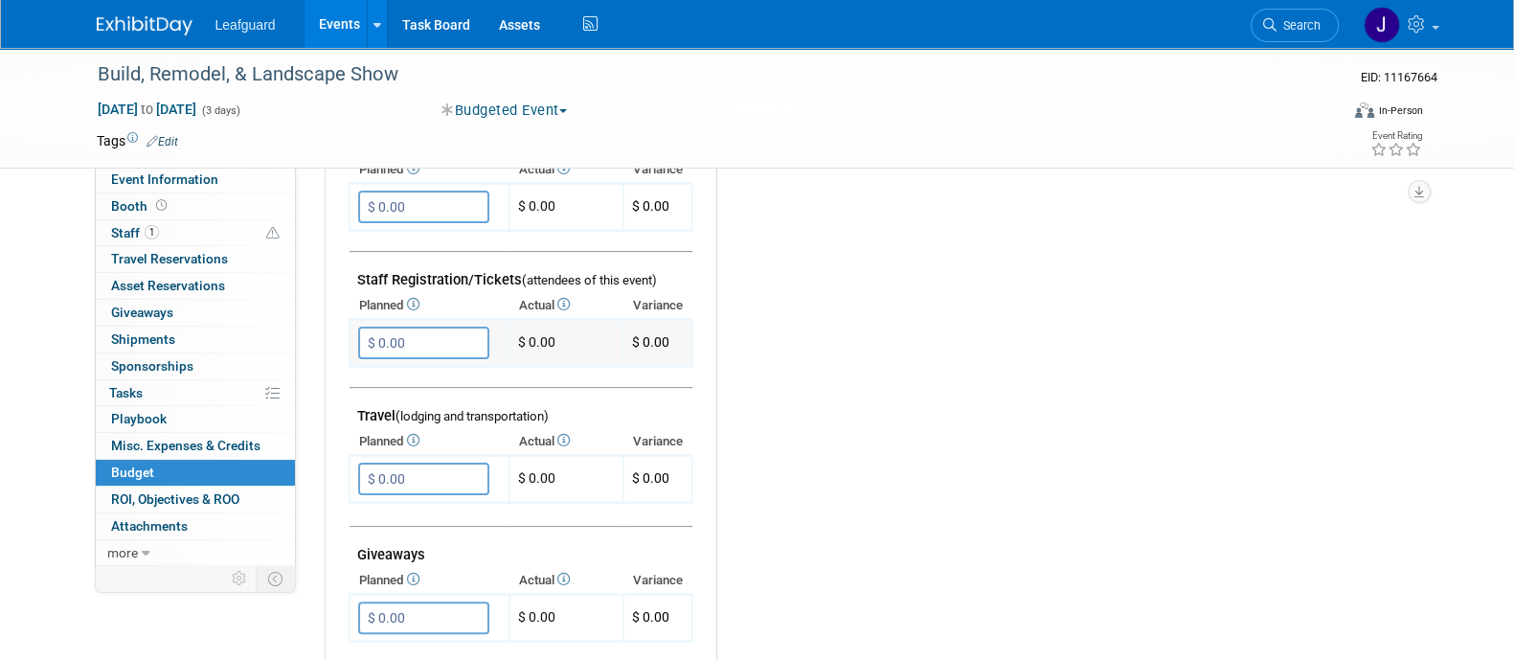
scroll to position [596, 0]
click at [215, 492] on span "ROI, Objectives & ROO 0" at bounding box center [175, 498] width 128 height 15
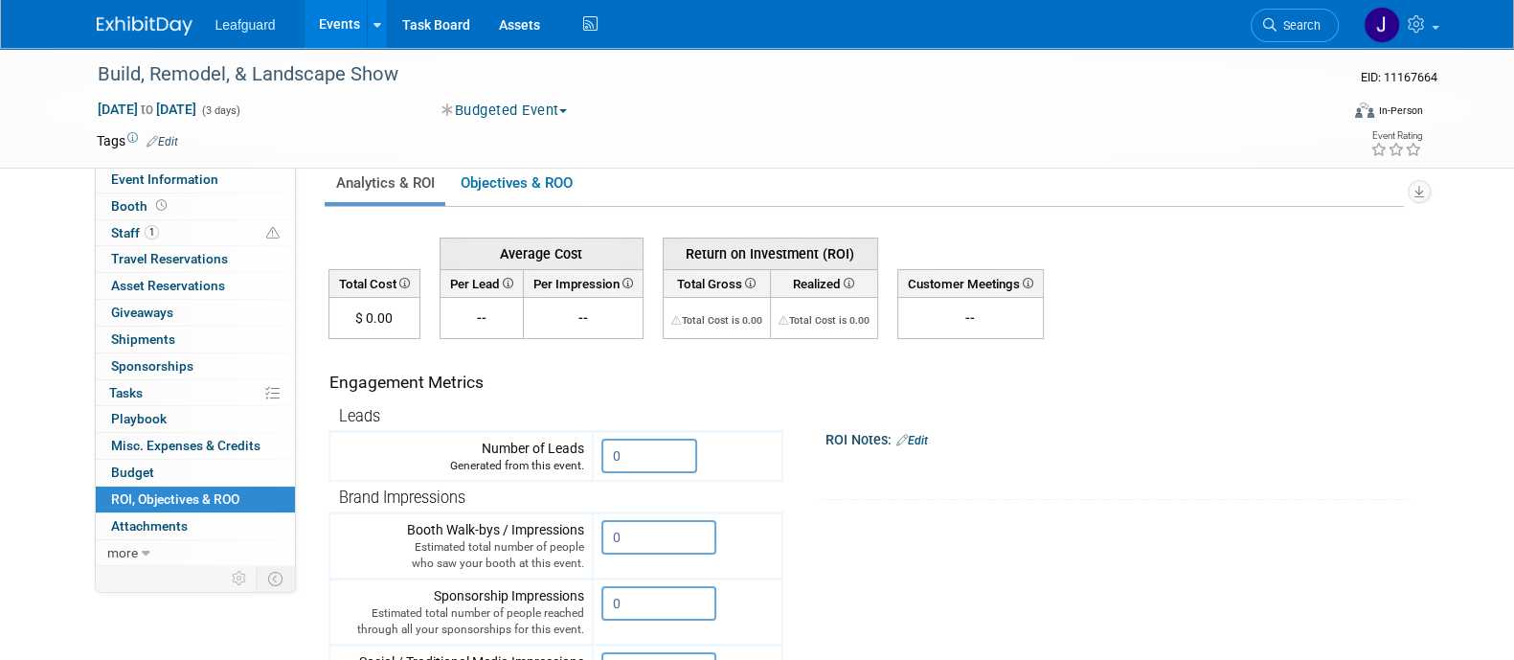
scroll to position [0, 0]
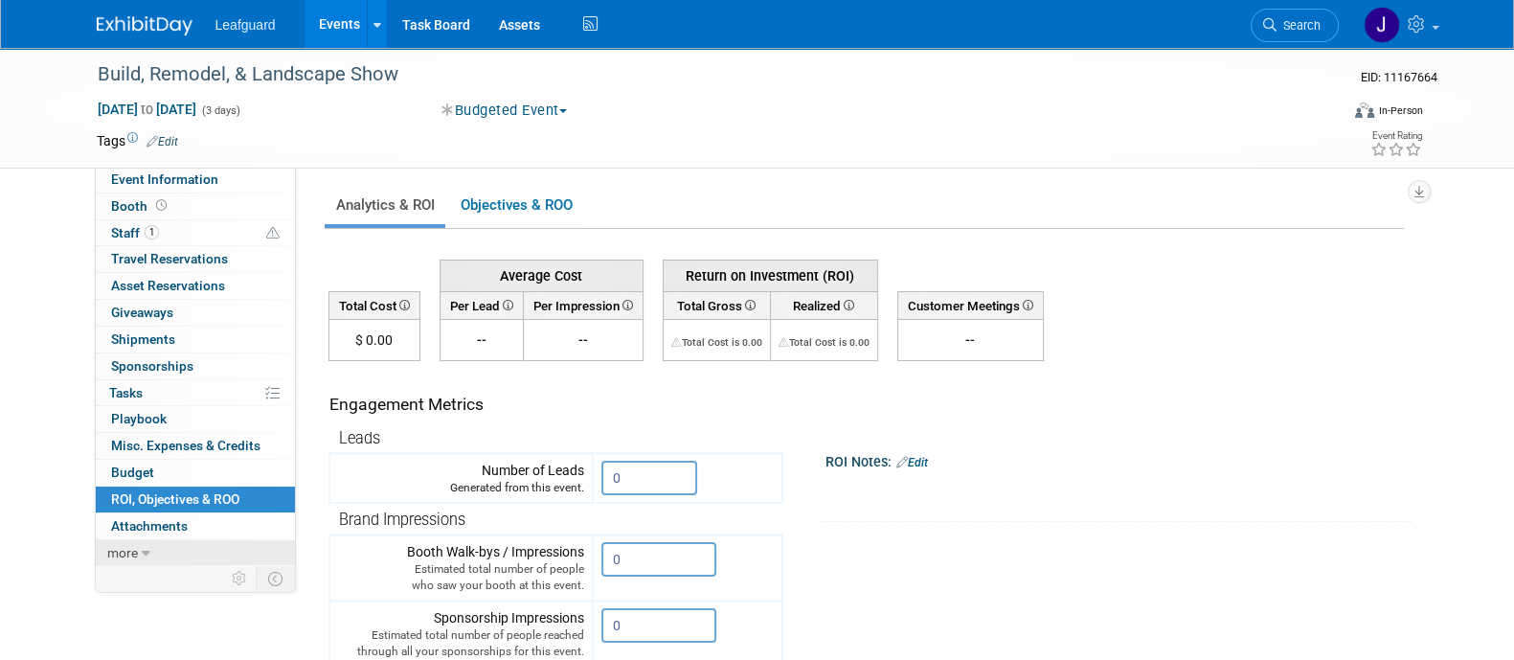
click at [136, 549] on link "more" at bounding box center [195, 553] width 199 height 26
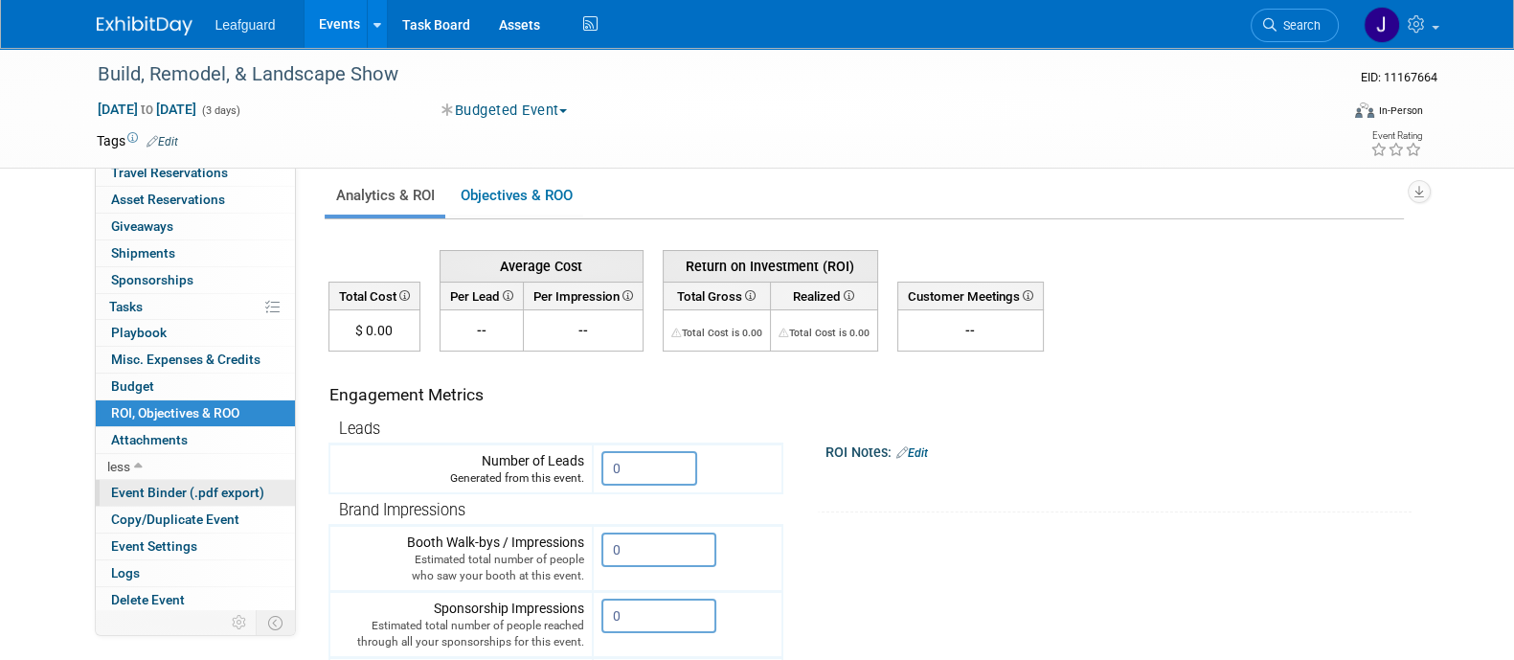
scroll to position [11, 0]
click at [239, 485] on span "Event Binder (.pdf export)" at bounding box center [187, 491] width 153 height 15
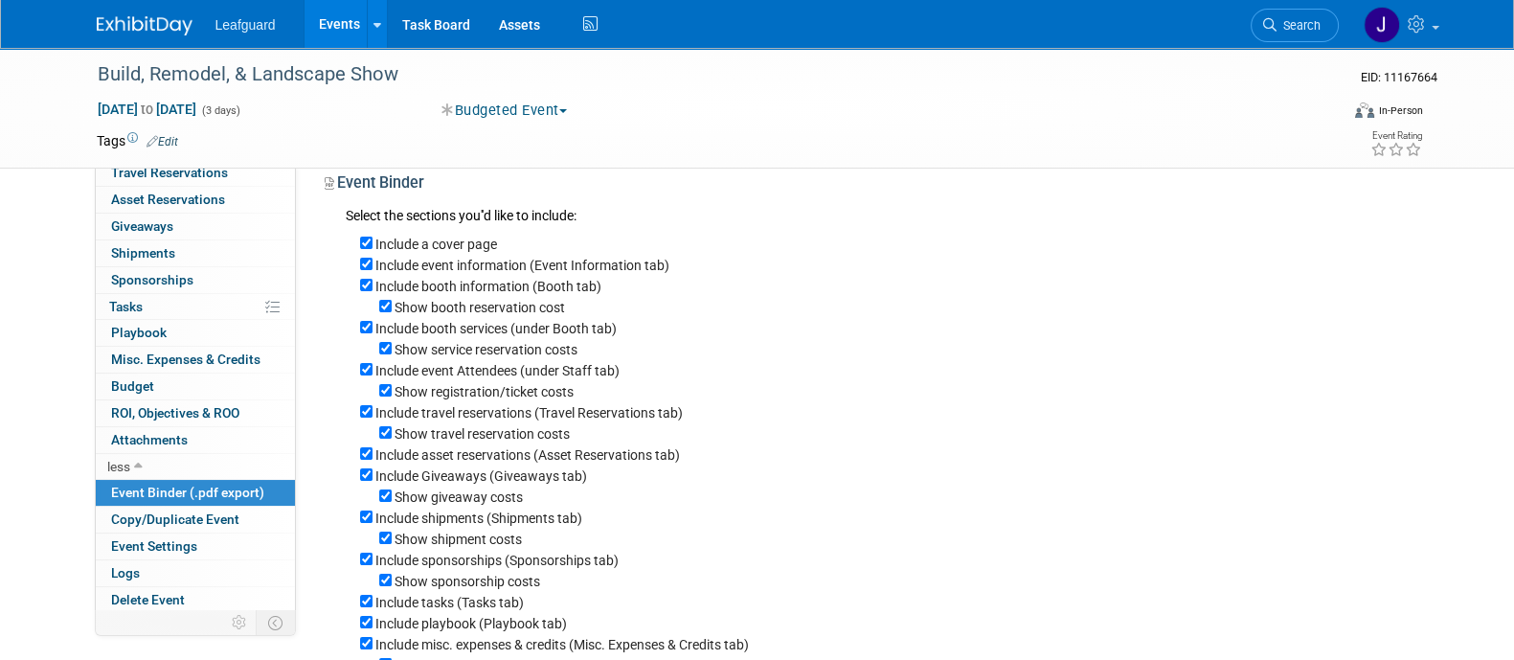
scroll to position [0, 0]
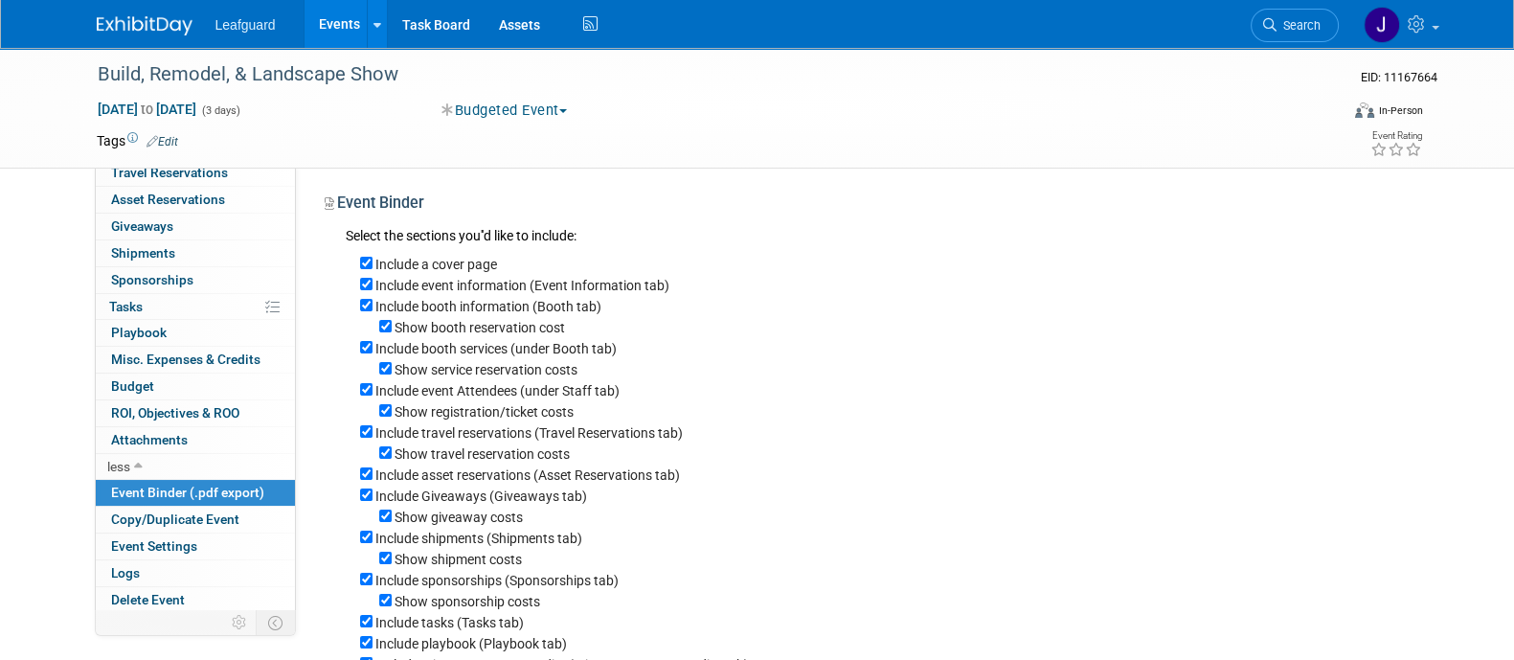
click at [364, 356] on div "Include booth services (under Booth tab)" at bounding box center [881, 347] width 1043 height 21
click at [369, 347] on input "Include booth services (under Booth tab)" at bounding box center [366, 347] width 12 height 12
checkbox input "false"
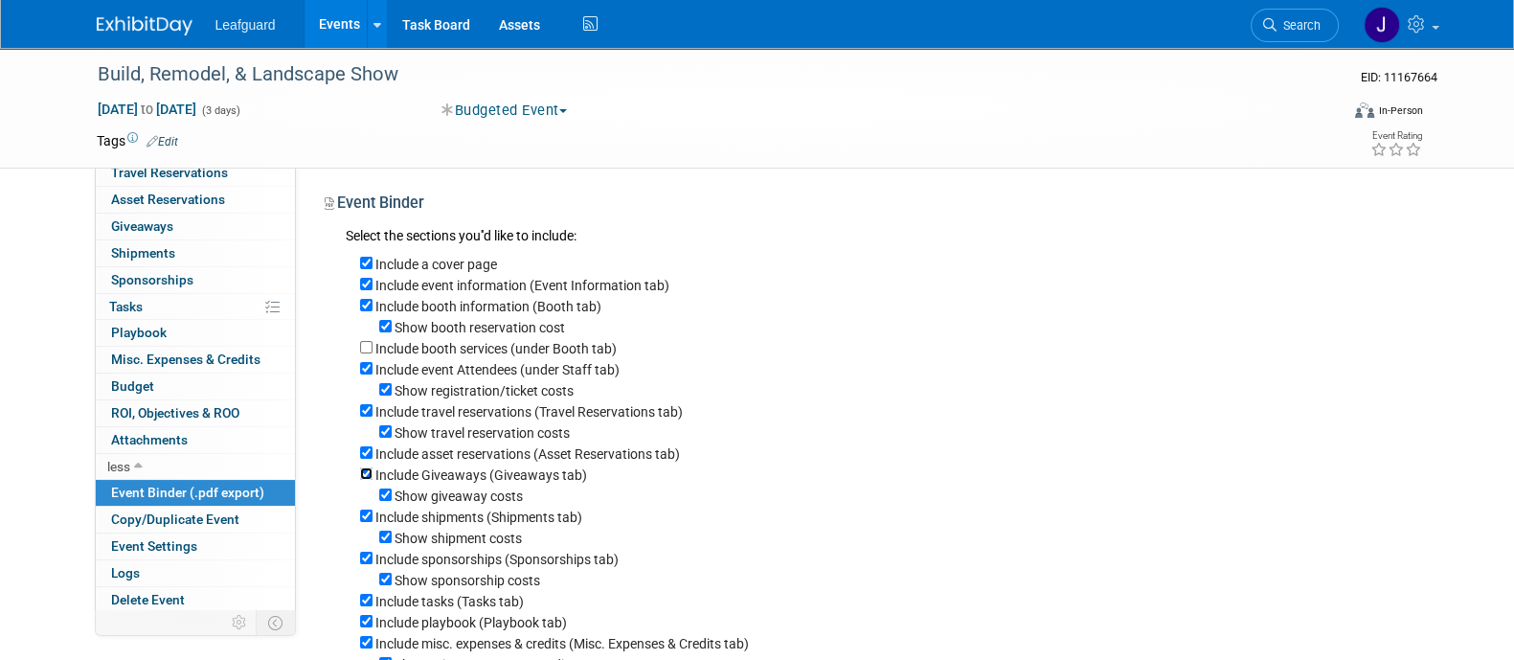
click at [367, 480] on input "Include Giveaways (Giveaways tab)" at bounding box center [366, 473] width 12 height 12
checkbox input "false"
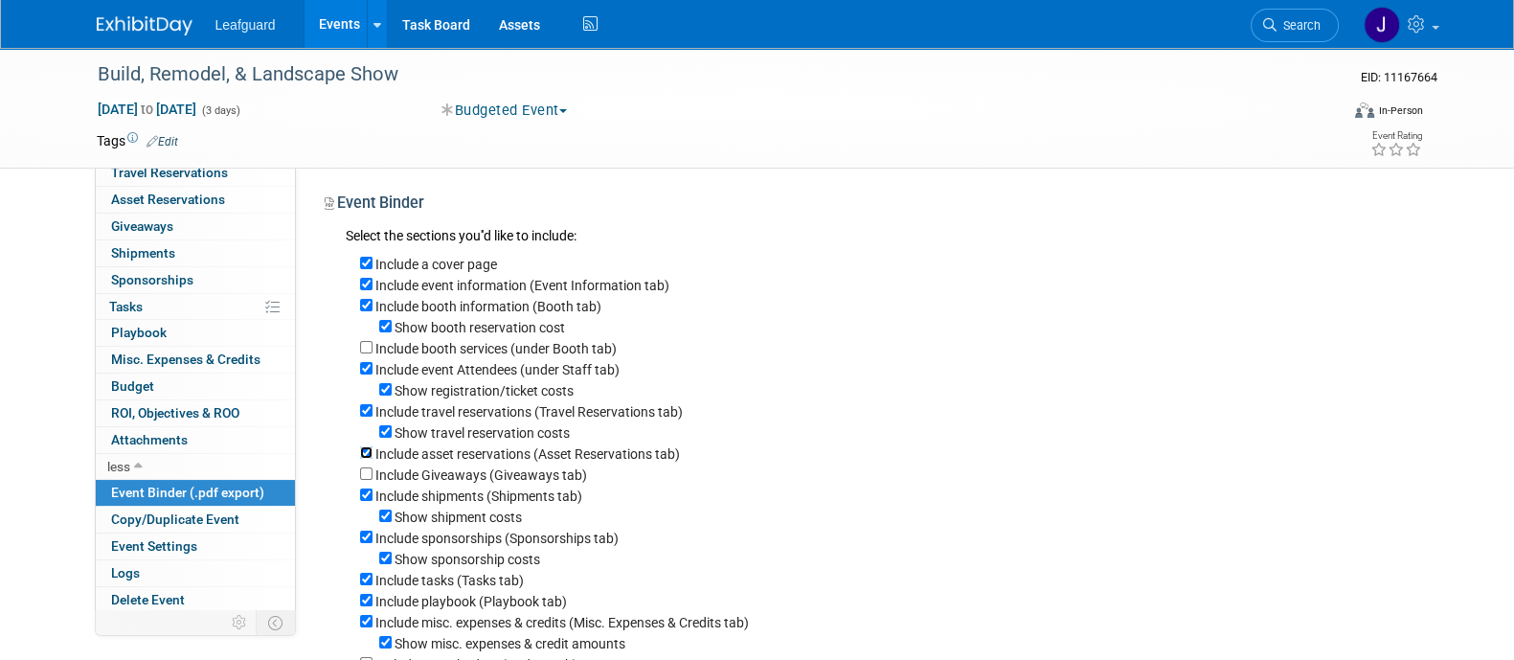
click at [361, 455] on input "Include asset reservations (Asset Reservations tab)" at bounding box center [366, 452] width 12 height 12
checkbox input "false"
click at [357, 505] on div "Include a cover page Include event information (Event Information tab) Include …" at bounding box center [875, 482] width 1058 height 468
click at [367, 497] on input "Include shipments (Shipments tab)" at bounding box center [366, 494] width 12 height 12
checkbox input "false"
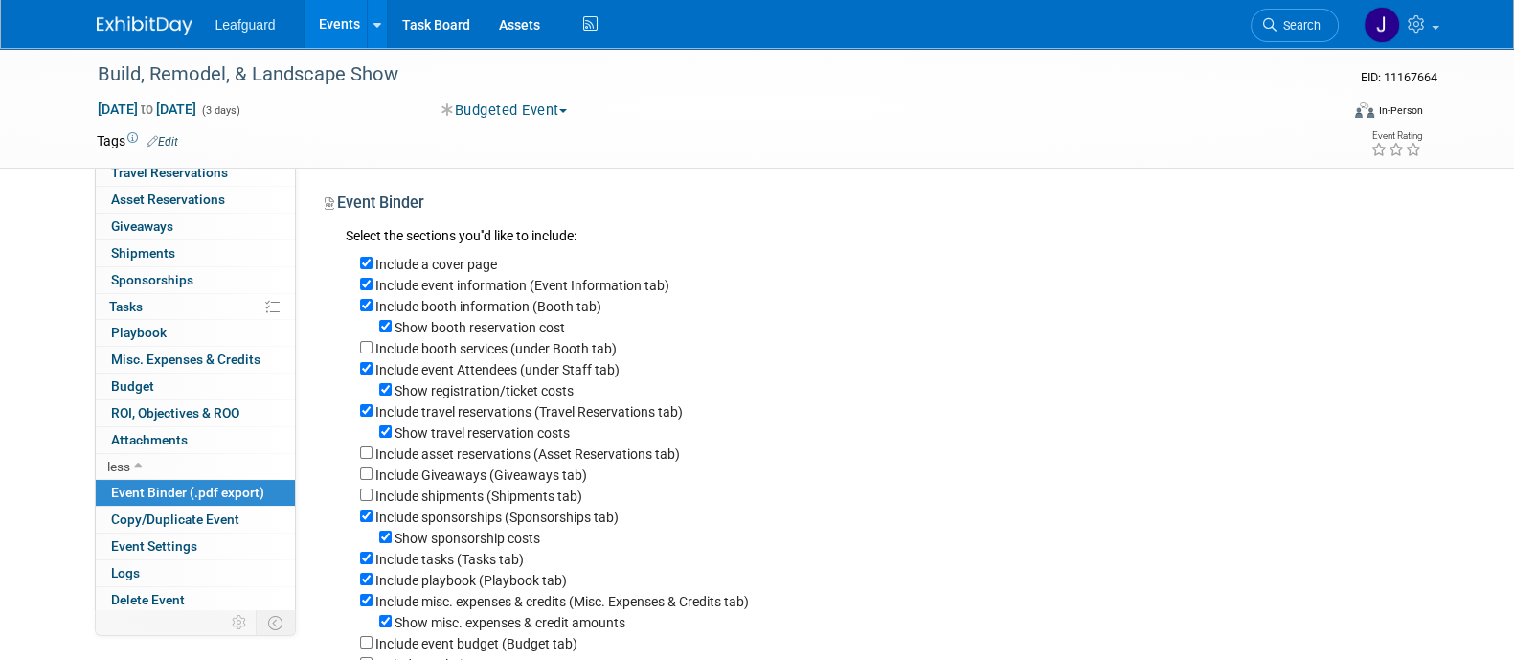
click at [359, 525] on div "Include a cover page Include event information (Event Information tab) Include …" at bounding box center [875, 471] width 1058 height 447
click at [362, 522] on input "Include sponsorships (Sponsorships tab)" at bounding box center [366, 515] width 12 height 12
checkbox input "false"
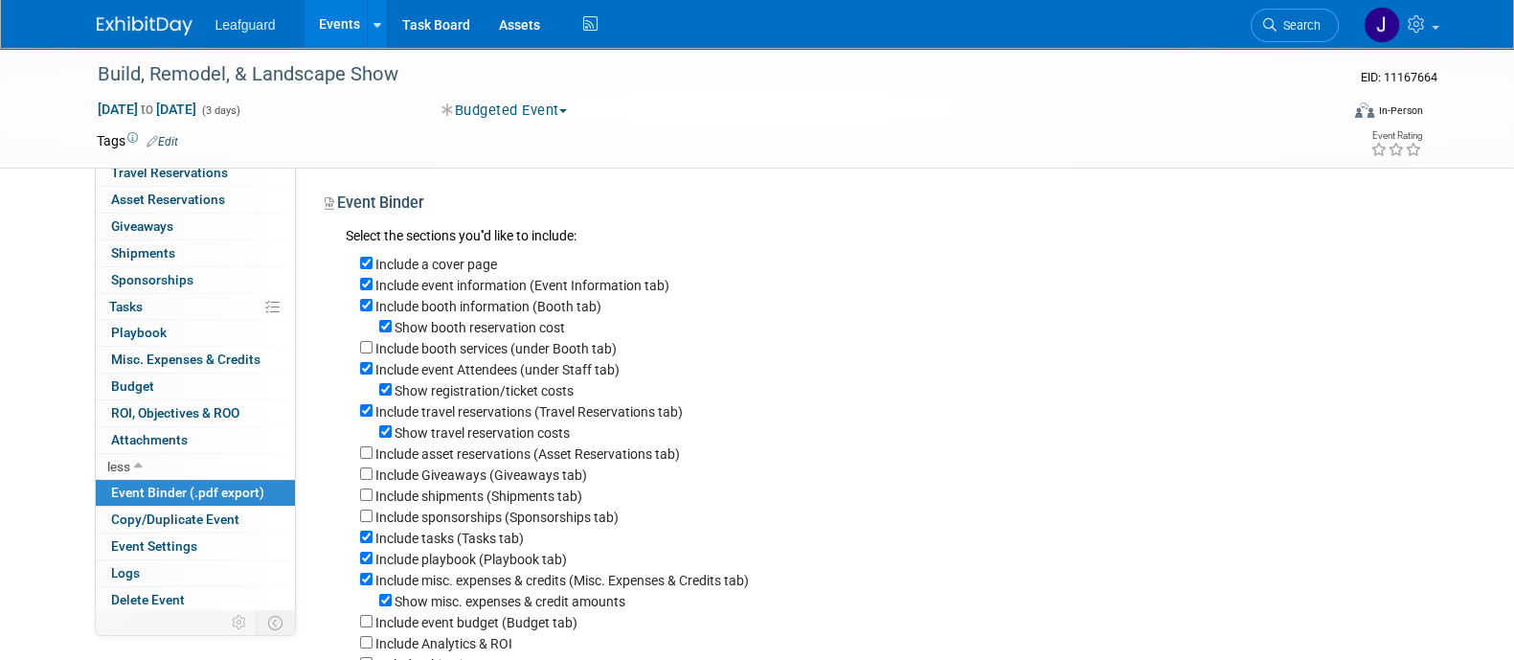
click at [357, 542] on div "Include a cover page Include event information (Event Information tab) Include …" at bounding box center [875, 461] width 1058 height 426
click at [362, 541] on input "Include tasks (Tasks tab)" at bounding box center [366, 536] width 12 height 12
checkbox input "false"
click at [367, 548] on div "Include tasks (Tasks tab)" at bounding box center [881, 537] width 1043 height 21
click at [367, 563] on input "Include playbook (Playbook tab)" at bounding box center [366, 557] width 12 height 12
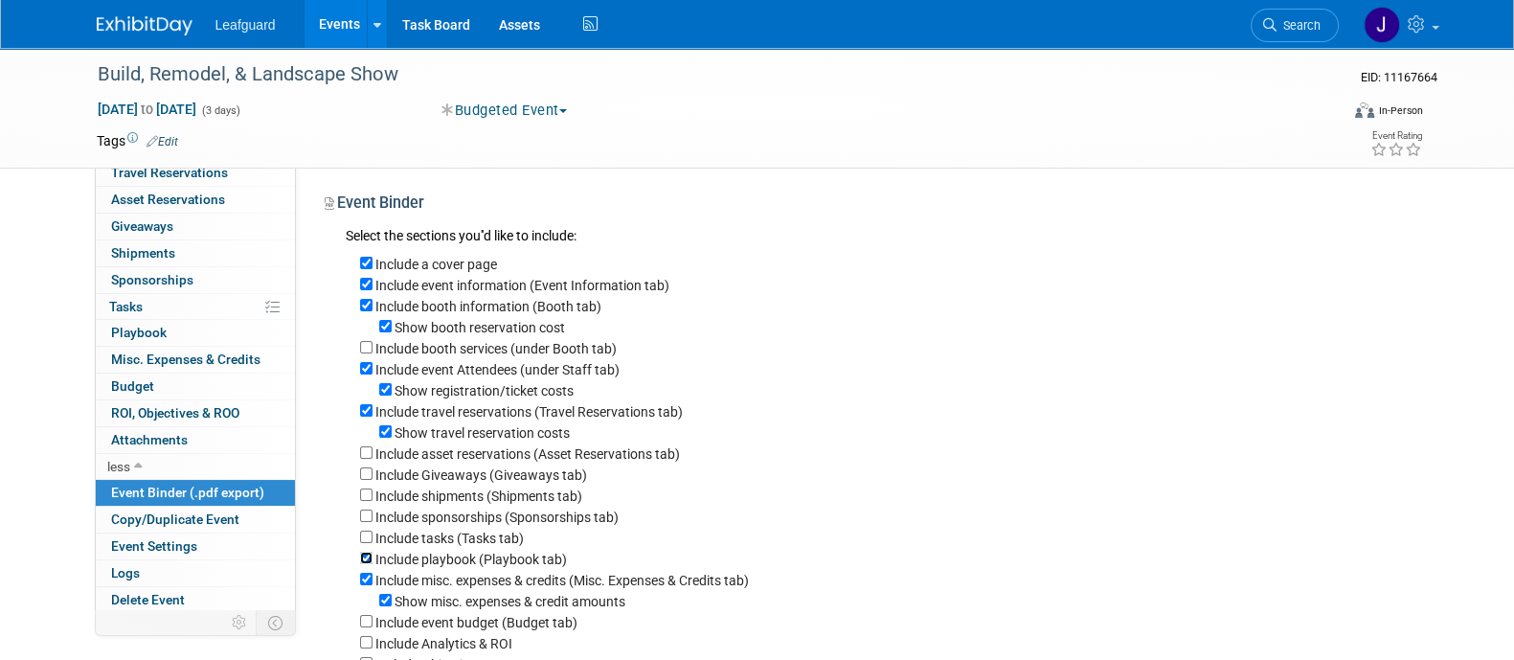
checkbox input "false"
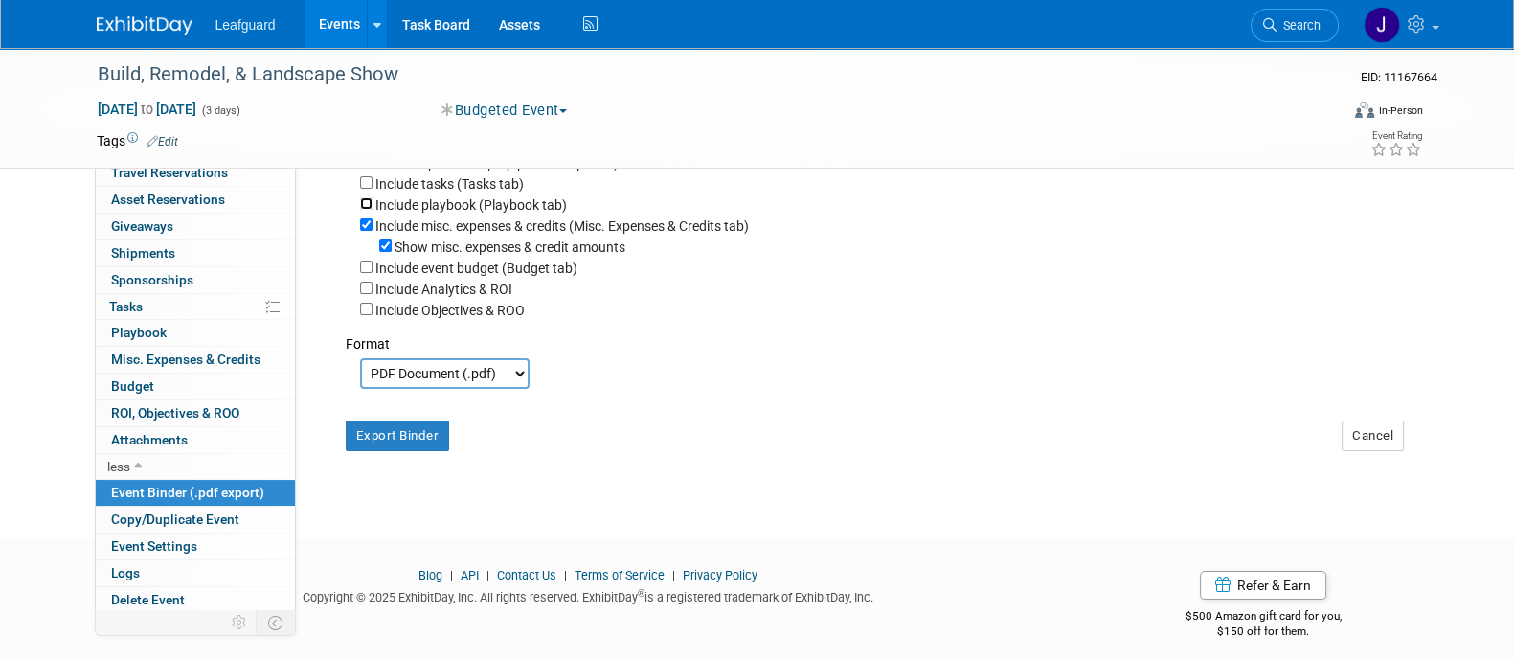
scroll to position [356, 0]
drag, startPoint x: 406, startPoint y: 445, endPoint x: 415, endPoint y: 429, distance: 18.9
click at [415, 429] on div "Export Binder" at bounding box center [421, 426] width 181 height 45
click at [396, 463] on div "Export Binder Cancel" at bounding box center [874, 425] width 1087 height 77
click at [393, 449] on button "Export Binder" at bounding box center [398, 433] width 104 height 31
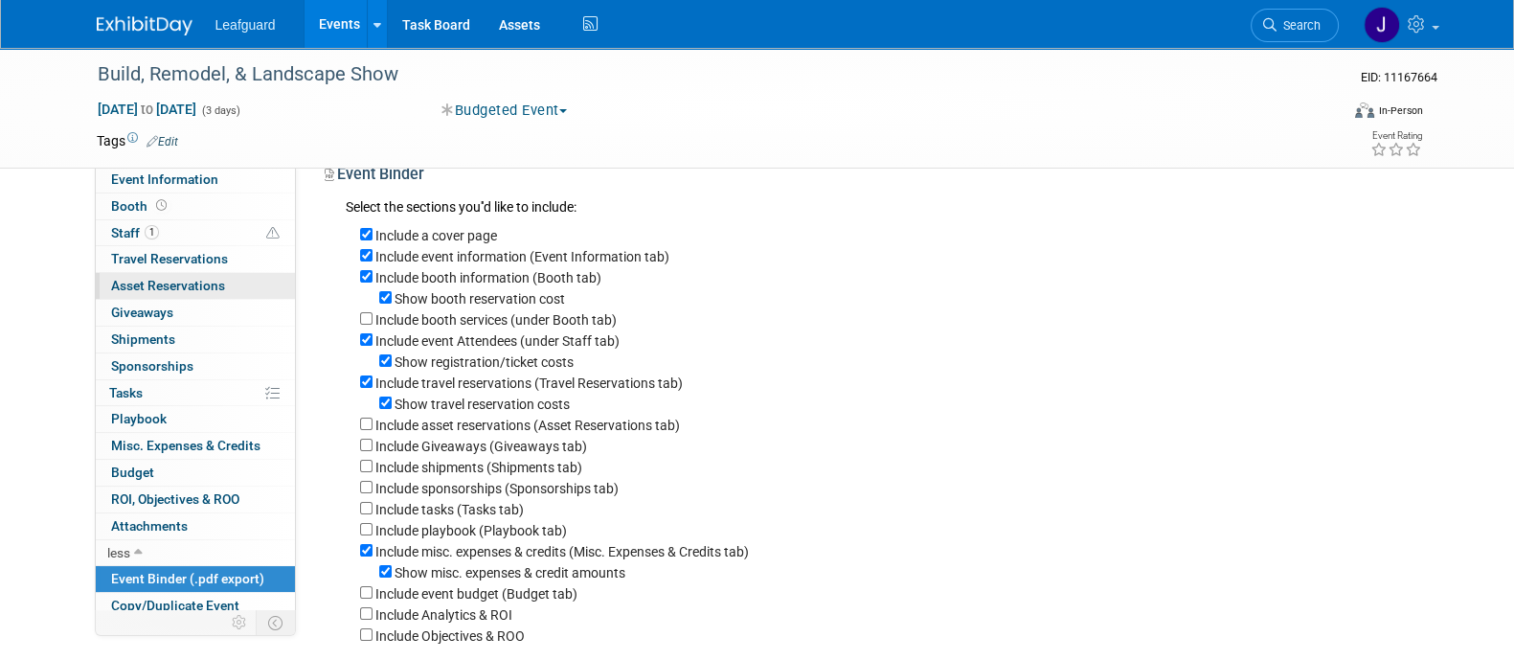
scroll to position [0, 0]
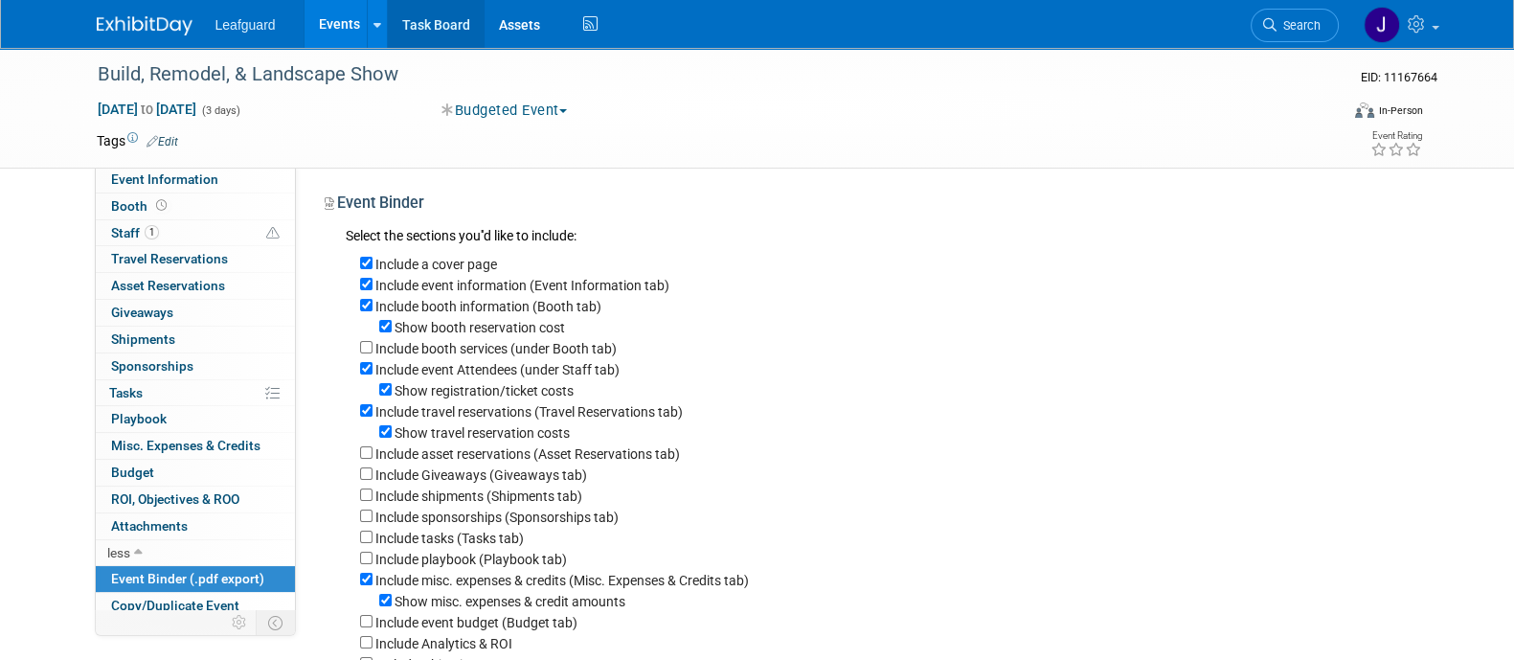
click at [436, 11] on link "Task Board" at bounding box center [436, 24] width 97 height 48
